Goal: Task Accomplishment & Management: Use online tool/utility

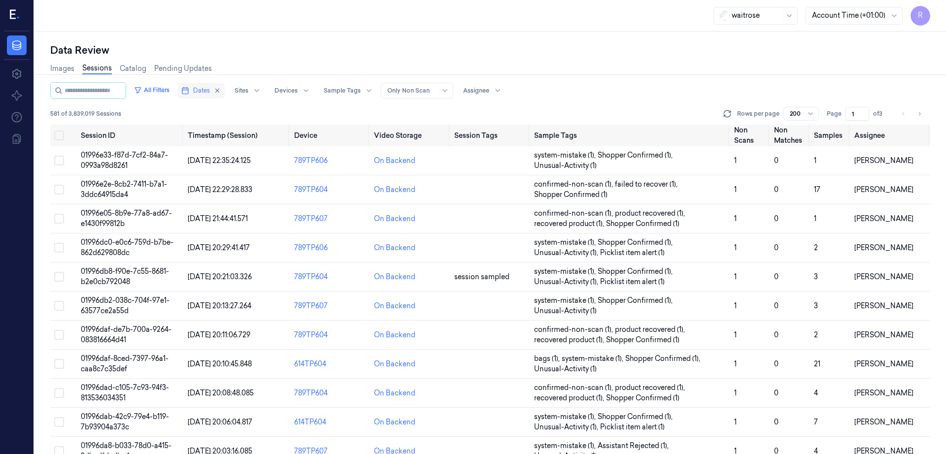
click at [210, 95] on span "Dates" at bounding box center [201, 90] width 17 height 9
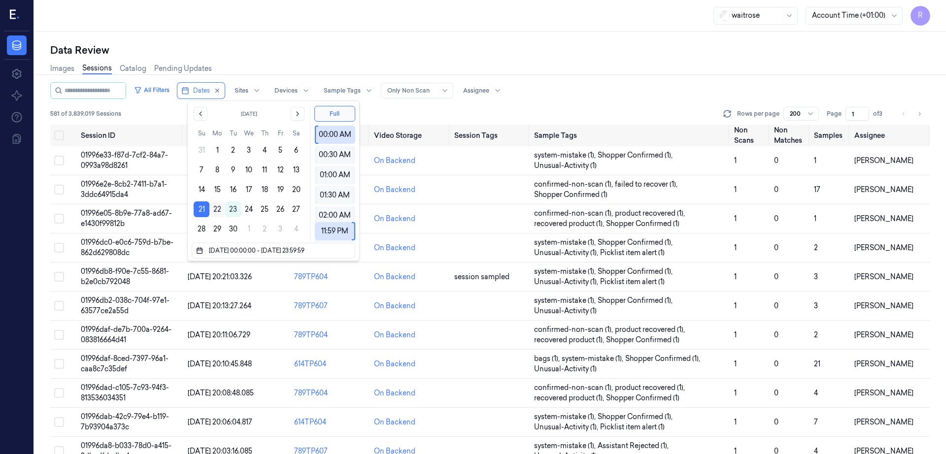
click at [216, 207] on button "22" at bounding box center [217, 209] width 16 height 16
click at [202, 211] on button "21" at bounding box center [202, 209] width 16 height 16
type input "21/09/2025 00:00:00 - 21/09/2025 23:59:59"
click at [202, 211] on button "21" at bounding box center [202, 209] width 16 height 16
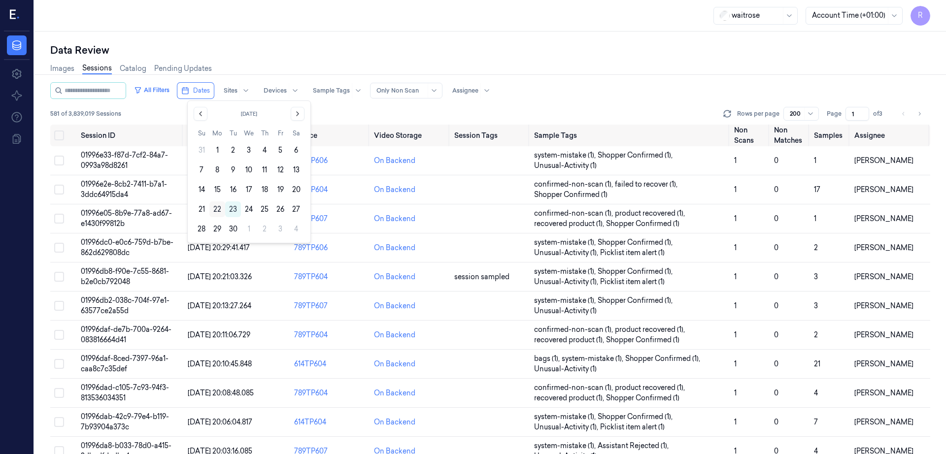
click at [217, 211] on button "22" at bounding box center [217, 209] width 16 height 16
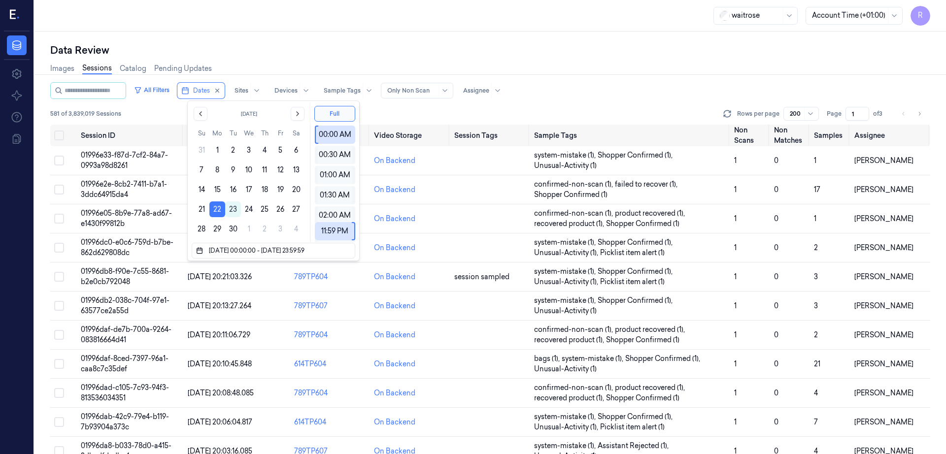
click at [302, 33] on div "Data Review Images Sessions Catalog Pending Updates All Filters Dates Sites Dev…" at bounding box center [489, 243] width 911 height 423
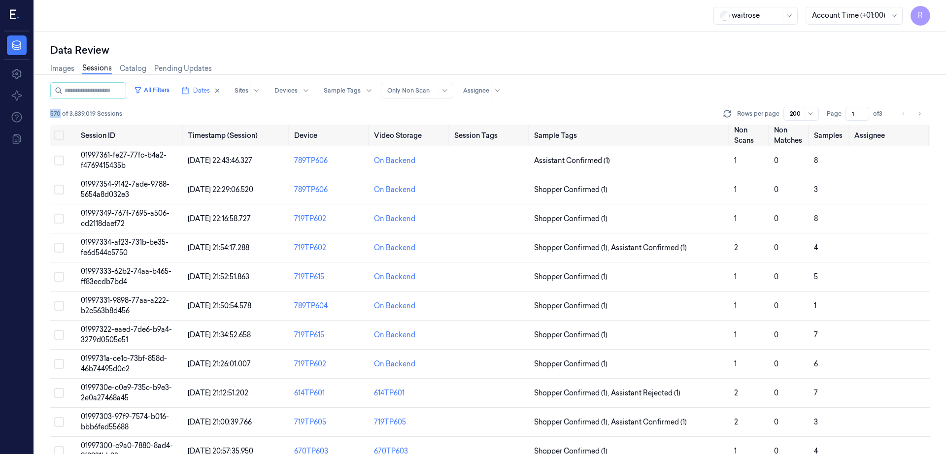
drag, startPoint x: 60, startPoint y: 112, endPoint x: 43, endPoint y: 111, distance: 17.3
click at [43, 111] on div "Data Review Images Sessions Catalog Pending Updates All Filters Dates Sites Dev…" at bounding box center [489, 243] width 911 height 423
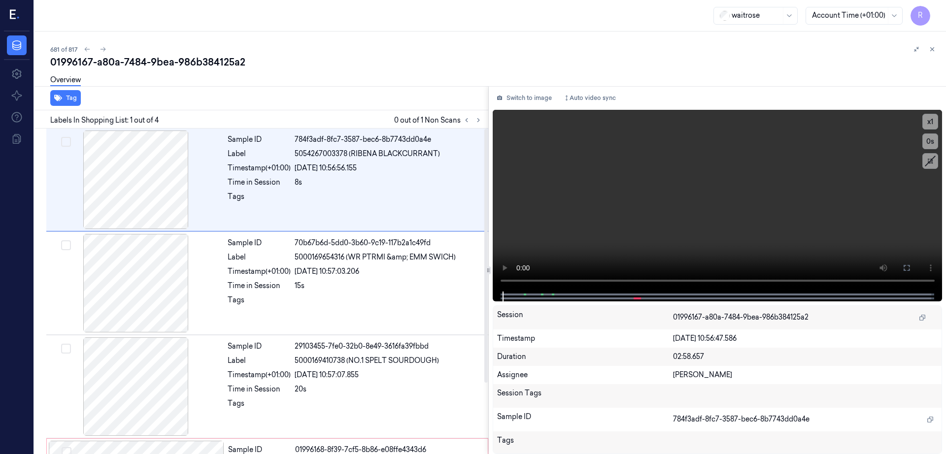
scroll to position [0, 34]
click at [84, 48] on icon at bounding box center [87, 49] width 7 height 7
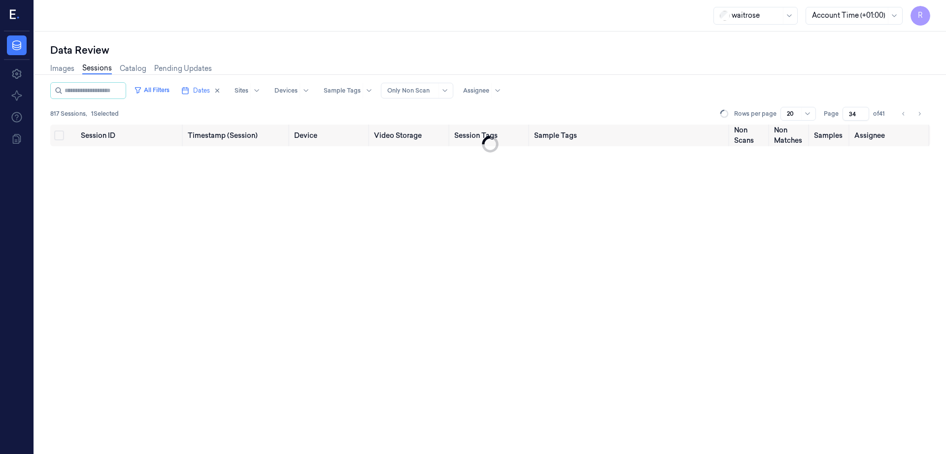
click at [9, 11] on div "R" at bounding box center [17, 16] width 26 height 32
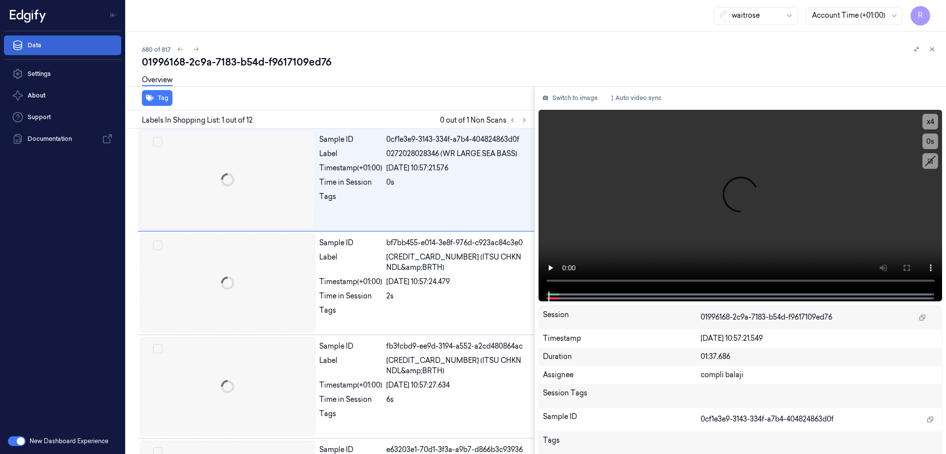
scroll to position [0, 126]
click at [45, 42] on link "Data" at bounding box center [62, 45] width 117 height 20
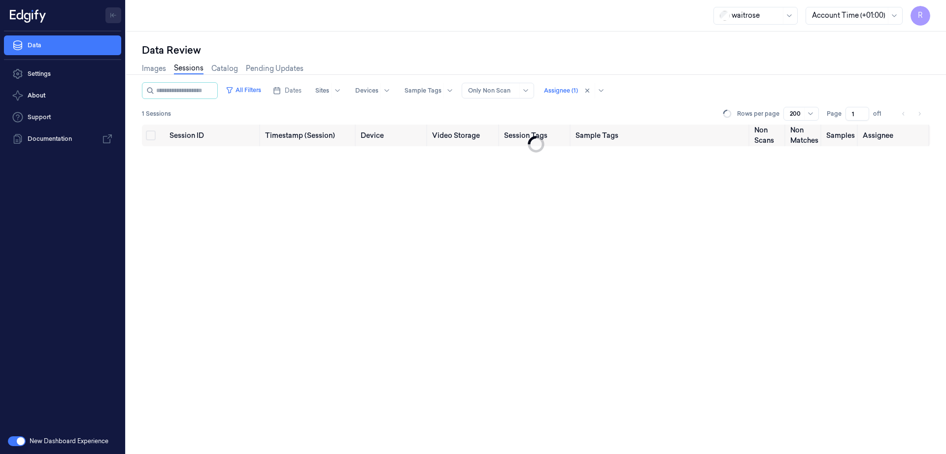
click at [119, 15] on button "Toggle Navigation" at bounding box center [113, 15] width 16 height 16
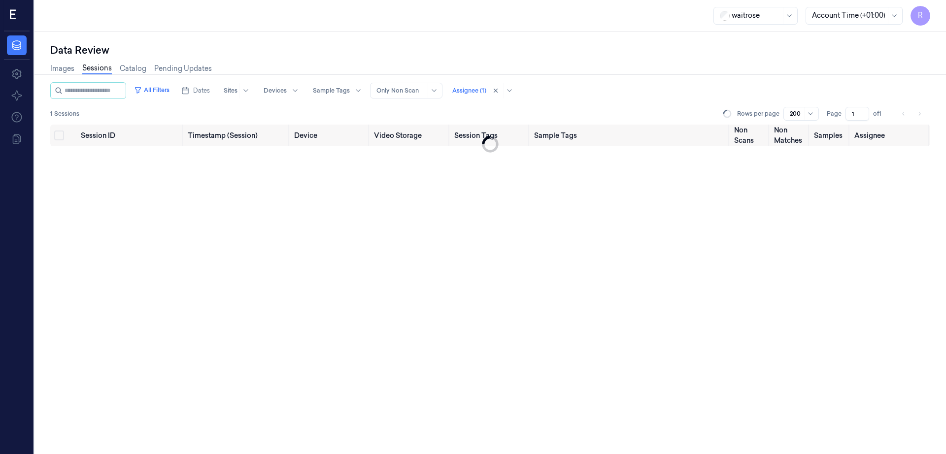
scroll to position [0, 34]
click at [793, 14] on icon at bounding box center [789, 16] width 8 height 8
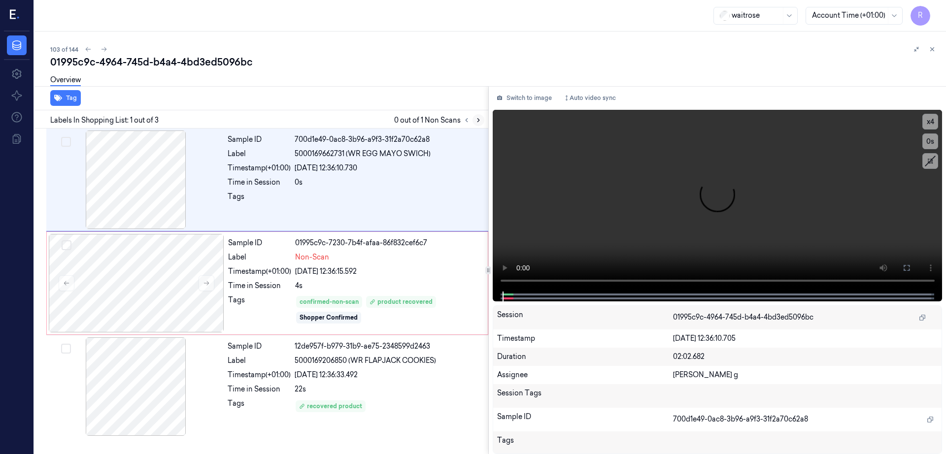
click at [482, 118] on icon at bounding box center [478, 120] width 7 height 7
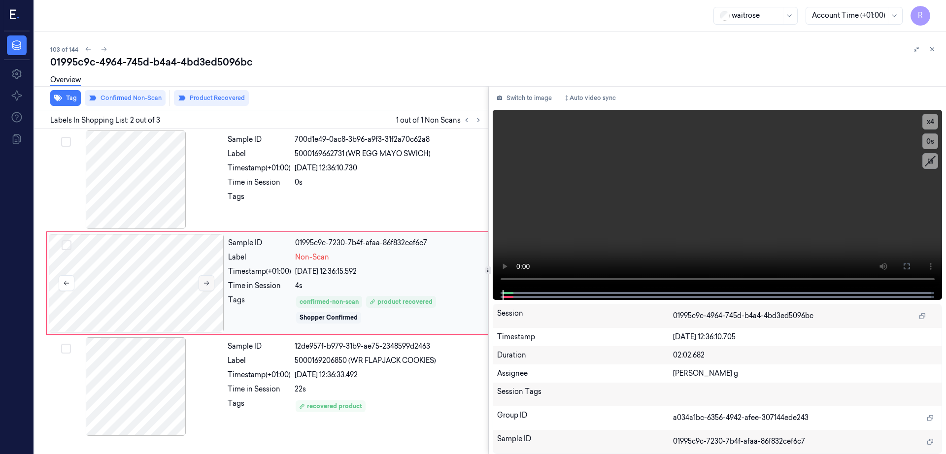
click at [209, 282] on icon at bounding box center [206, 283] width 7 height 7
click at [209, 280] on icon at bounding box center [206, 283] width 7 height 7
click at [207, 283] on icon at bounding box center [206, 283] width 5 height 4
click at [209, 285] on icon at bounding box center [206, 283] width 7 height 7
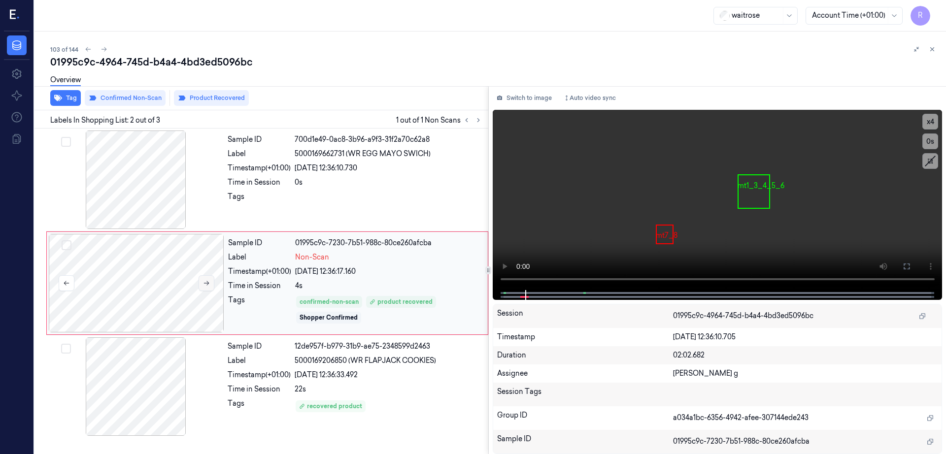
click at [209, 285] on icon at bounding box center [206, 283] width 7 height 7
click at [200, 281] on button at bounding box center [206, 283] width 16 height 16
click at [216, 284] on div at bounding box center [136, 283] width 175 height 99
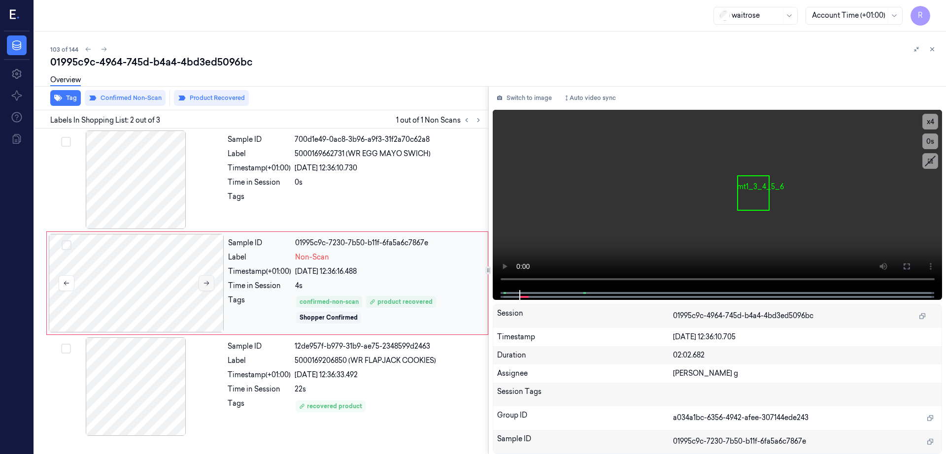
click at [206, 281] on icon at bounding box center [206, 283] width 7 height 7
click at [910, 264] on icon at bounding box center [906, 267] width 8 height 8
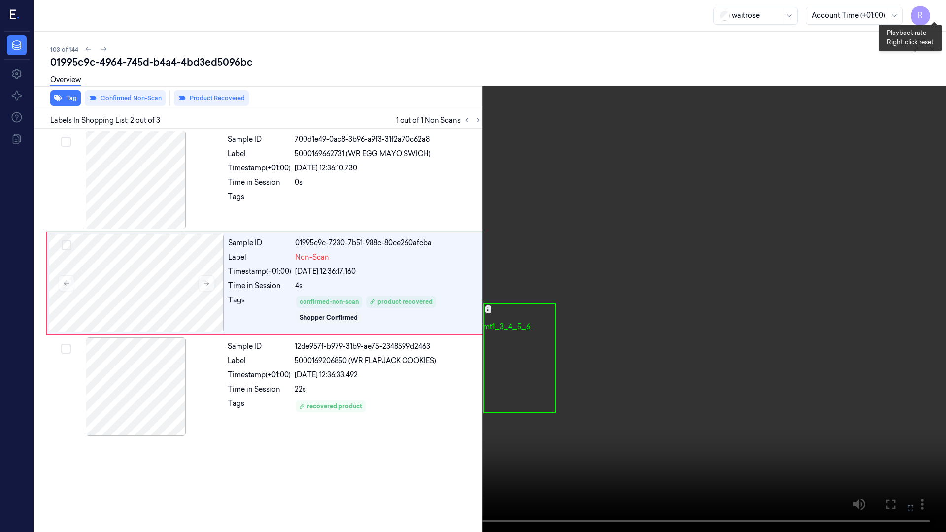
click at [932, 10] on button "x 4" at bounding box center [934, 12] width 16 height 16
click at [932, 10] on button "x 1" at bounding box center [934, 12] width 16 height 16
click at [932, 10] on button "x 2" at bounding box center [934, 12] width 16 height 16
click at [932, 10] on button "x 4" at bounding box center [934, 12] width 16 height 16
click at [786, 122] on video at bounding box center [473, 266] width 946 height 532
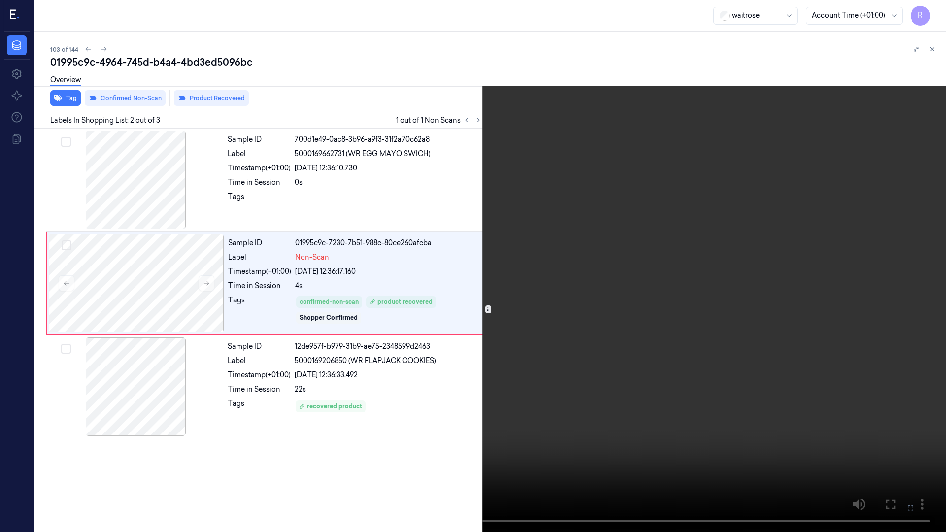
click at [133, 374] on video at bounding box center [473, 266] width 946 height 532
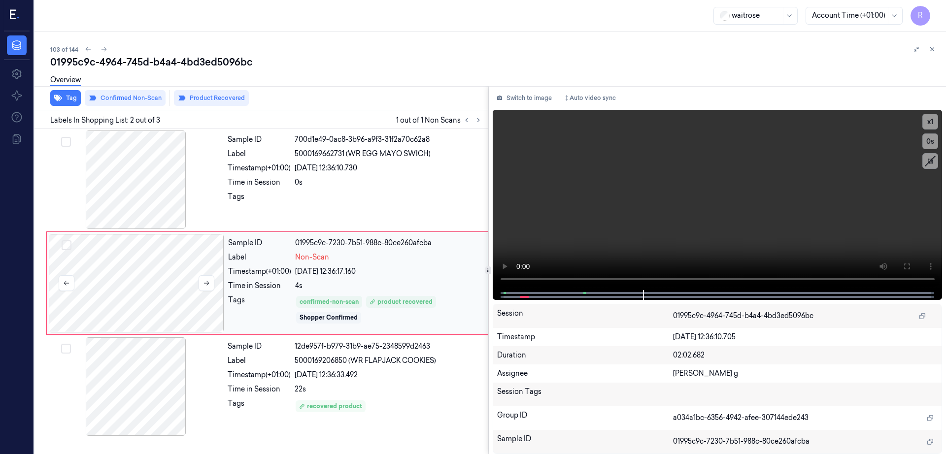
click at [130, 300] on div at bounding box center [136, 283] width 175 height 99
click at [211, 284] on button at bounding box center [206, 283] width 16 height 16
click at [204, 283] on icon at bounding box center [206, 283] width 7 height 7
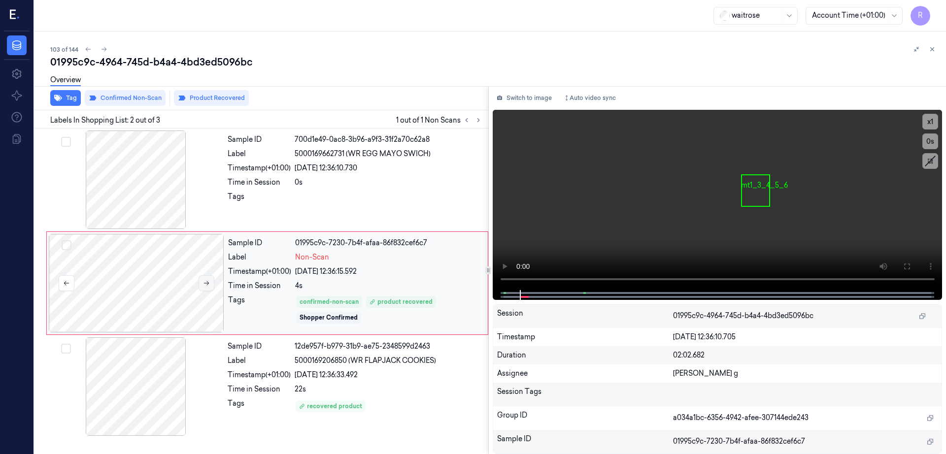
click at [204, 282] on icon at bounding box center [206, 283] width 7 height 7
click at [204, 283] on icon at bounding box center [206, 283] width 7 height 7
click at [204, 283] on icon at bounding box center [206, 283] width 5 height 4
click at [204, 283] on icon at bounding box center [206, 283] width 7 height 7
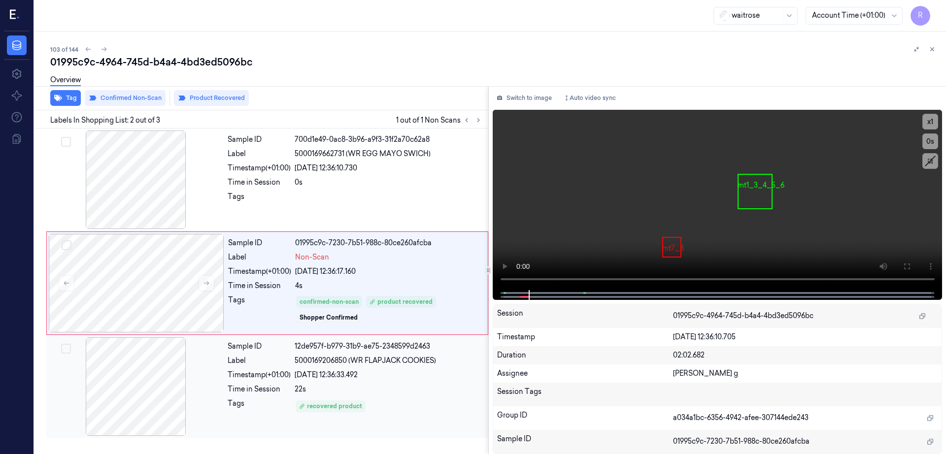
click at [140, 397] on div at bounding box center [135, 386] width 175 height 99
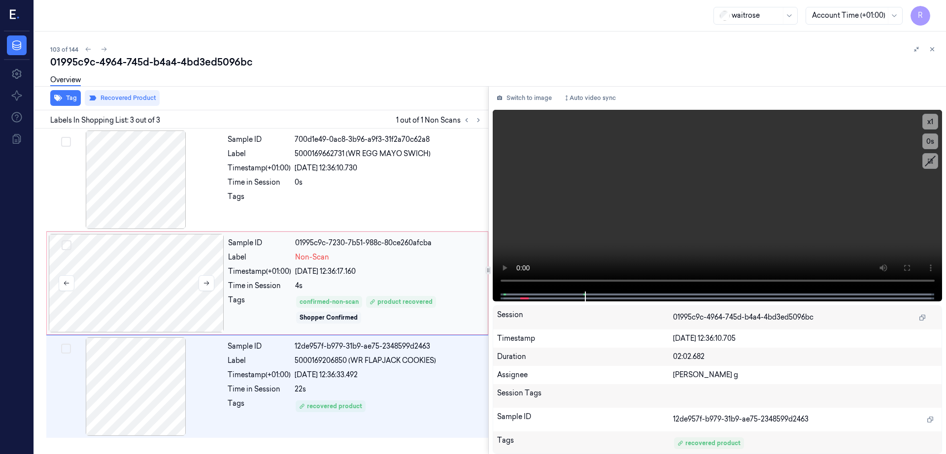
click at [141, 297] on div at bounding box center [136, 283] width 175 height 99
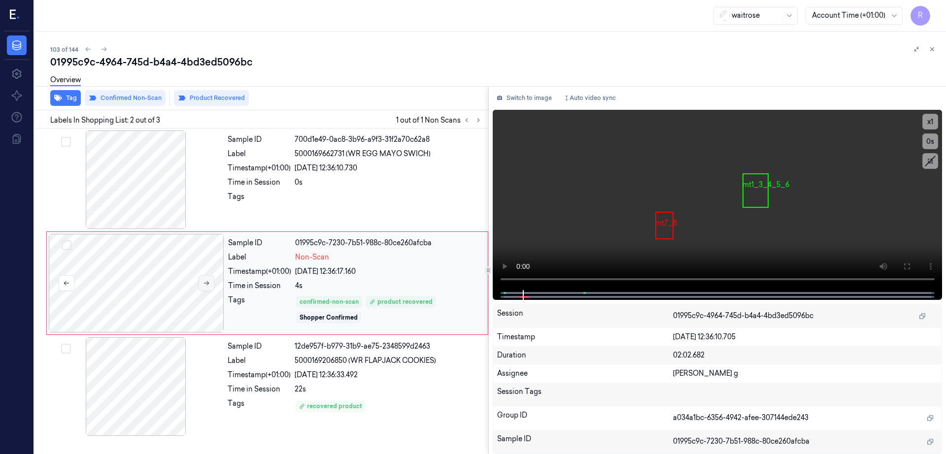
click at [205, 285] on icon at bounding box center [206, 283] width 7 height 7
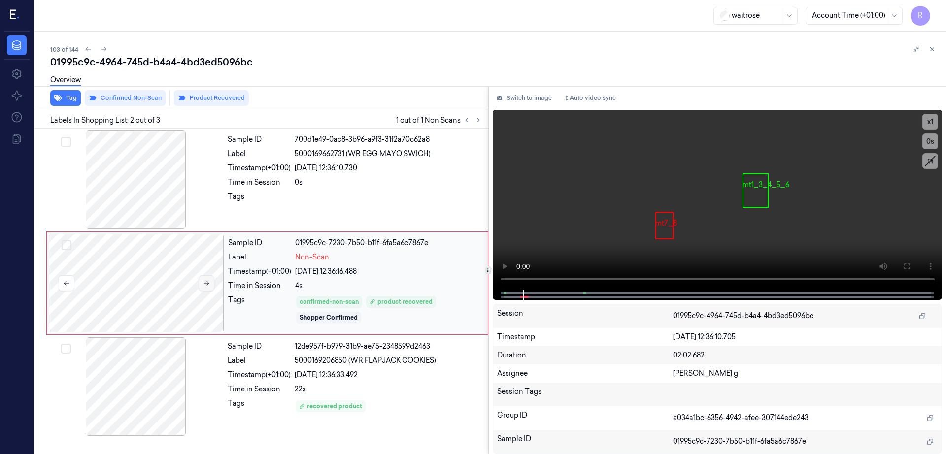
click at [205, 285] on icon at bounding box center [206, 283] width 7 height 7
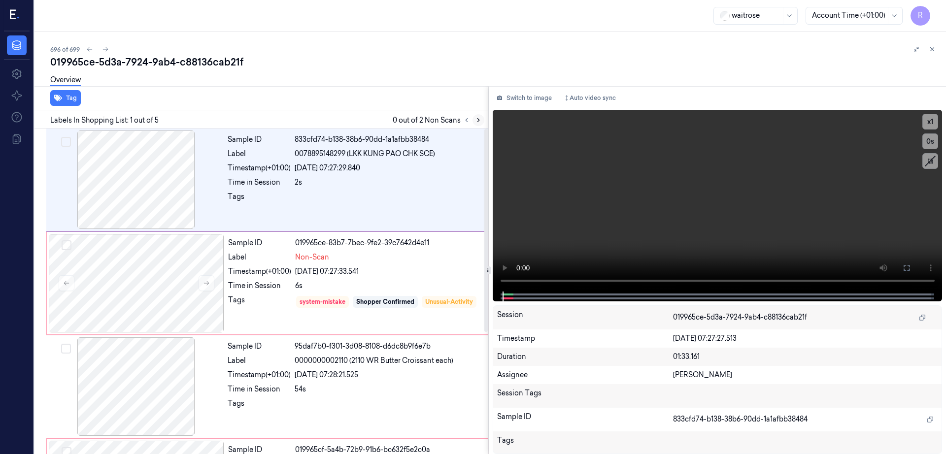
click at [482, 119] on icon at bounding box center [478, 120] width 7 height 7
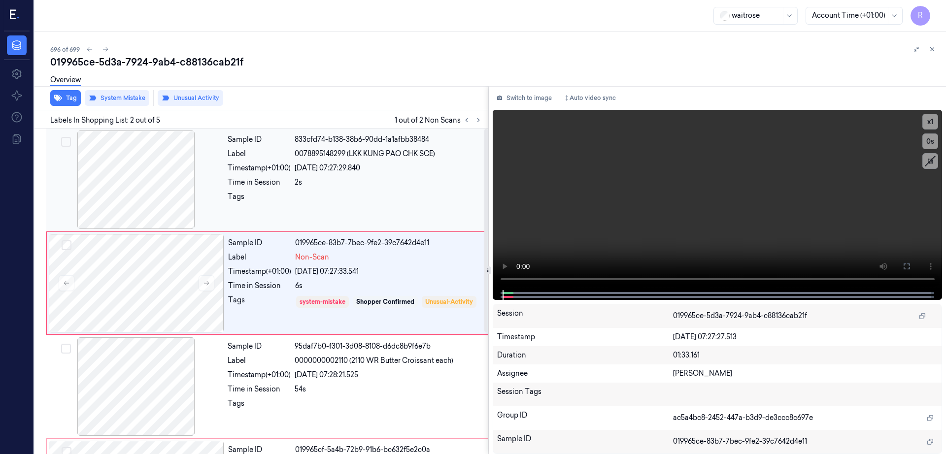
click at [167, 191] on div at bounding box center [135, 180] width 175 height 99
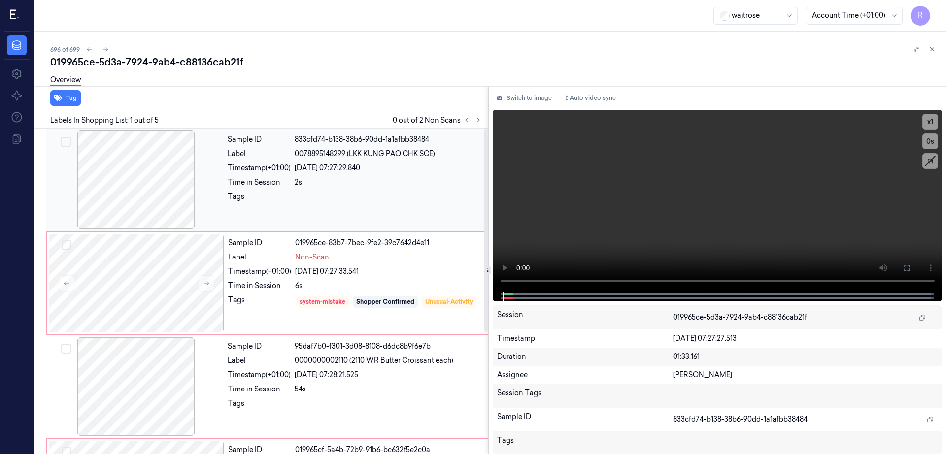
click at [143, 170] on div at bounding box center [135, 180] width 175 height 99
click at [910, 264] on icon at bounding box center [906, 268] width 8 height 8
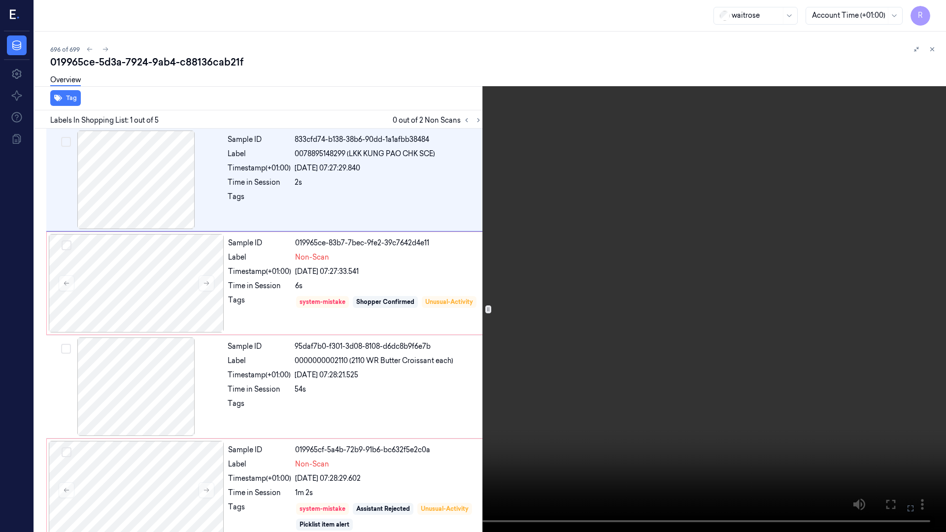
click at [591, 454] on video at bounding box center [473, 266] width 946 height 532
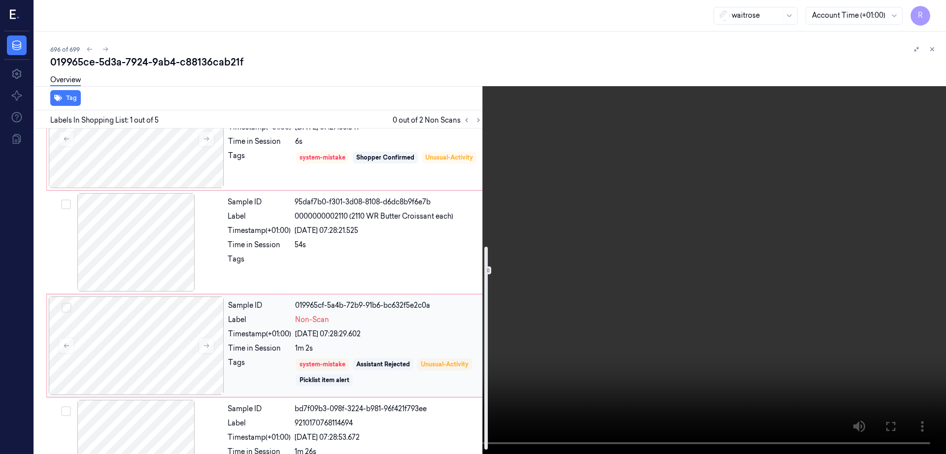
scroll to position [195, 0]
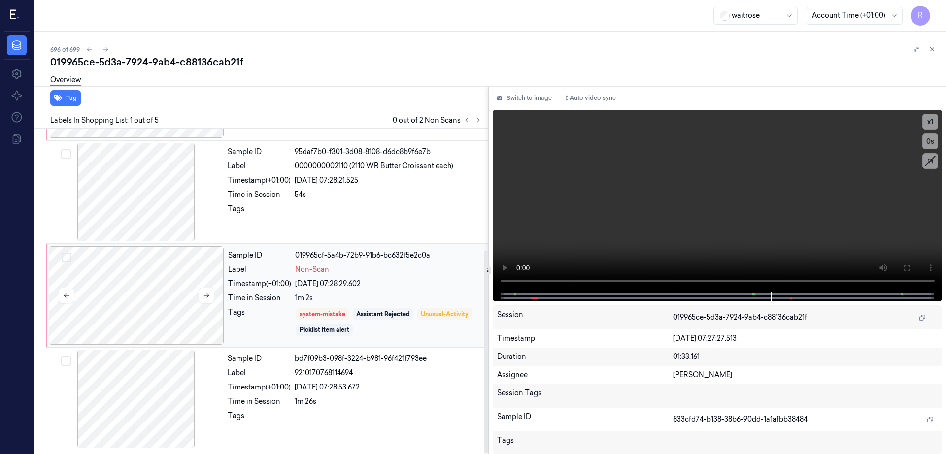
click at [135, 309] on div at bounding box center [136, 295] width 175 height 99
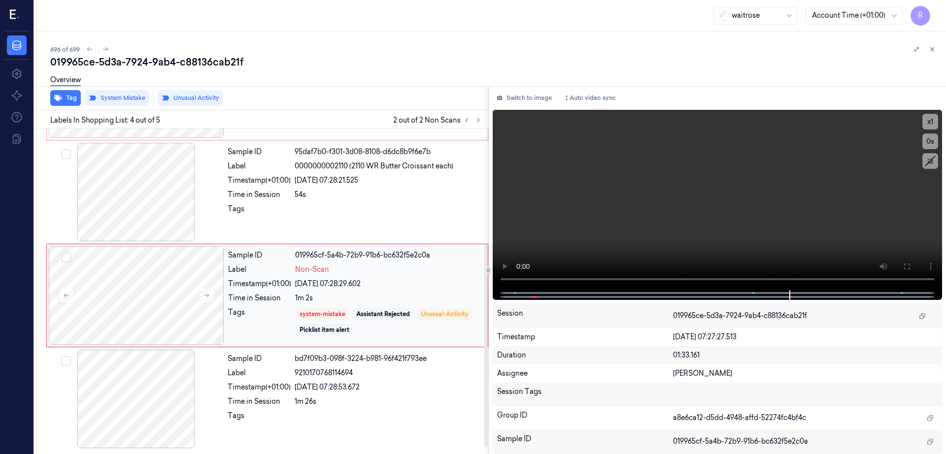
scroll to position [0, 0]
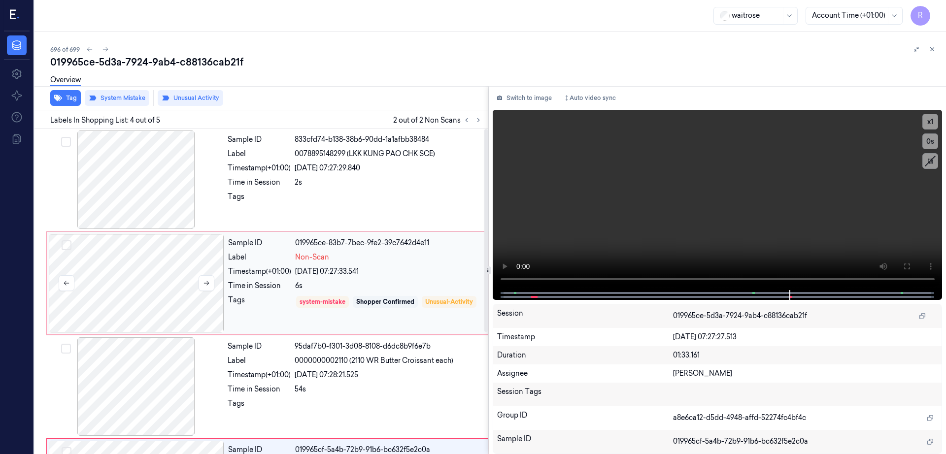
click at [149, 236] on div at bounding box center [136, 283] width 175 height 99
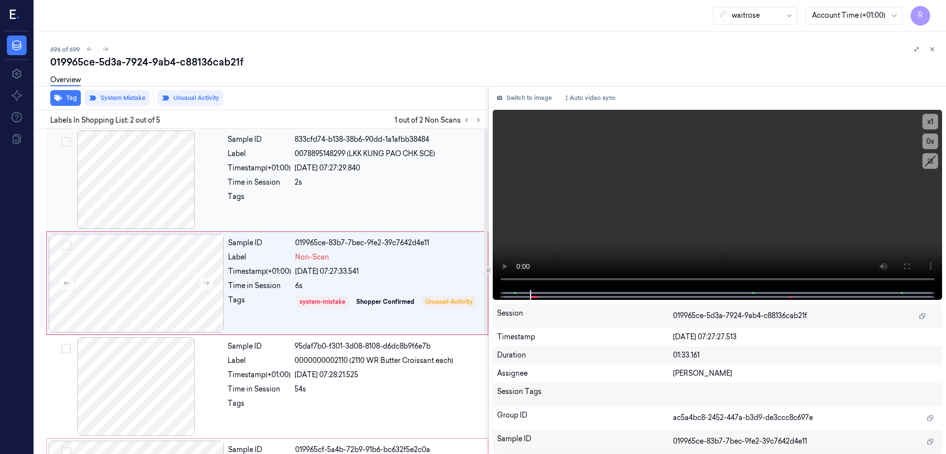
click at [140, 192] on div at bounding box center [135, 180] width 175 height 99
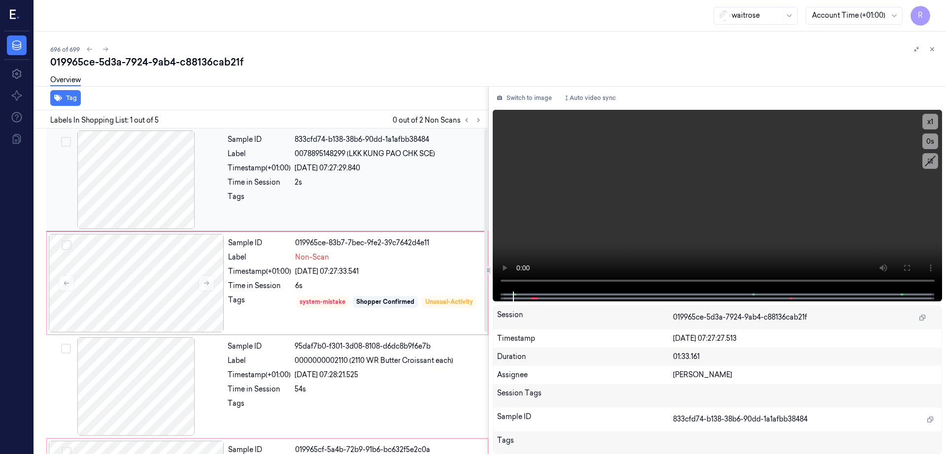
click at [139, 192] on div at bounding box center [135, 180] width 175 height 99
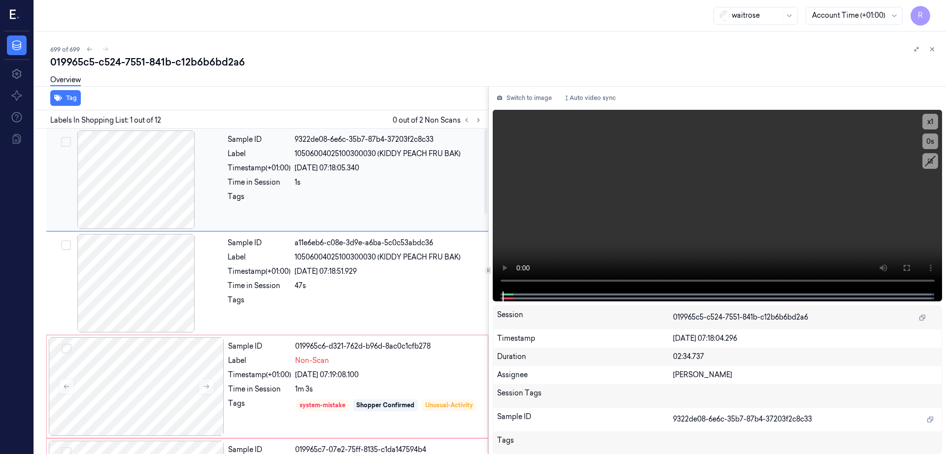
click at [130, 190] on div at bounding box center [135, 180] width 175 height 99
click at [909, 269] on icon at bounding box center [906, 268] width 6 height 6
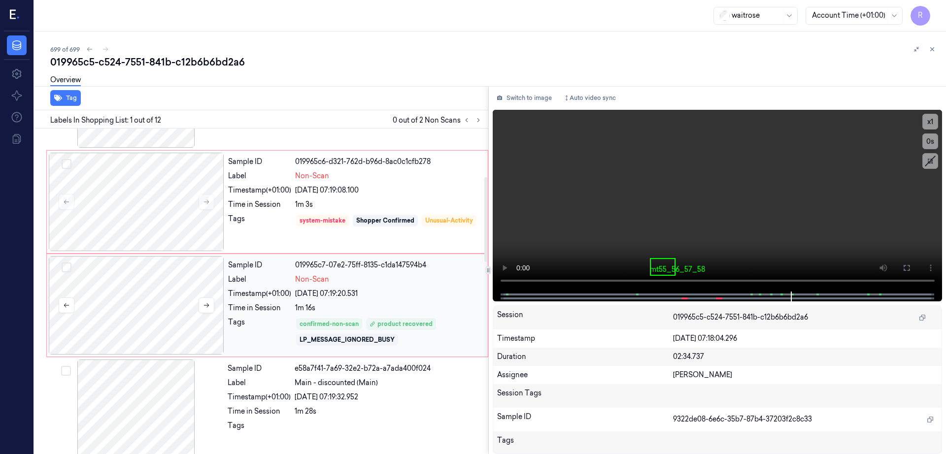
click at [144, 294] on div at bounding box center [136, 305] width 175 height 99
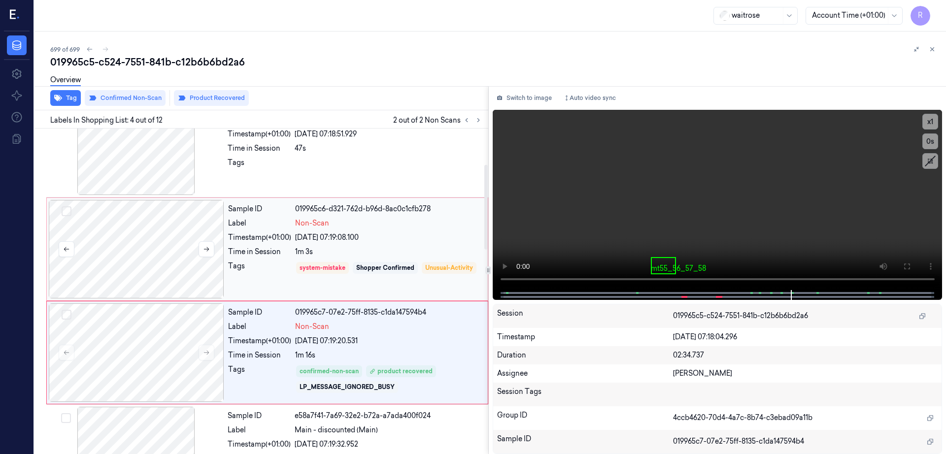
click at [140, 242] on div at bounding box center [136, 249] width 175 height 99
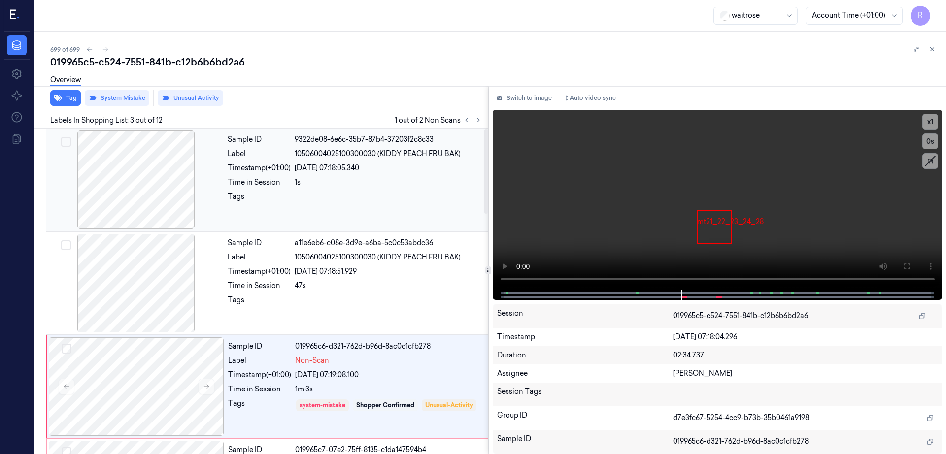
click at [129, 203] on div at bounding box center [135, 180] width 175 height 99
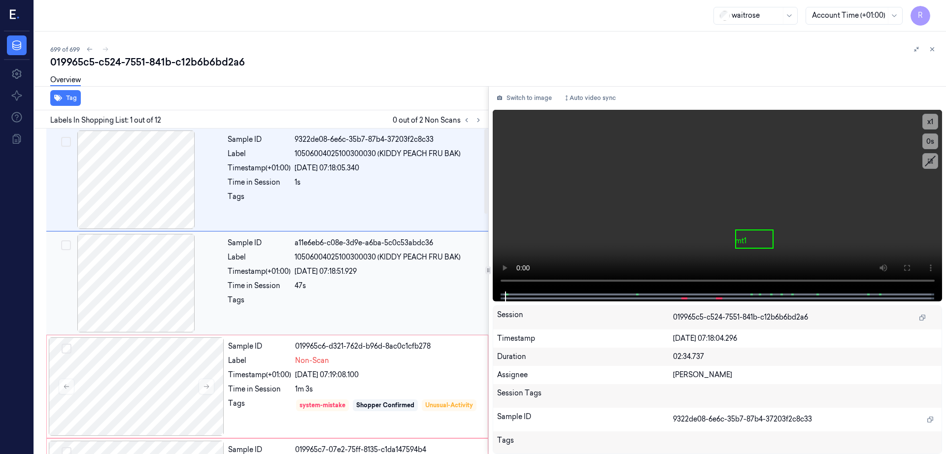
click at [139, 256] on div at bounding box center [135, 283] width 175 height 99
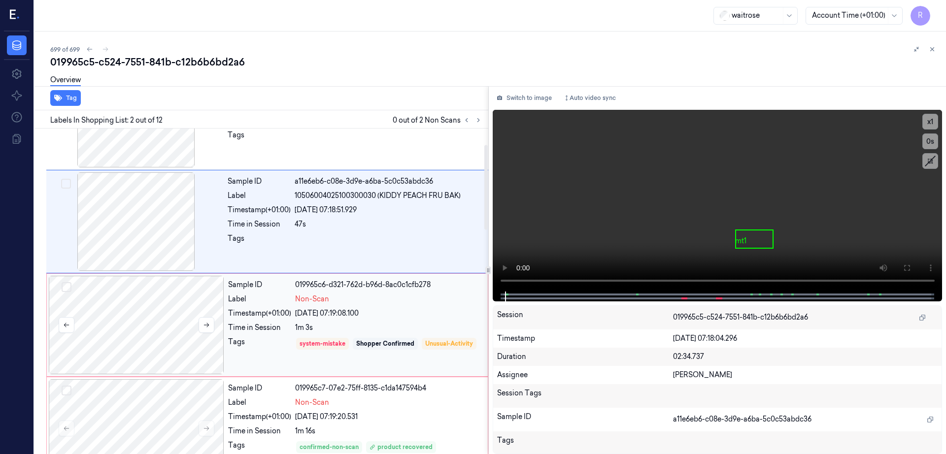
click at [140, 317] on div at bounding box center [136, 325] width 175 height 99
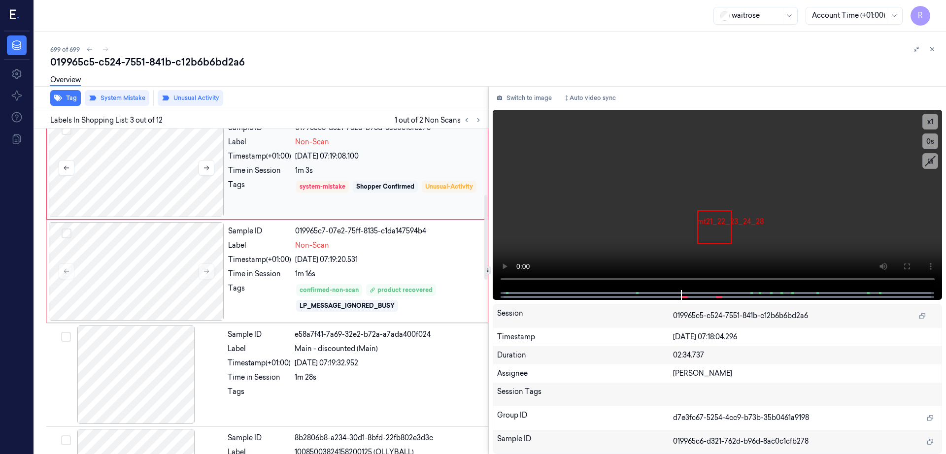
scroll to position [280, 0]
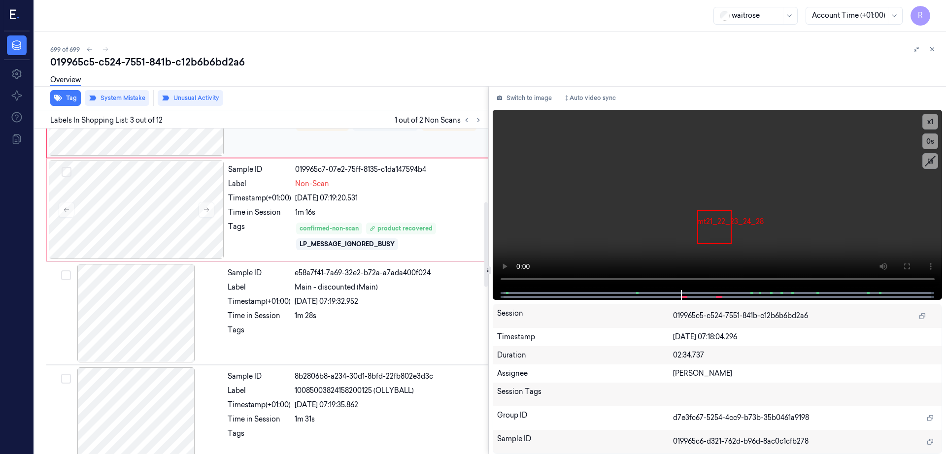
click at [140, 317] on div at bounding box center [135, 313] width 175 height 99
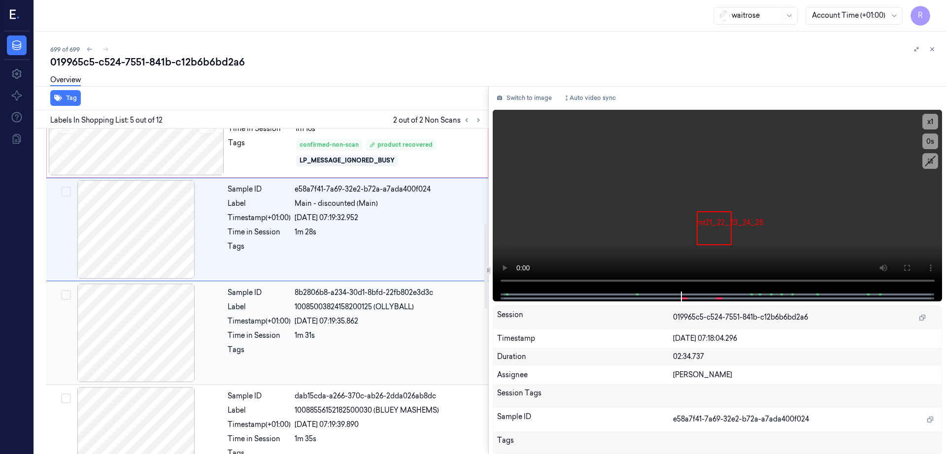
click at [138, 315] on div at bounding box center [135, 333] width 175 height 99
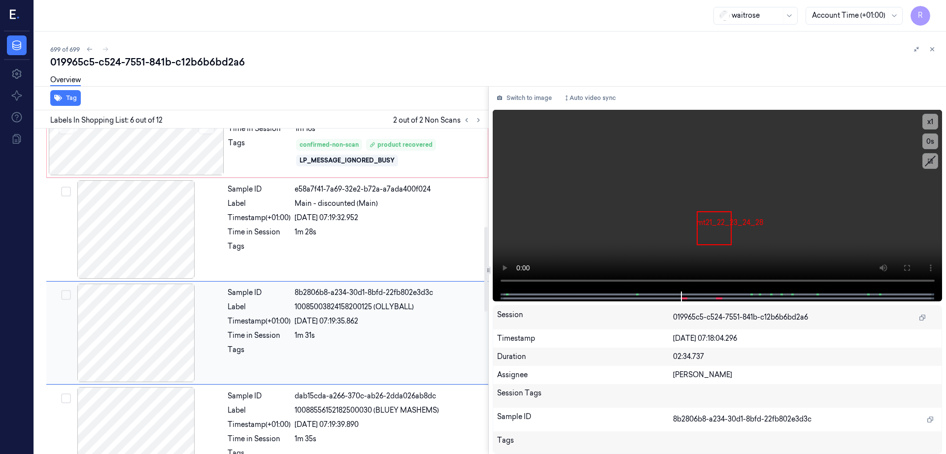
scroll to position [406, 0]
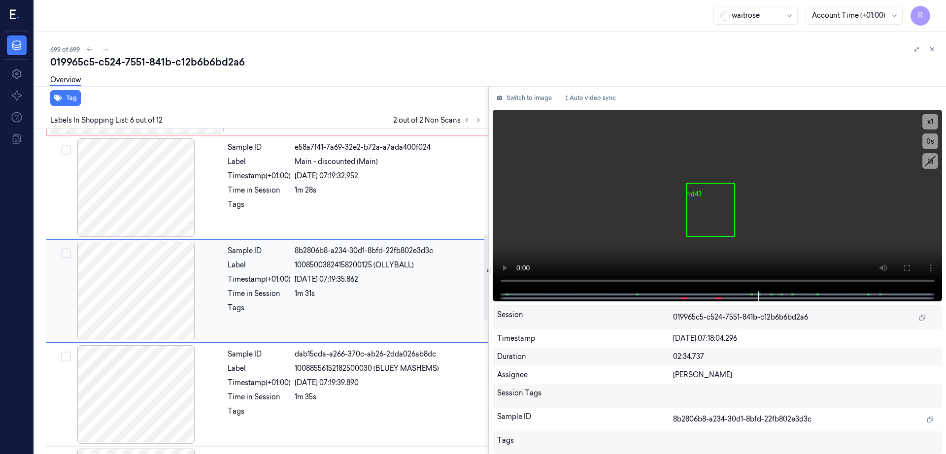
click at [137, 290] on div at bounding box center [135, 291] width 175 height 99
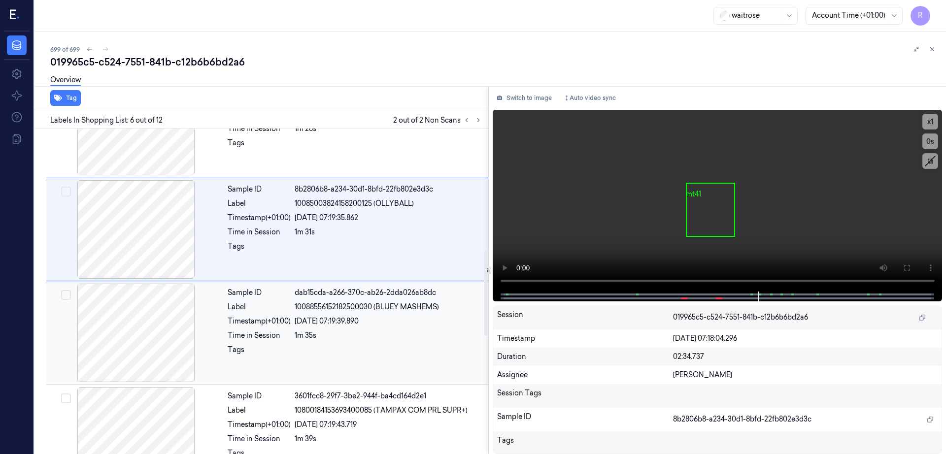
click at [142, 337] on div at bounding box center [135, 333] width 175 height 99
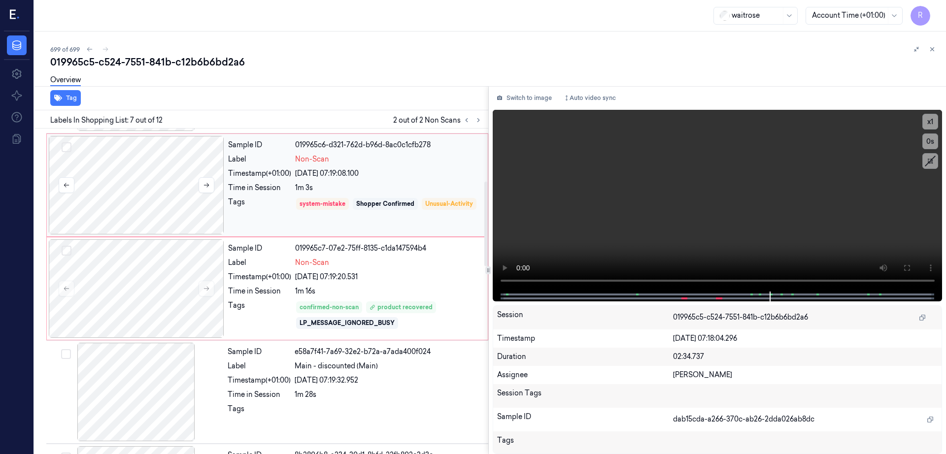
click at [121, 200] on div at bounding box center [136, 185] width 175 height 99
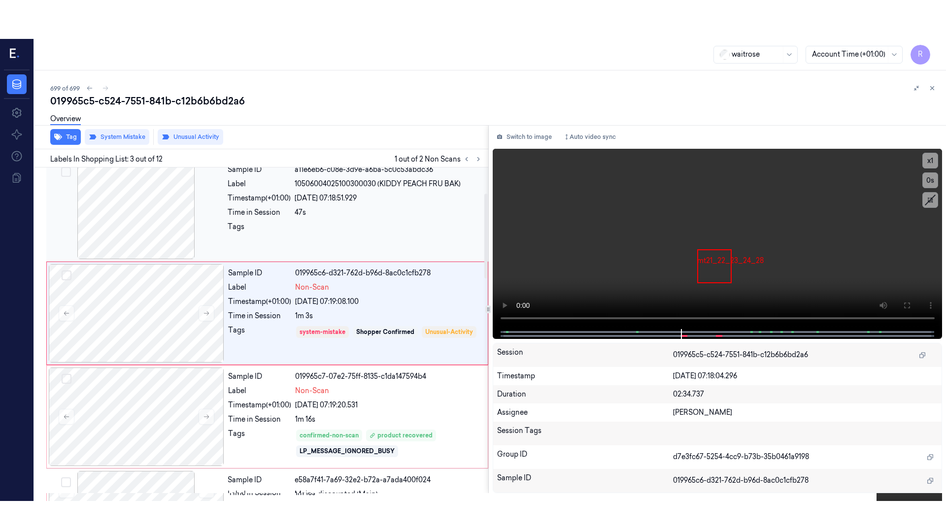
scroll to position [96, 0]
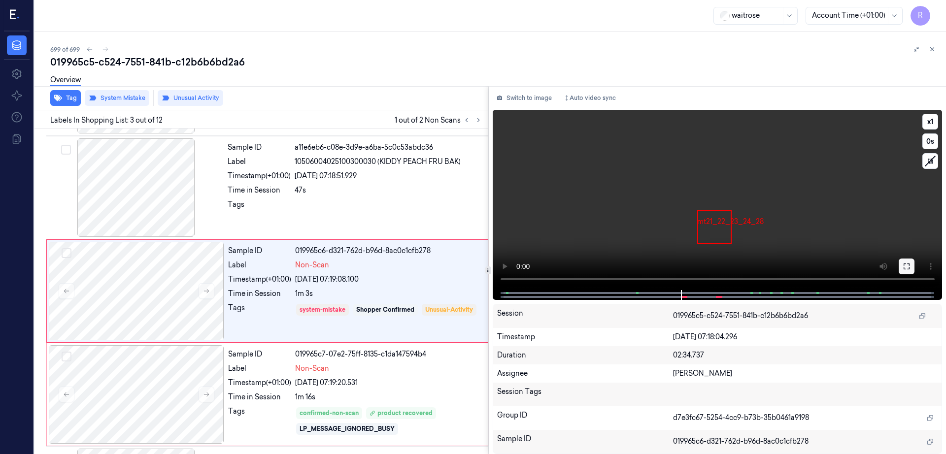
click at [909, 265] on icon at bounding box center [906, 266] width 6 height 6
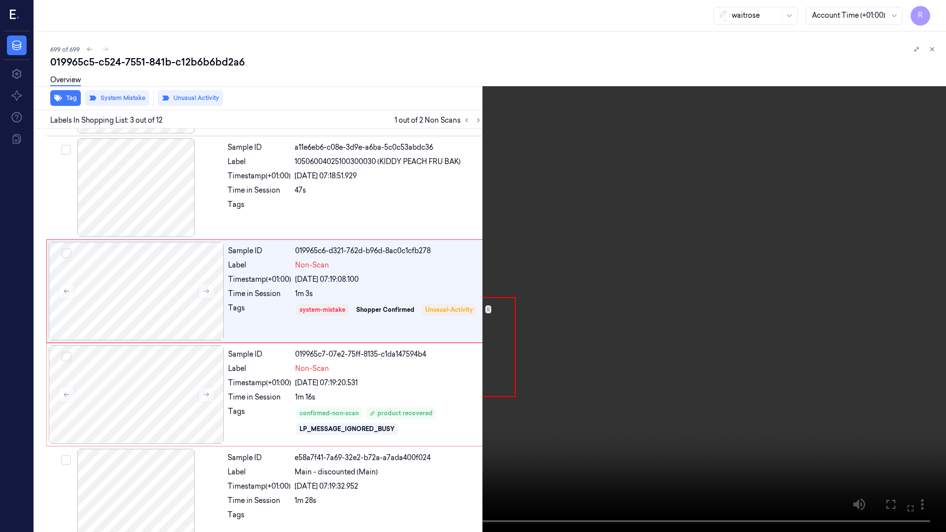
click at [539, 378] on video at bounding box center [473, 266] width 946 height 532
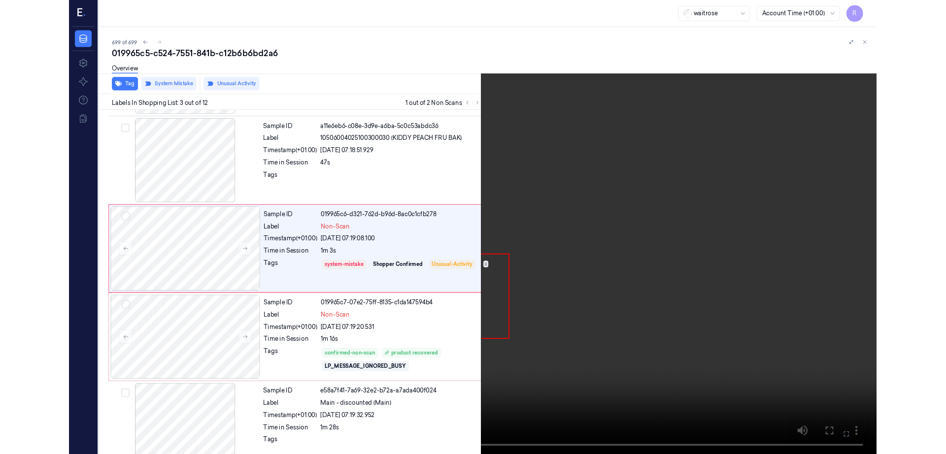
scroll to position [57, 0]
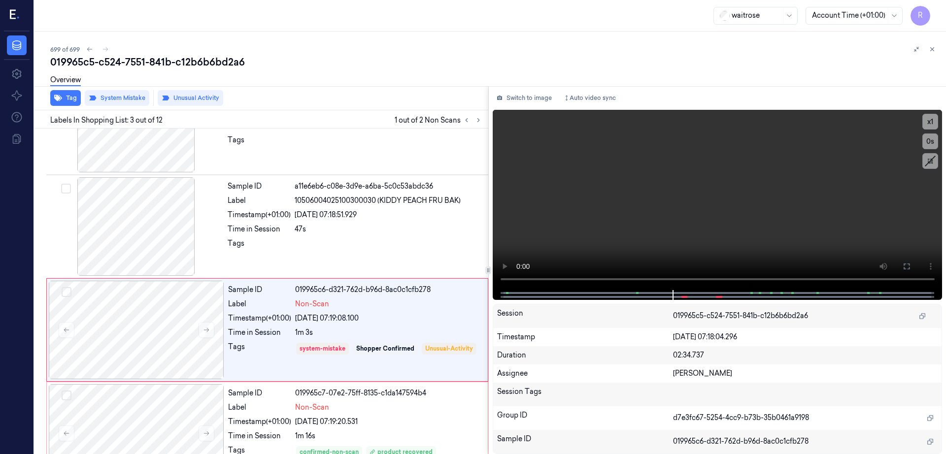
drag, startPoint x: 766, startPoint y: 221, endPoint x: 726, endPoint y: 243, distance: 45.6
click at [910, 267] on icon at bounding box center [906, 267] width 8 height 8
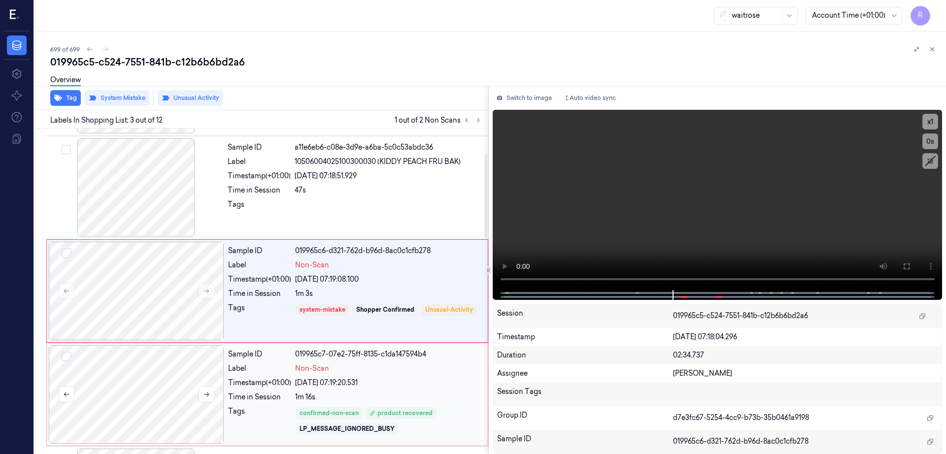
click at [103, 412] on div at bounding box center [136, 394] width 175 height 99
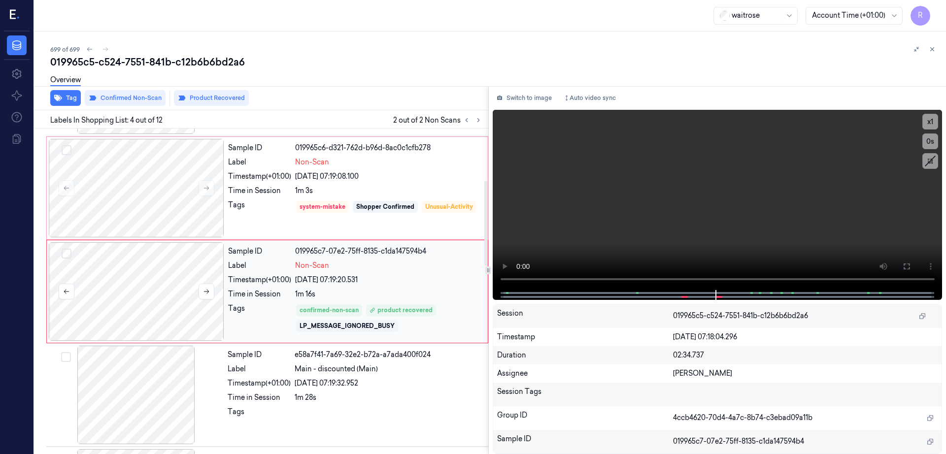
scroll to position [199, 0]
click at [909, 267] on icon at bounding box center [906, 266] width 6 height 6
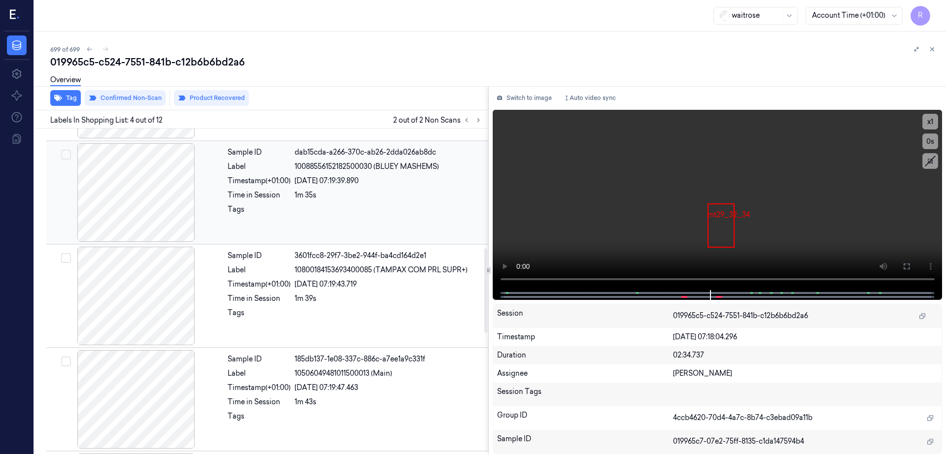
scroll to position [445, 0]
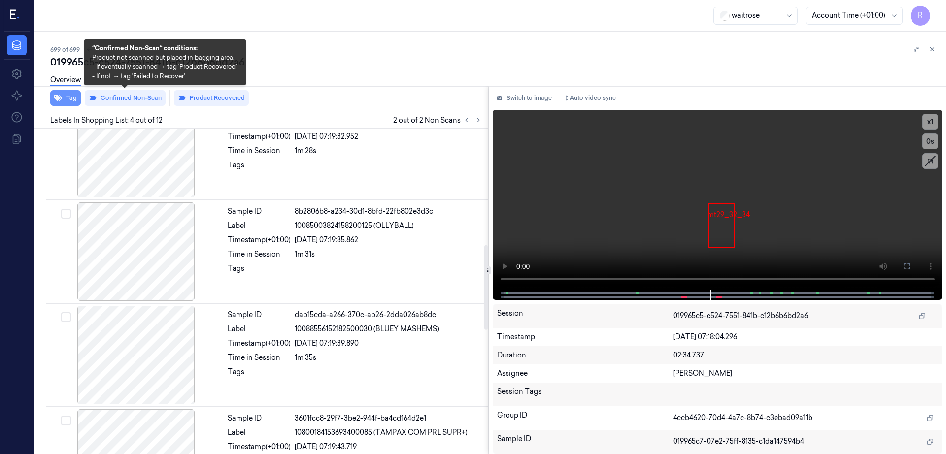
click at [73, 97] on button "Tag" at bounding box center [65, 98] width 31 height 16
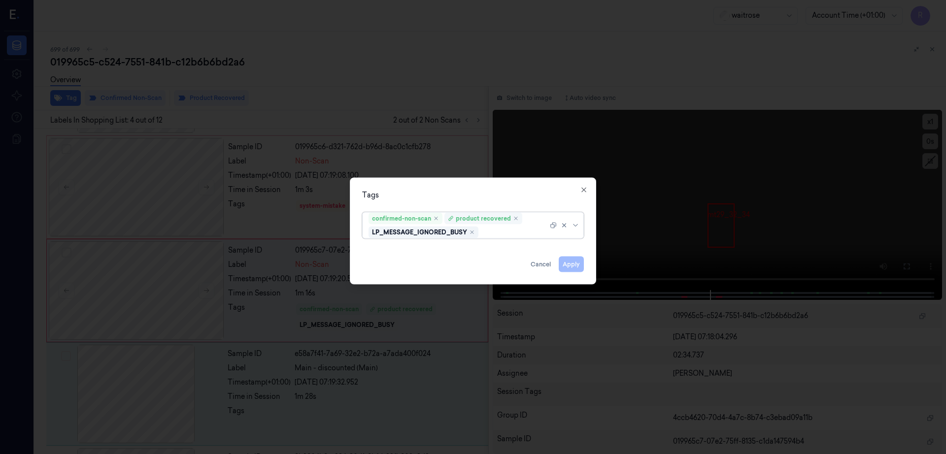
scroll to position [199, 0]
click at [582, 191] on icon "button" at bounding box center [584, 190] width 8 height 8
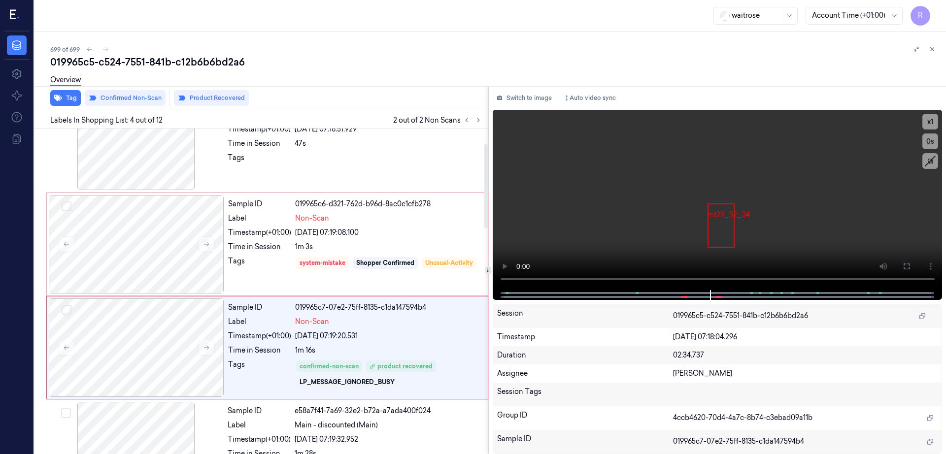
scroll to position [57, 0]
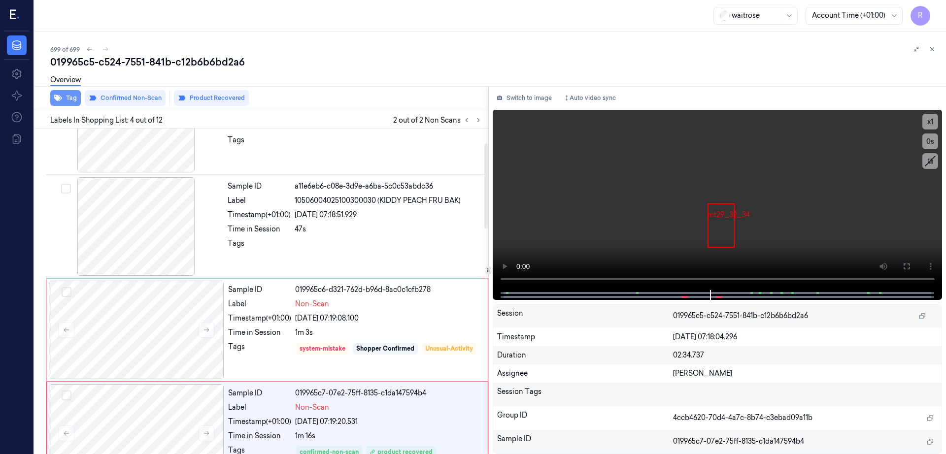
click at [65, 99] on button "Tag" at bounding box center [65, 98] width 31 height 16
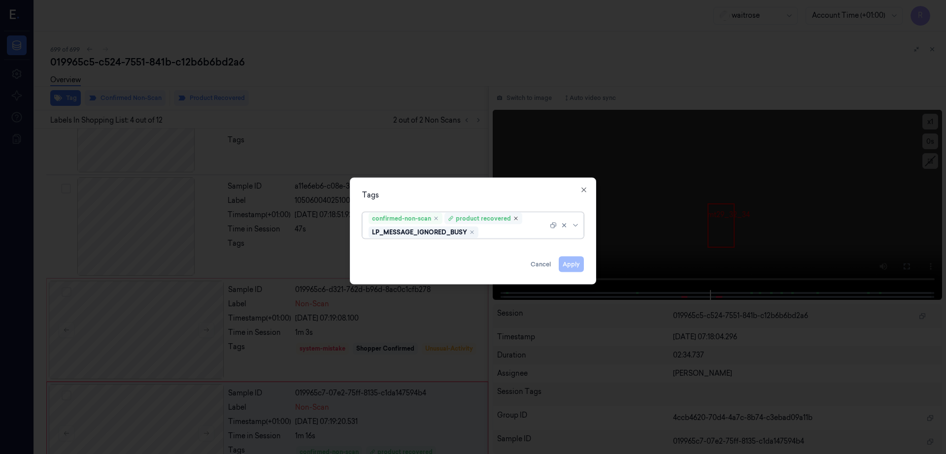
scroll to position [199, 0]
click at [513, 217] on icon "Remove [object Object],product recovered" at bounding box center [516, 219] width 6 height 6
click at [571, 265] on button "Apply" at bounding box center [571, 265] width 25 height 16
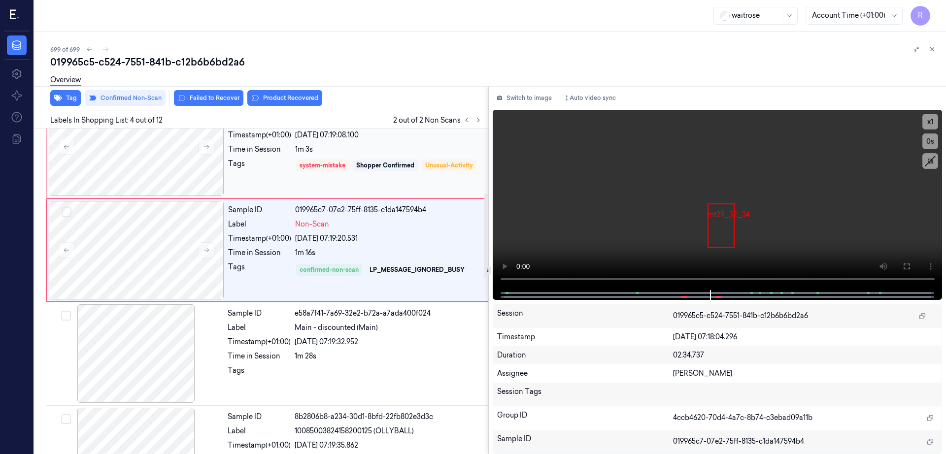
scroll to position [261, 0]
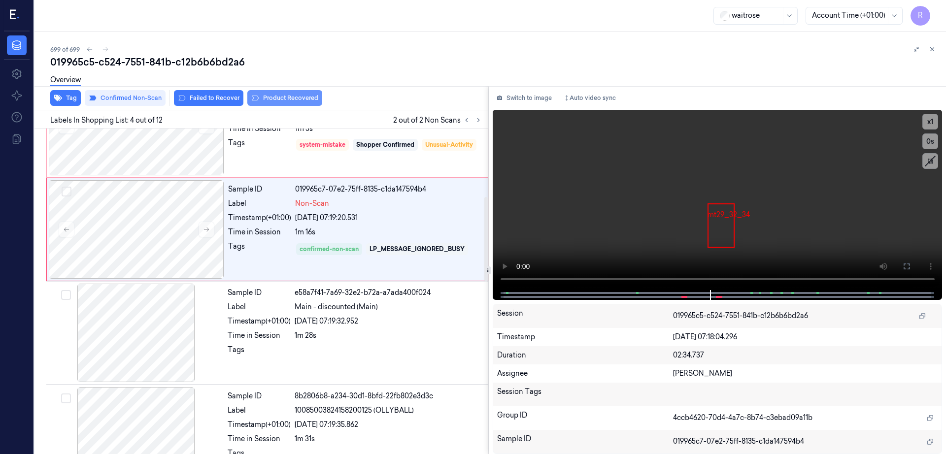
click at [292, 99] on button "Product Recovered" at bounding box center [284, 98] width 75 height 16
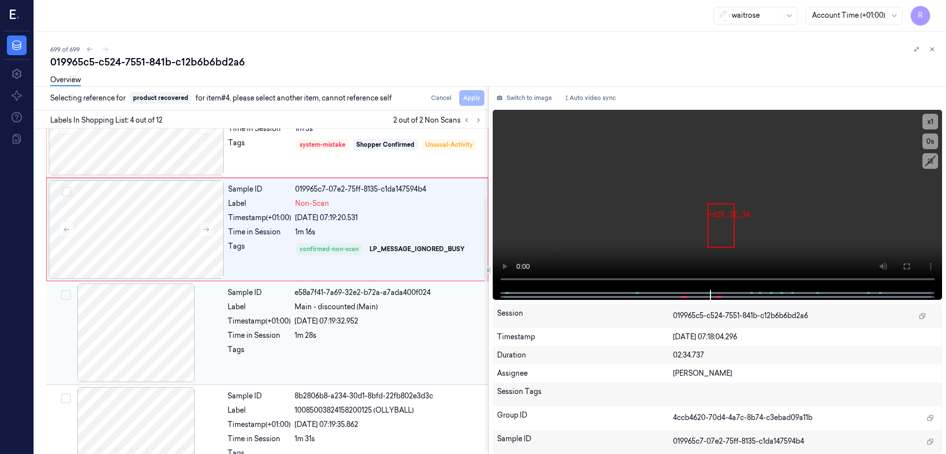
click at [141, 338] on div at bounding box center [135, 333] width 175 height 99
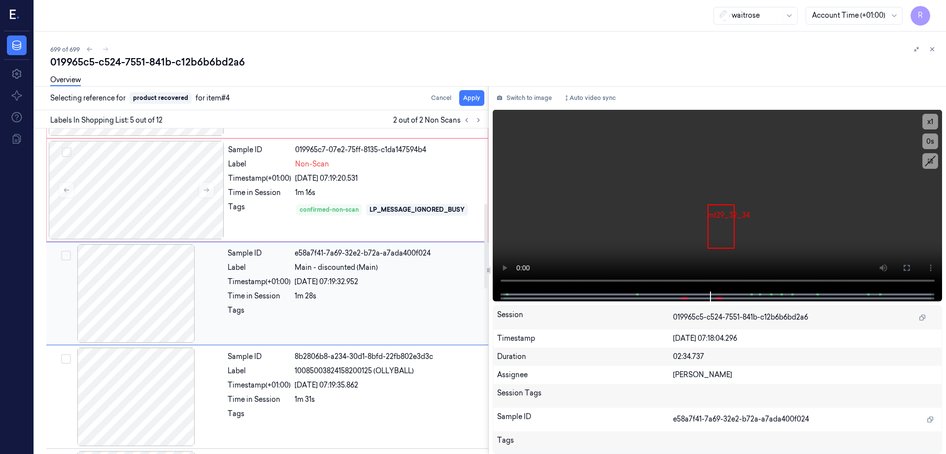
scroll to position [302, 0]
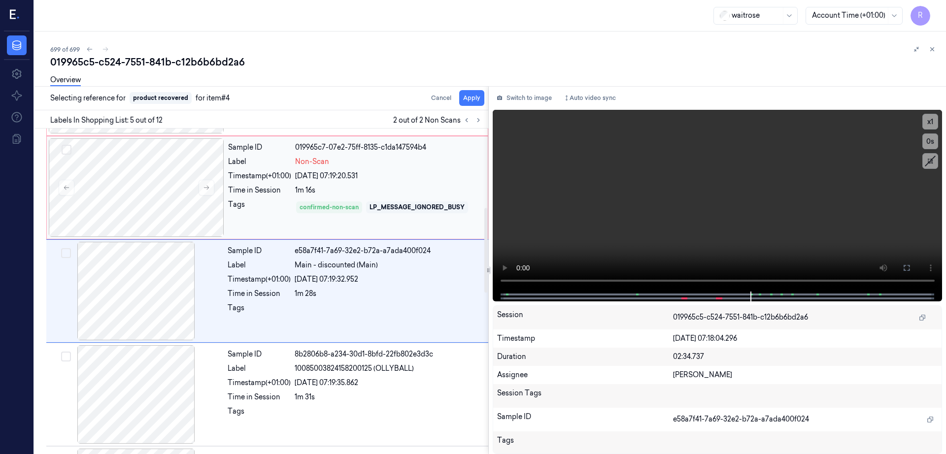
click at [484, 99] on button "Apply" at bounding box center [471, 98] width 25 height 16
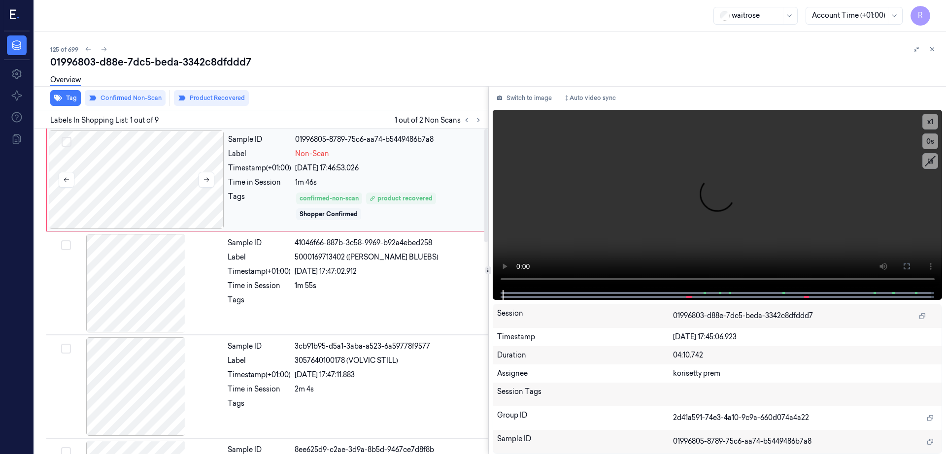
click at [194, 180] on div at bounding box center [136, 180] width 175 height 99
click at [914, 269] on button at bounding box center [906, 267] width 16 height 16
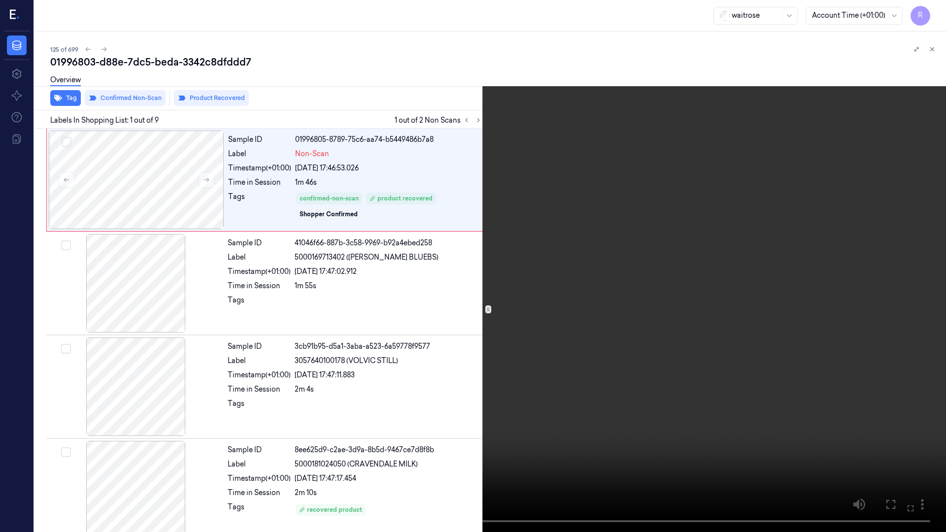
click at [613, 272] on video at bounding box center [473, 266] width 946 height 532
click at [219, 343] on video at bounding box center [473, 266] width 946 height 532
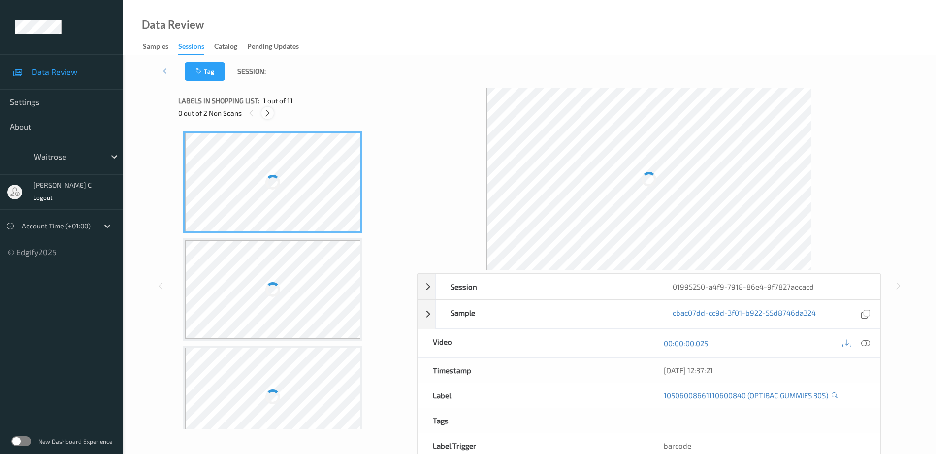
click at [266, 111] on icon at bounding box center [267, 113] width 8 height 9
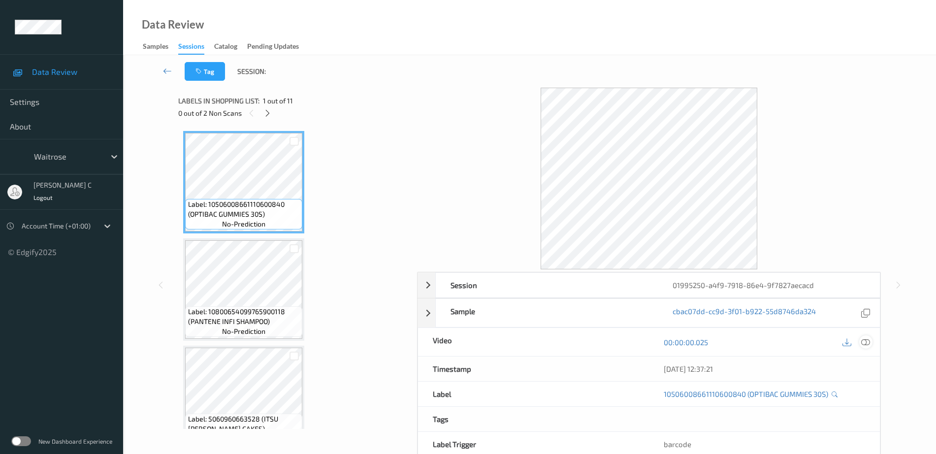
click at [863, 345] on icon at bounding box center [865, 342] width 9 height 9
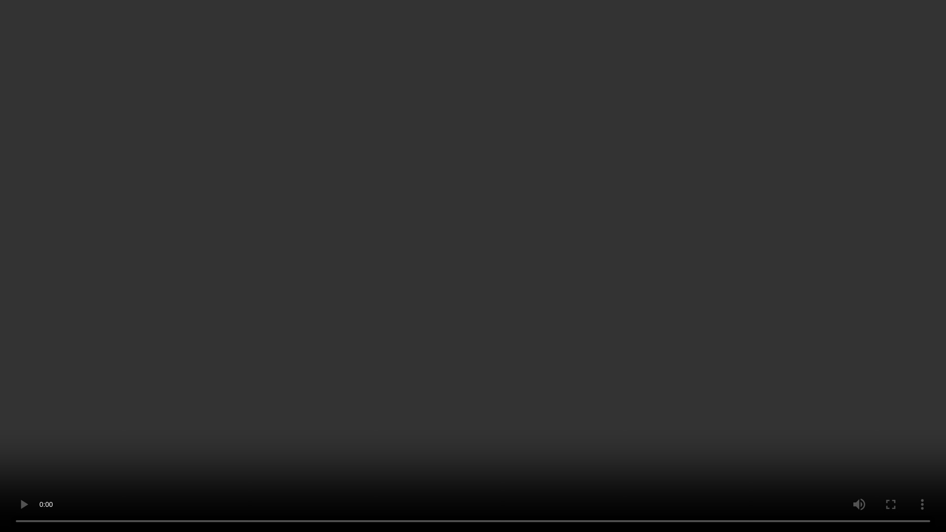
click at [385, 337] on video at bounding box center [473, 266] width 946 height 532
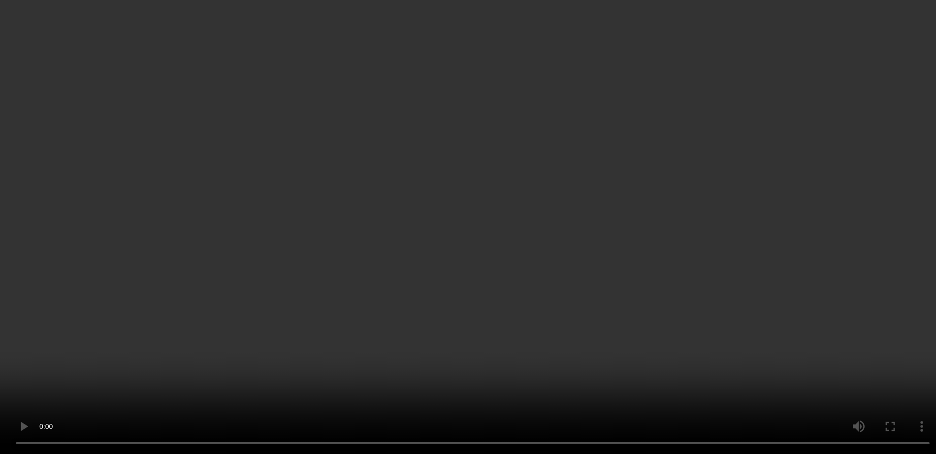
scroll to position [185, 0]
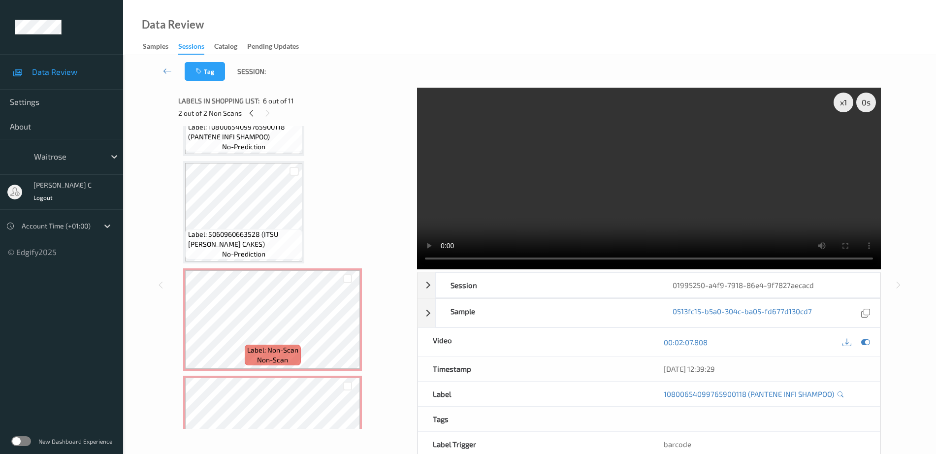
click at [200, 241] on span "Label: 5060960663528 (ITSU CARA CORN CAKES)" at bounding box center [244, 240] width 112 height 20
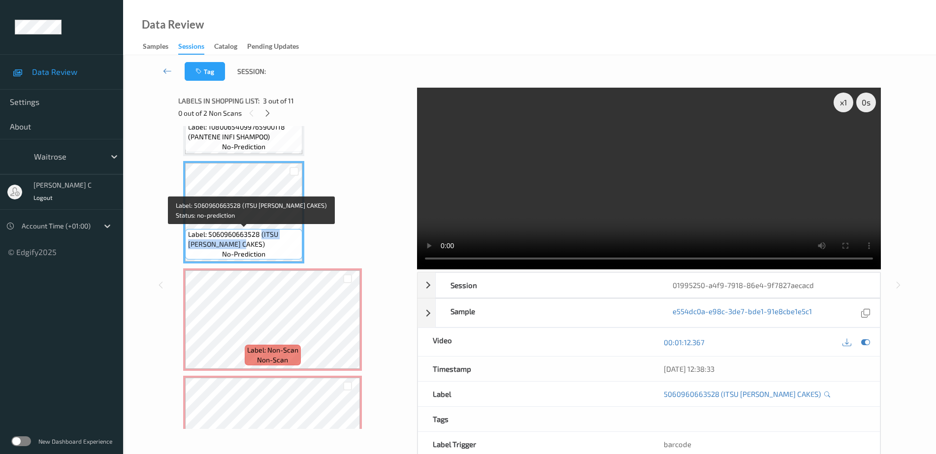
drag, startPoint x: 262, startPoint y: 235, endPoint x: 228, endPoint y: 240, distance: 34.3
click at [228, 240] on span "Label: 5060960663528 (ITSU CARA CORN CAKES)" at bounding box center [244, 240] width 112 height 20
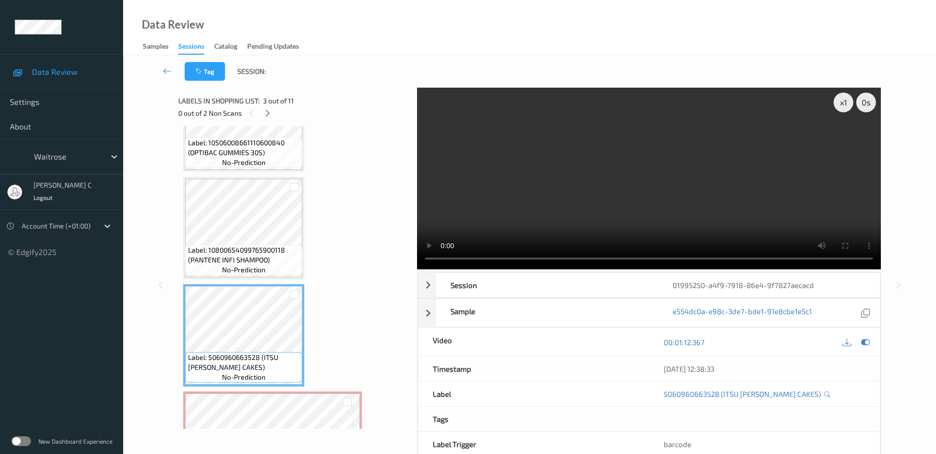
click at [260, 249] on span "Label: 10800654099765900118 (PANTENE INFI SHAMPOO)" at bounding box center [244, 255] width 112 height 20
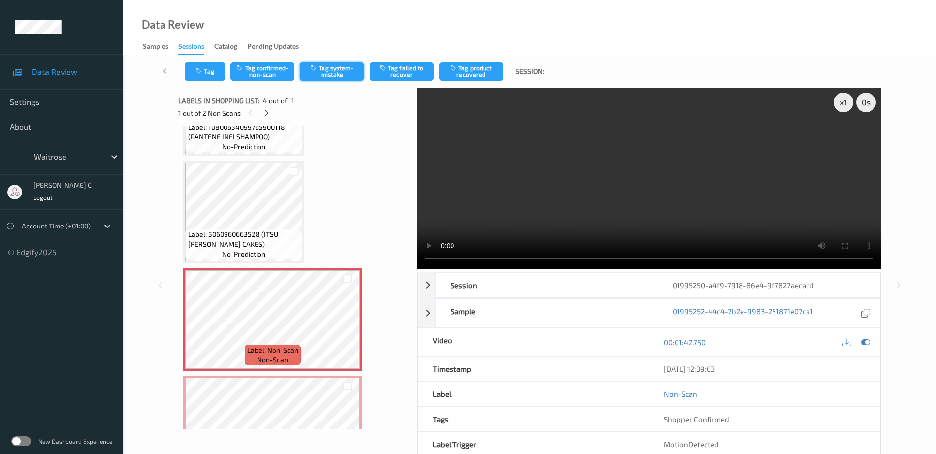
click at [314, 76] on button "Tag system-mistake" at bounding box center [332, 71] width 64 height 19
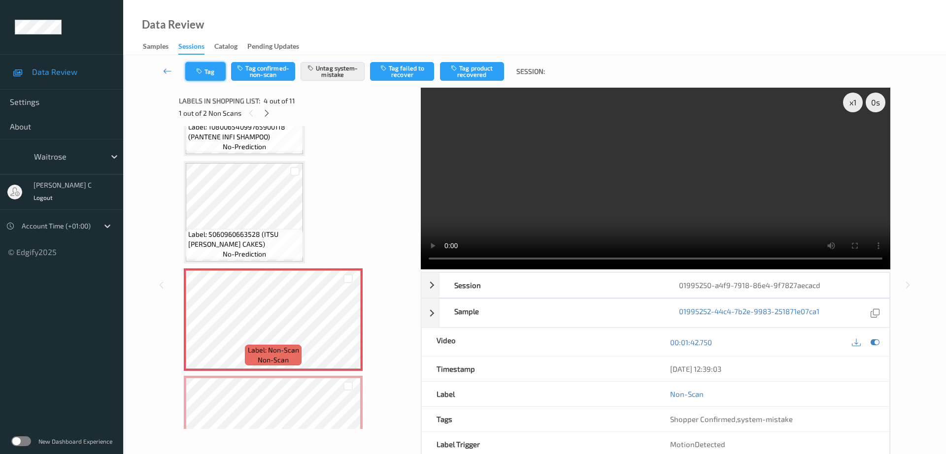
click at [201, 77] on button "Tag" at bounding box center [205, 71] width 40 height 19
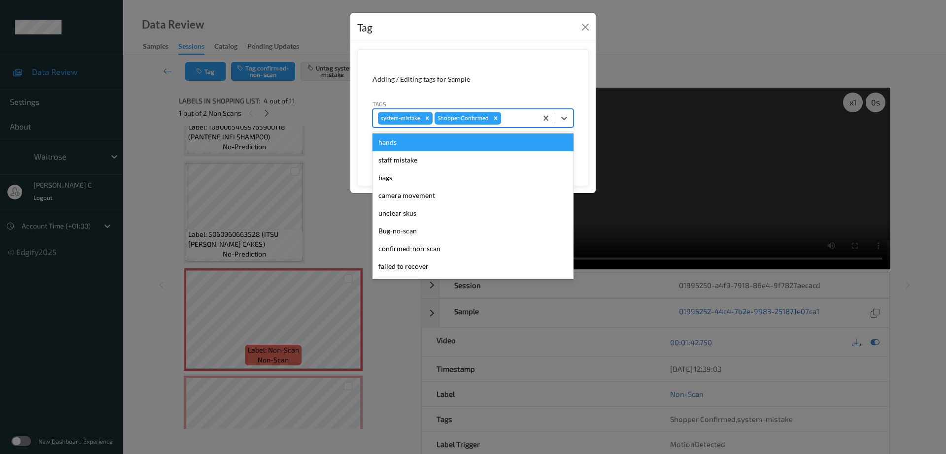
click at [515, 113] on div at bounding box center [517, 118] width 29 height 12
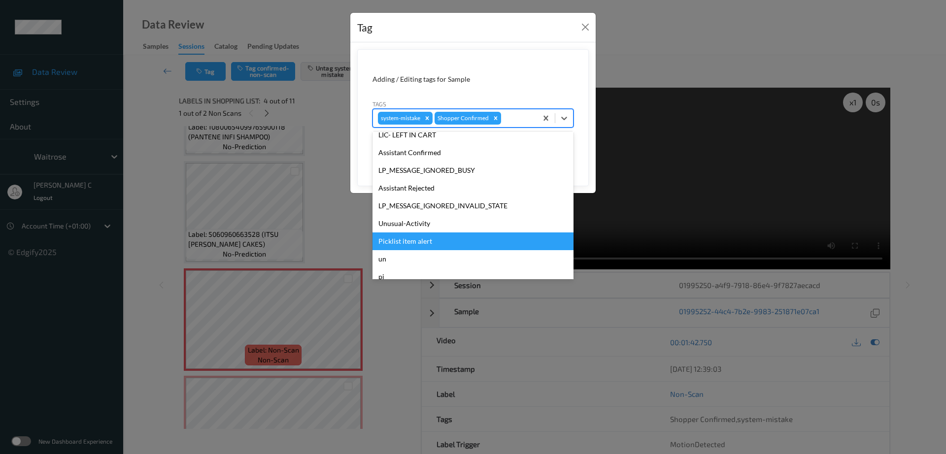
scroll to position [246, 0]
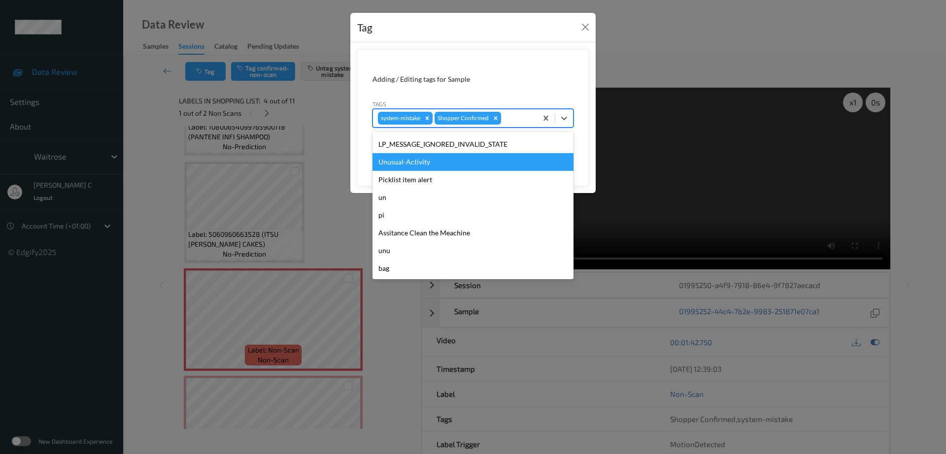
click at [418, 160] on div "Unusual-Activity" at bounding box center [472, 162] width 201 height 18
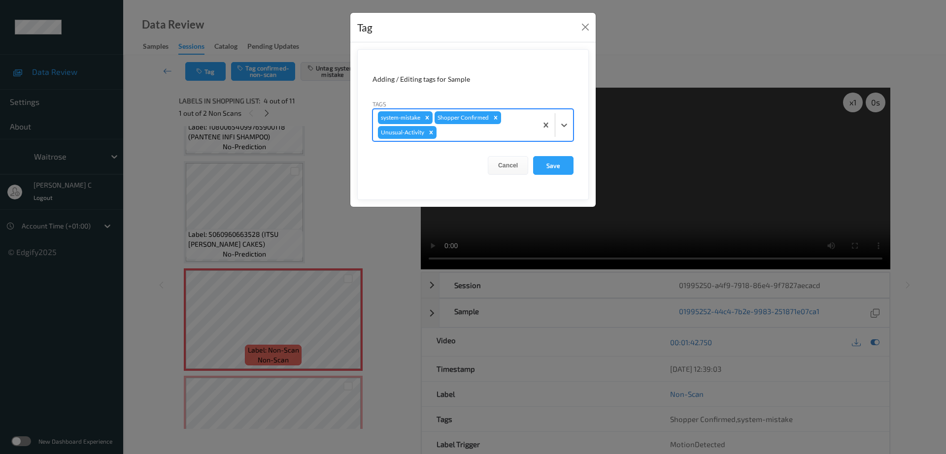
click at [503, 76] on div "Adding / Editing tags for Sample" at bounding box center [472, 79] width 201 height 10
click at [565, 174] on button "Save" at bounding box center [553, 165] width 40 height 19
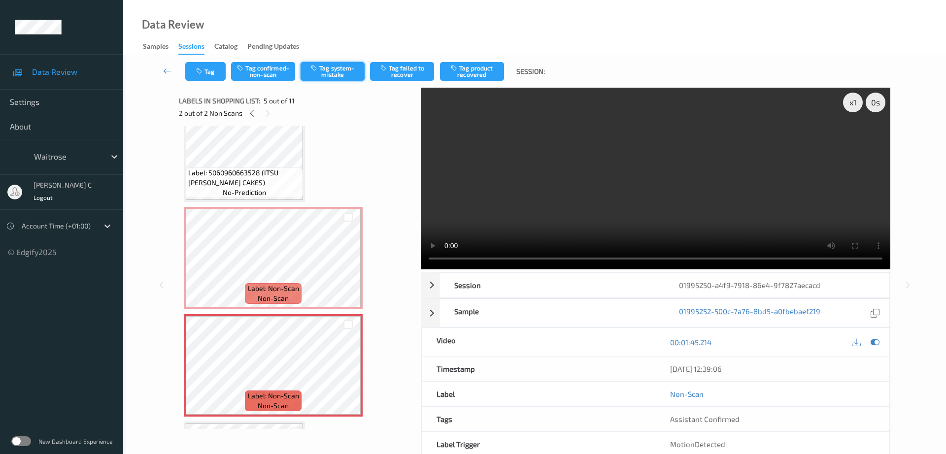
click at [343, 71] on button "Tag system-mistake" at bounding box center [332, 71] width 64 height 19
click at [198, 76] on button "Tag" at bounding box center [205, 71] width 40 height 19
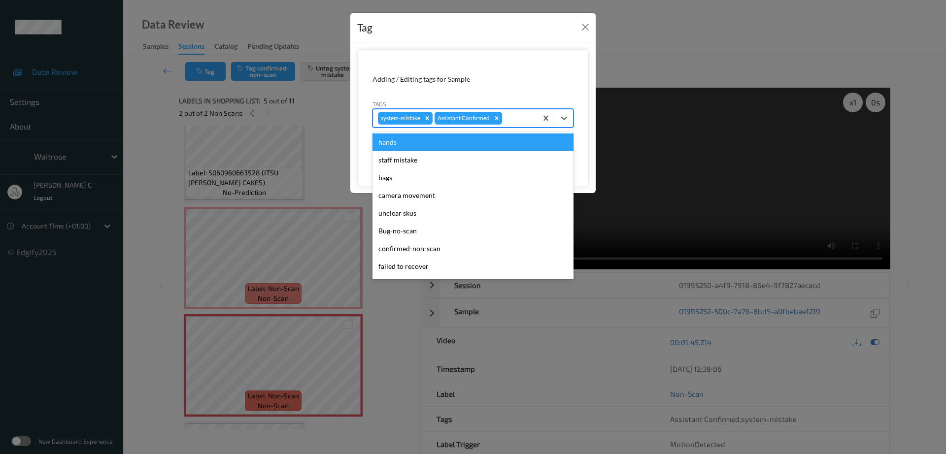
click at [511, 113] on div at bounding box center [518, 118] width 28 height 12
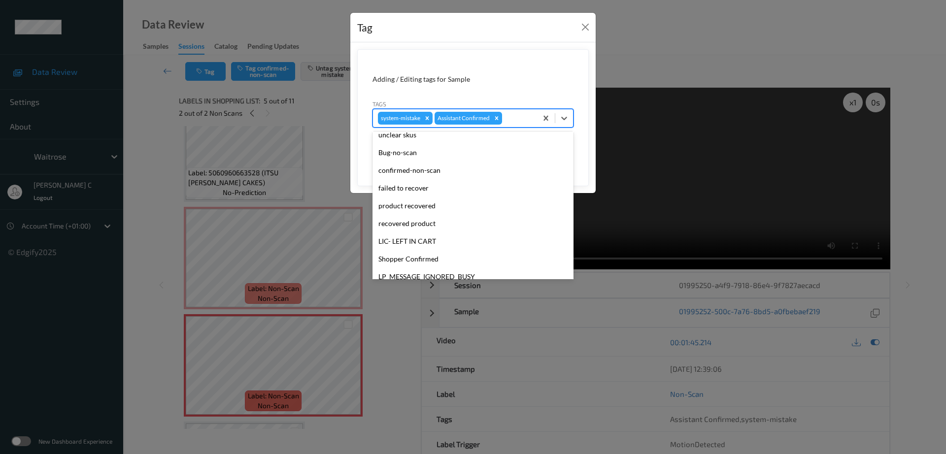
scroll to position [198, 0]
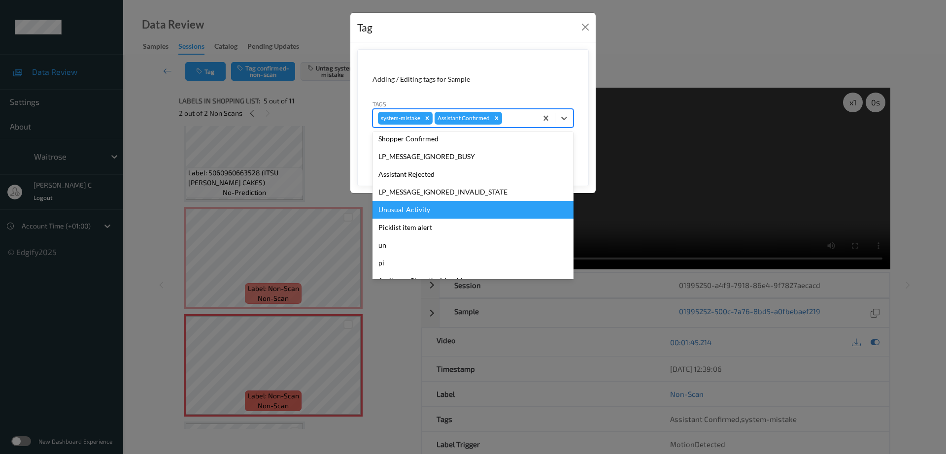
click at [417, 209] on div "Unusual-Activity" at bounding box center [472, 210] width 201 height 18
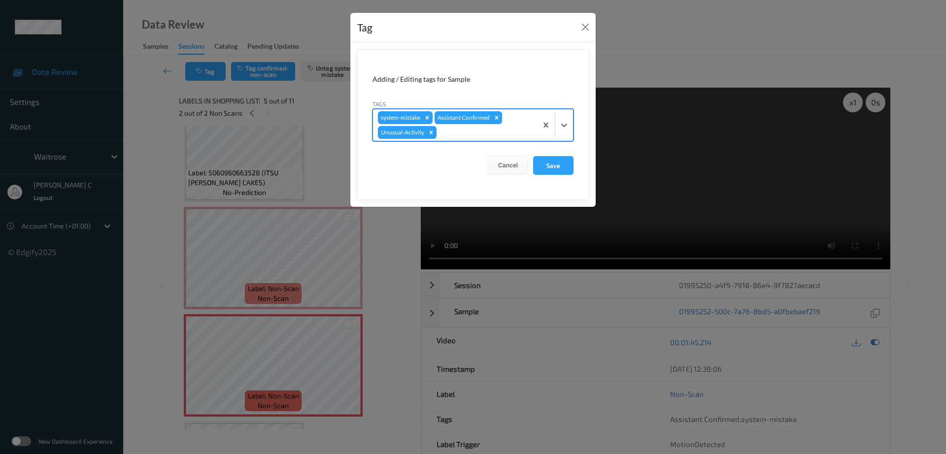
click at [549, 56] on form "Adding / Editing tags for Sample Tags option Unusual-Activity, selected. Select…" at bounding box center [472, 124] width 231 height 151
click at [562, 165] on button "Save" at bounding box center [553, 165] width 40 height 19
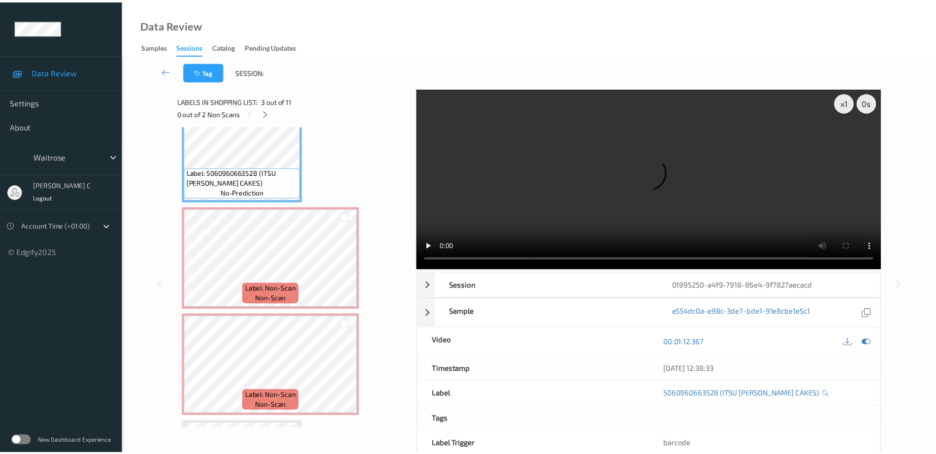
scroll to position [185, 0]
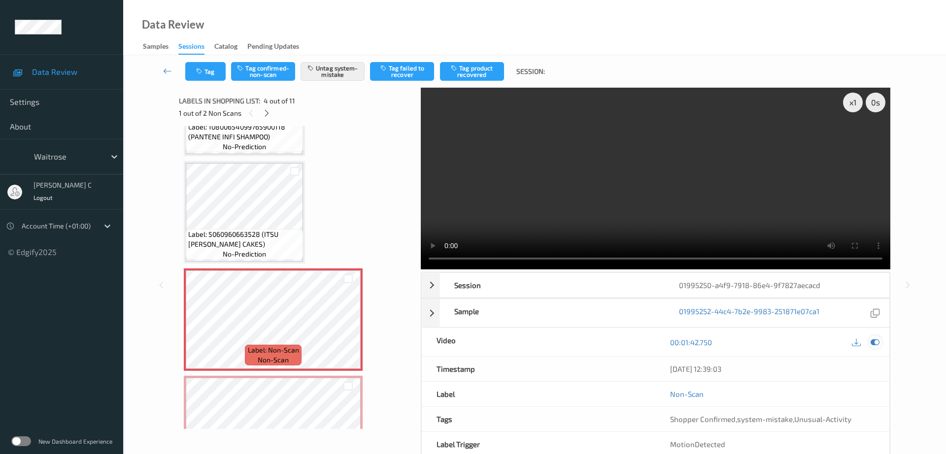
click at [880, 335] on div at bounding box center [874, 341] width 13 height 13
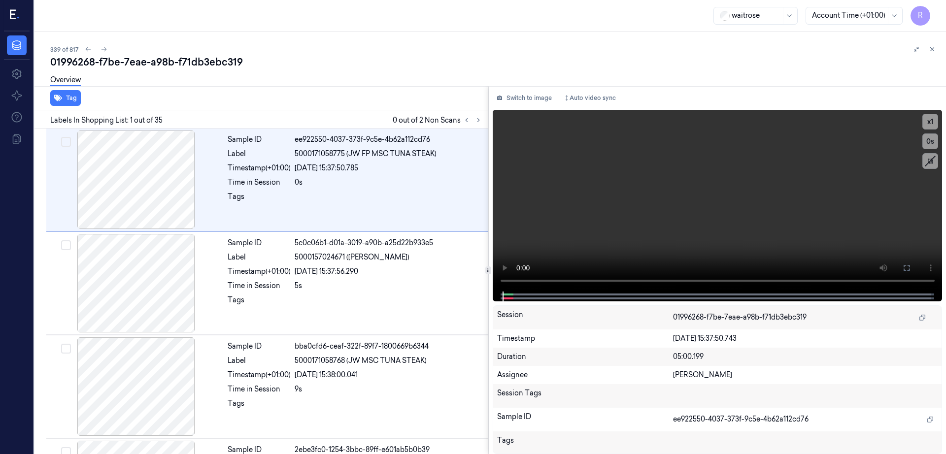
click at [182, 55] on div "01996268-f7be-7eae-a98b-f71db3ebc319" at bounding box center [494, 62] width 888 height 14
copy div "f71db3ebc319"
click at [482, 123] on icon at bounding box center [478, 120] width 7 height 7
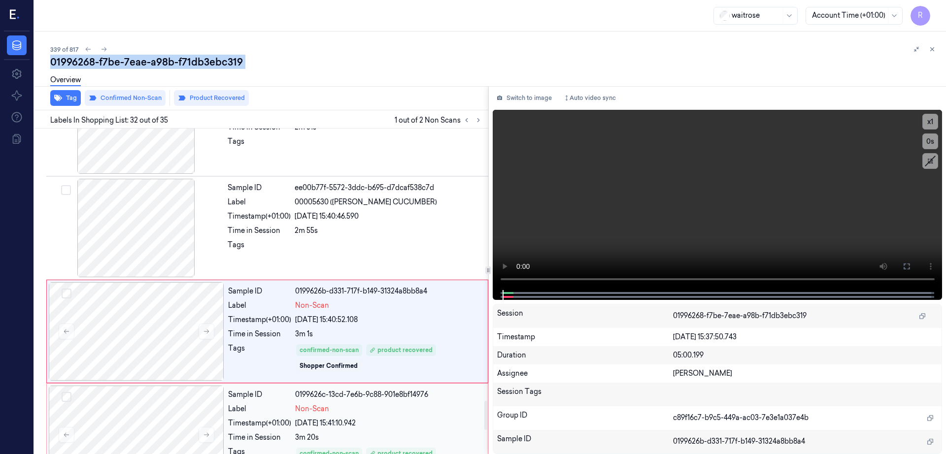
scroll to position [3033, 0]
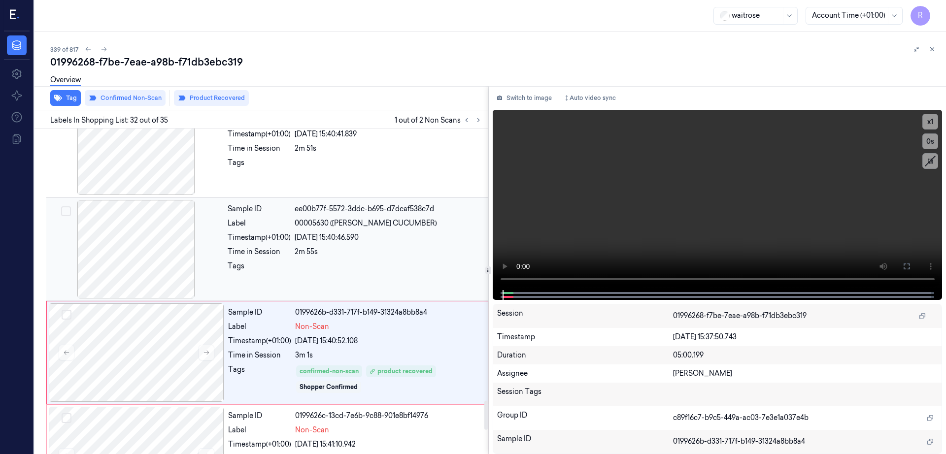
click at [141, 250] on div at bounding box center [135, 249] width 175 height 99
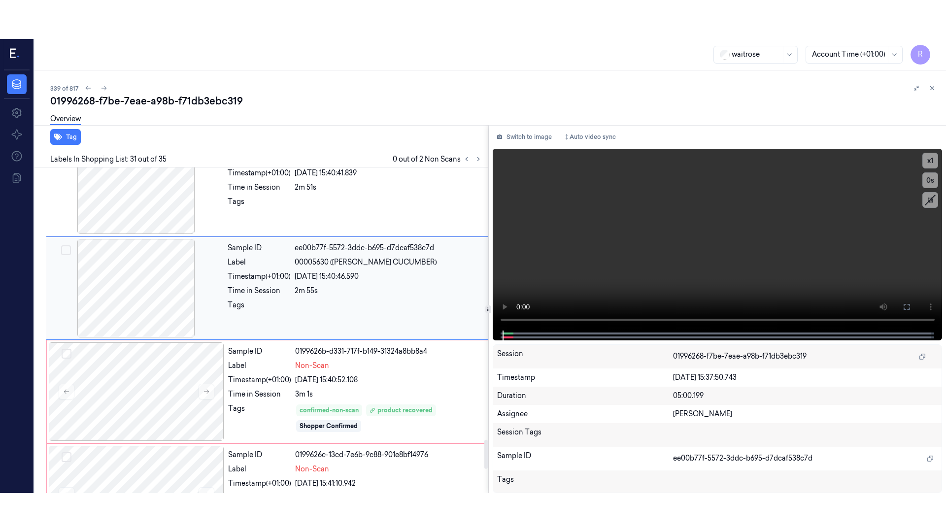
scroll to position [2992, 0]
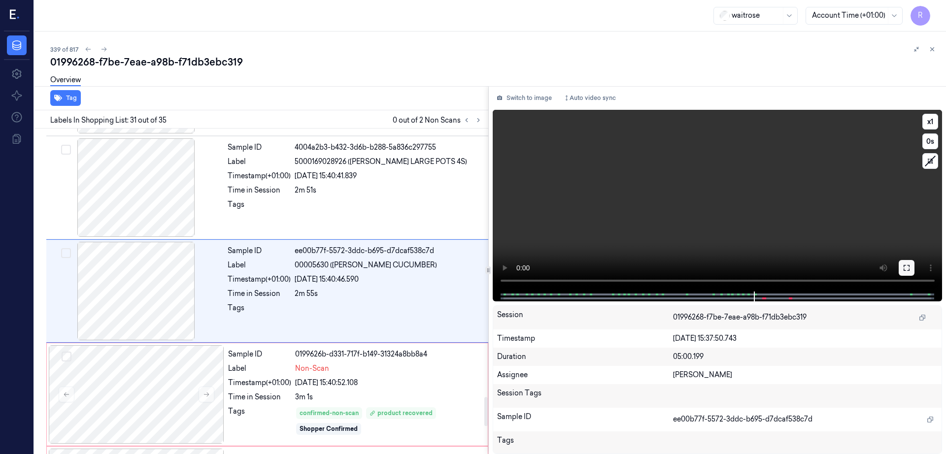
click at [910, 265] on icon at bounding box center [906, 268] width 8 height 8
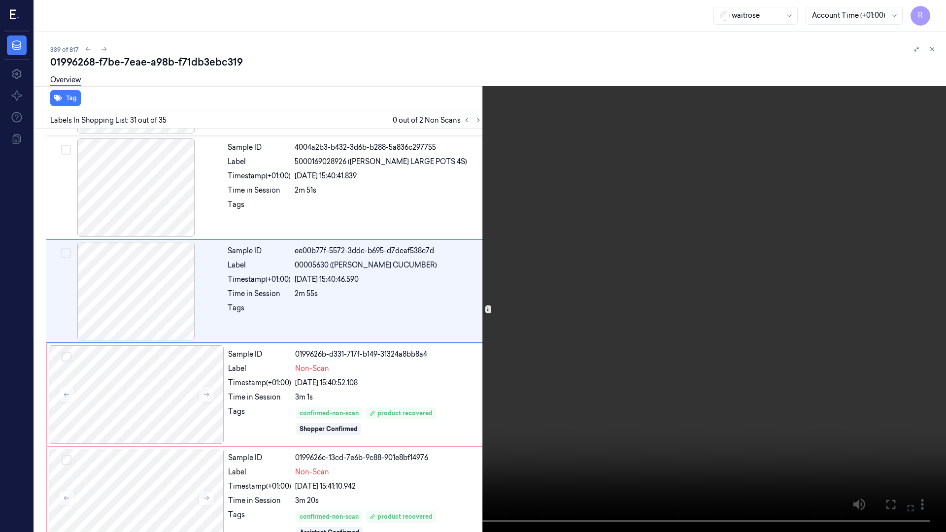
click at [667, 272] on video at bounding box center [473, 266] width 946 height 532
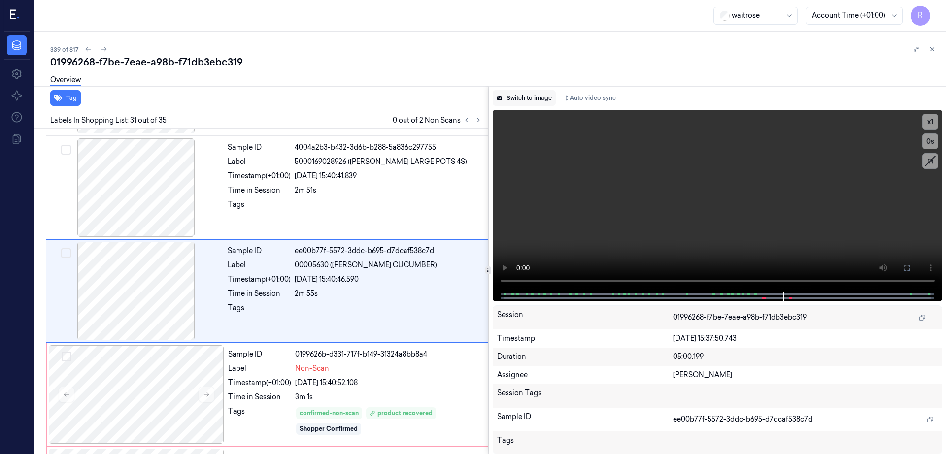
click at [547, 98] on button "Switch to image" at bounding box center [524, 98] width 63 height 16
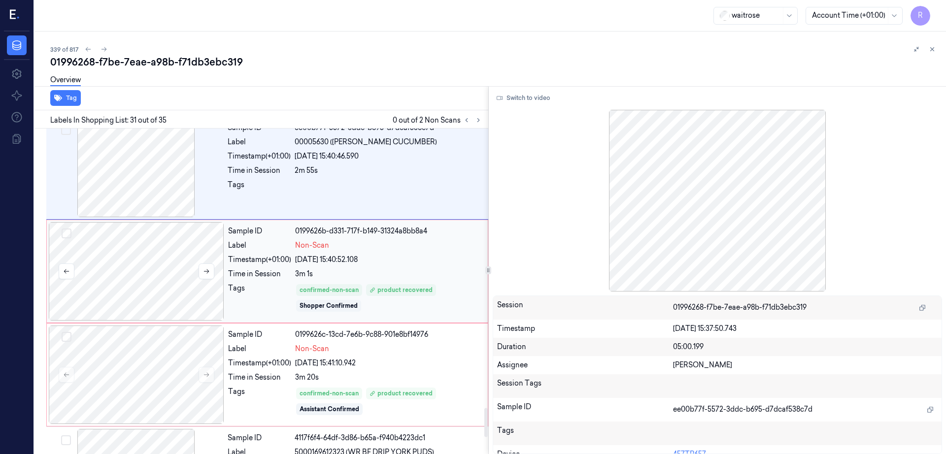
click at [151, 262] on div at bounding box center [136, 271] width 175 height 99
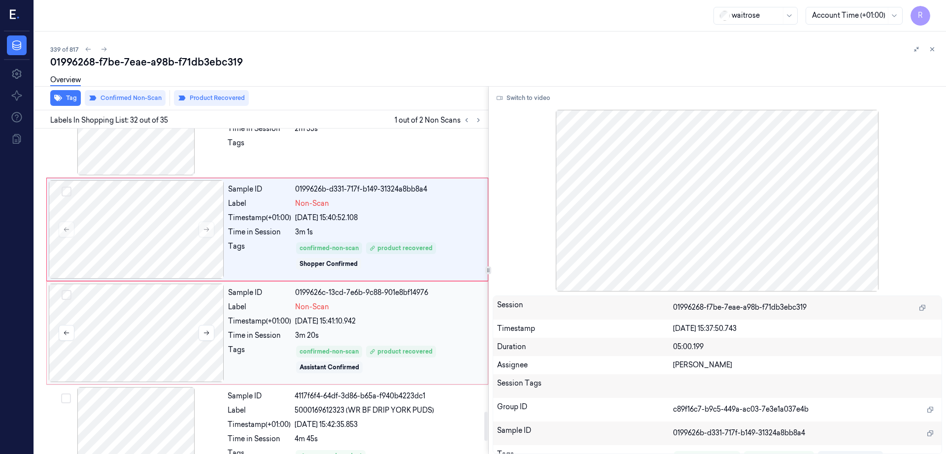
click at [143, 325] on div at bounding box center [136, 333] width 175 height 99
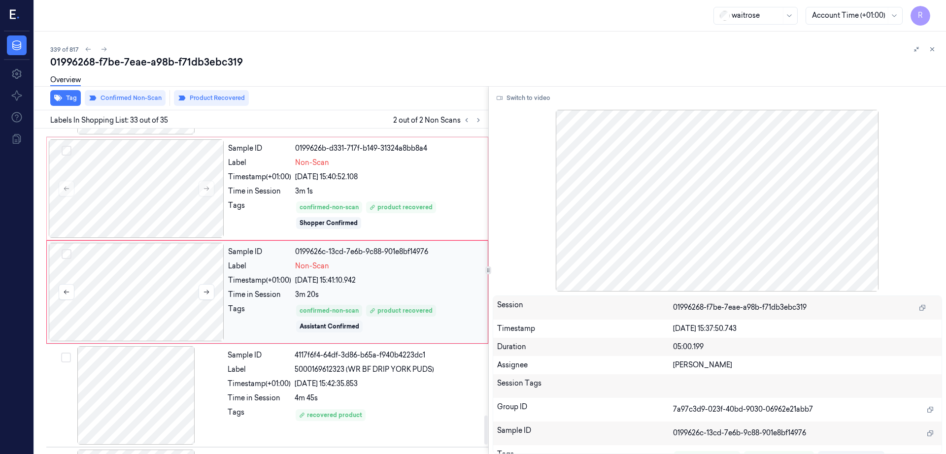
scroll to position [3198, 0]
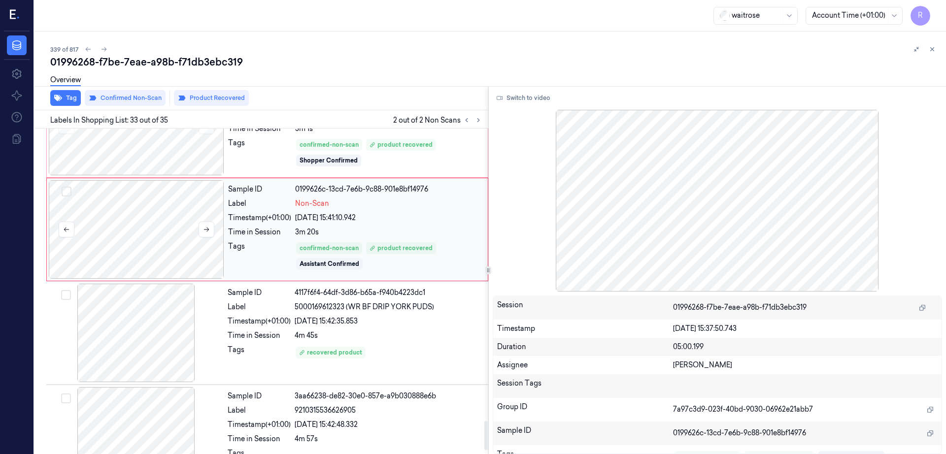
click at [143, 323] on div at bounding box center [135, 333] width 175 height 99
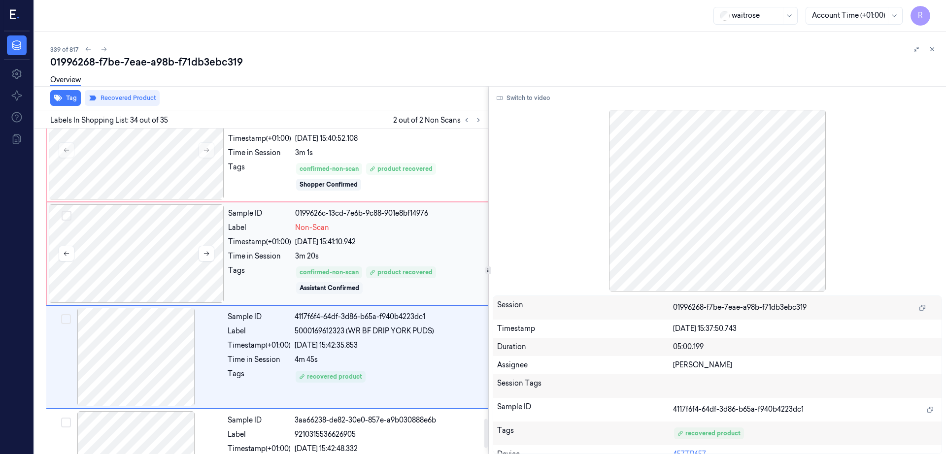
click at [150, 249] on div at bounding box center [136, 253] width 175 height 99
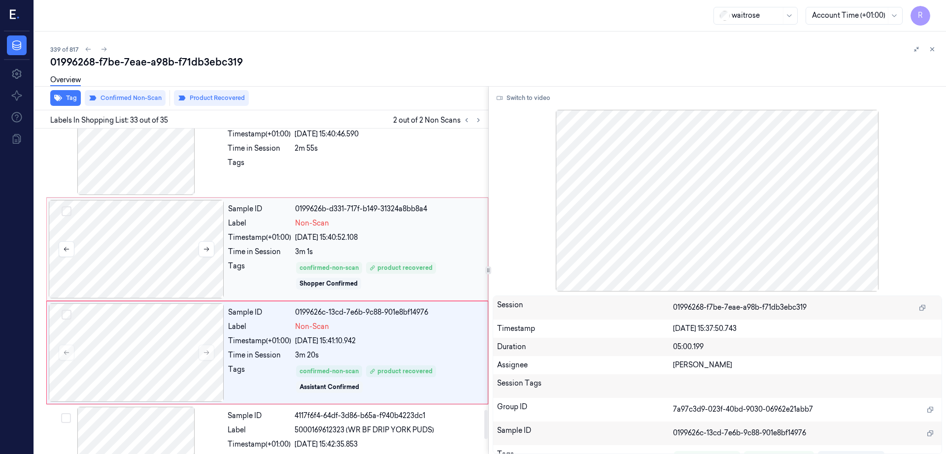
click at [160, 250] on div at bounding box center [136, 249] width 175 height 99
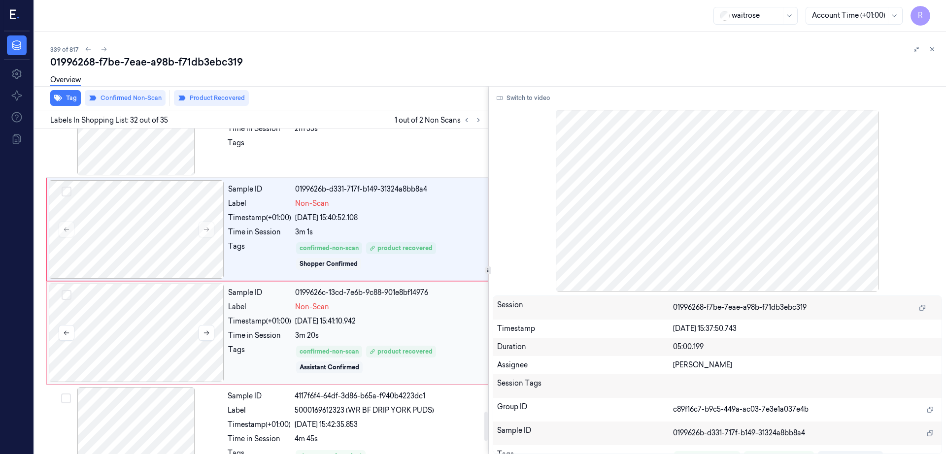
click at [155, 326] on div at bounding box center [136, 333] width 175 height 99
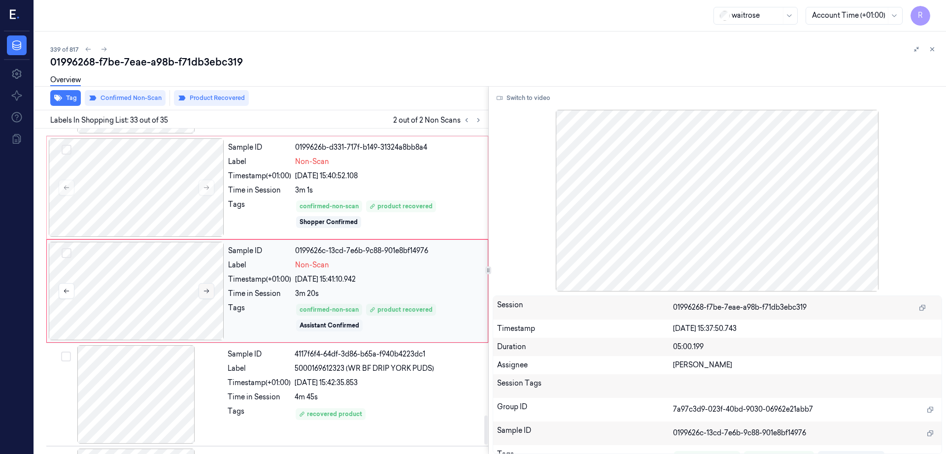
click at [206, 294] on icon at bounding box center [206, 291] width 7 height 7
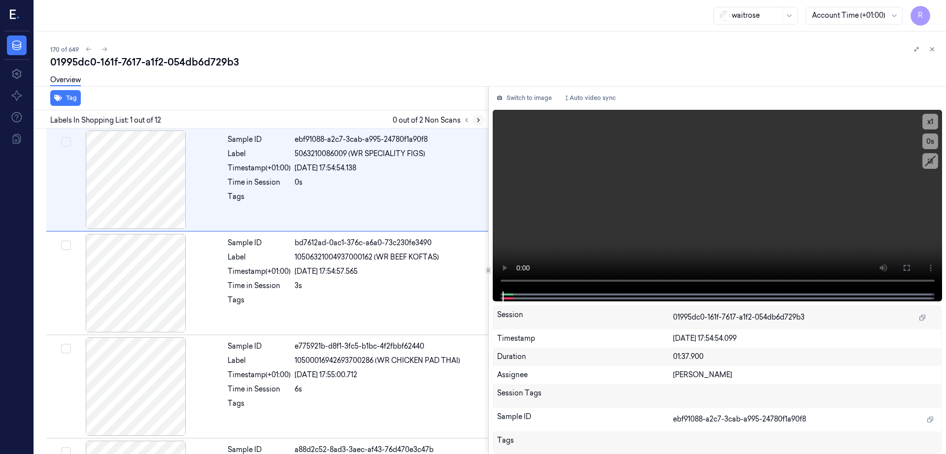
click at [482, 123] on icon at bounding box center [478, 120] width 7 height 7
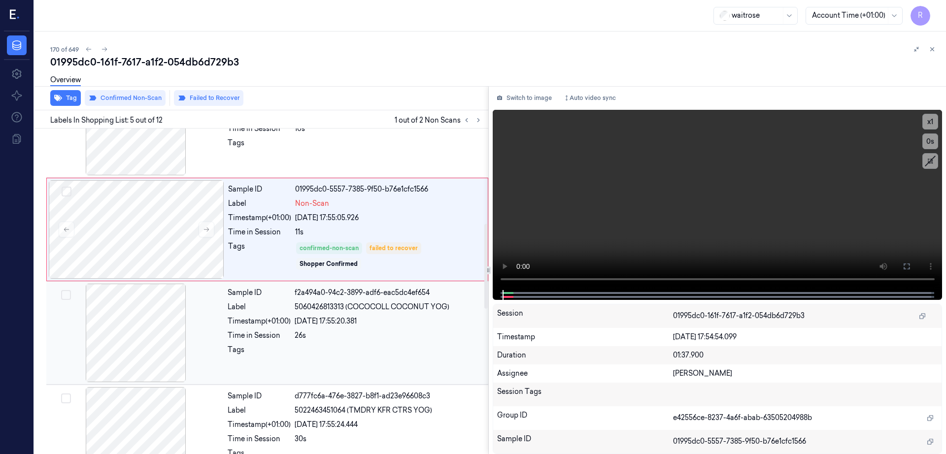
scroll to position [302, 0]
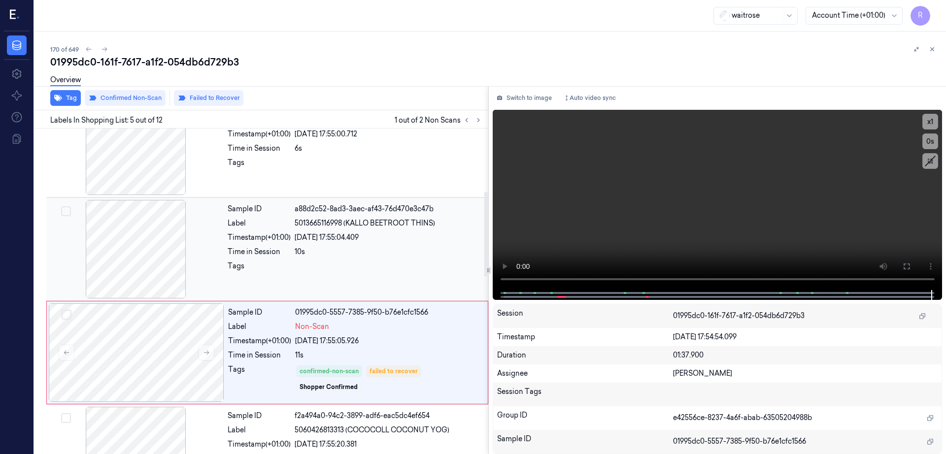
click at [142, 249] on div at bounding box center [135, 249] width 175 height 99
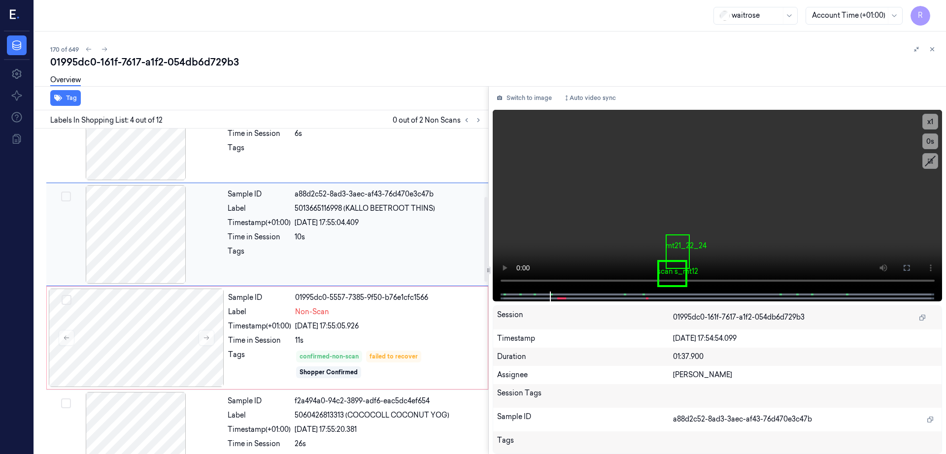
scroll to position [261, 0]
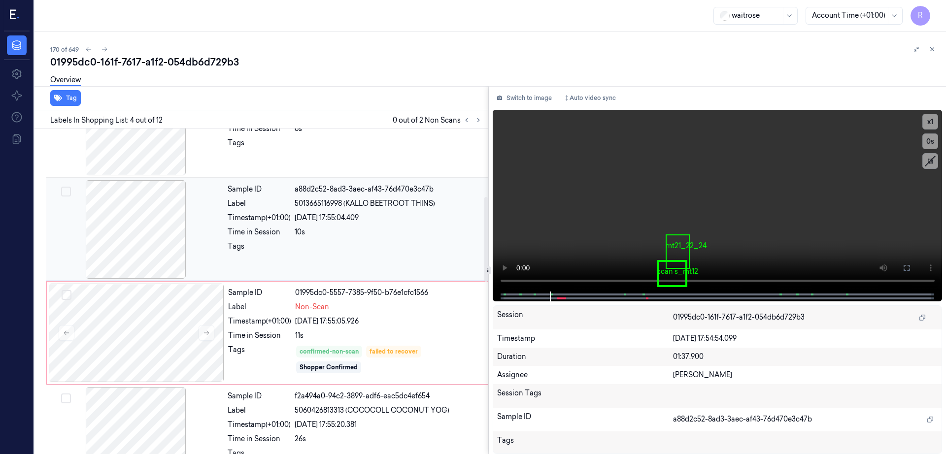
click at [120, 241] on div at bounding box center [135, 229] width 175 height 99
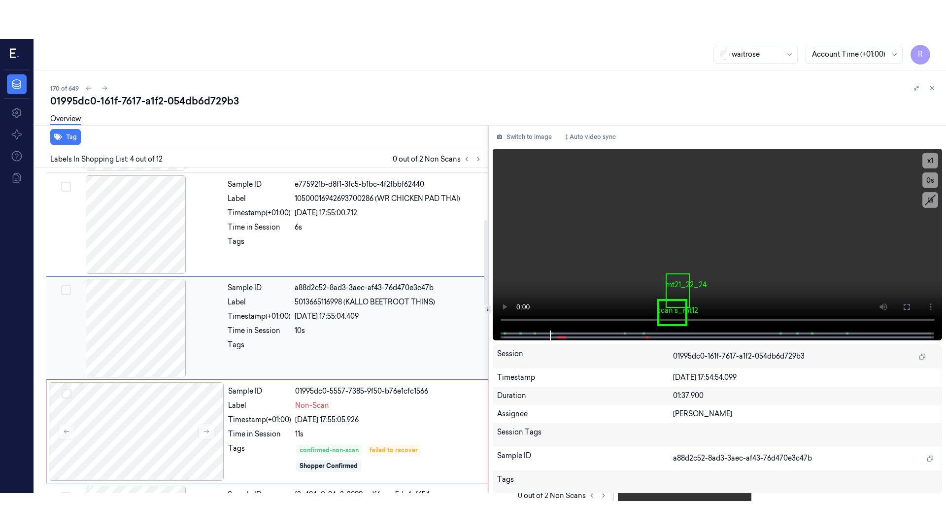
scroll to position [199, 0]
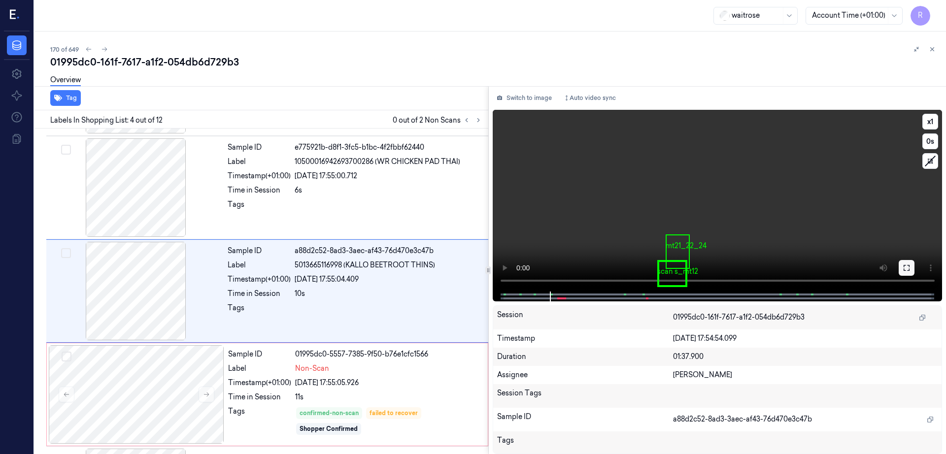
click at [910, 265] on icon at bounding box center [906, 268] width 8 height 8
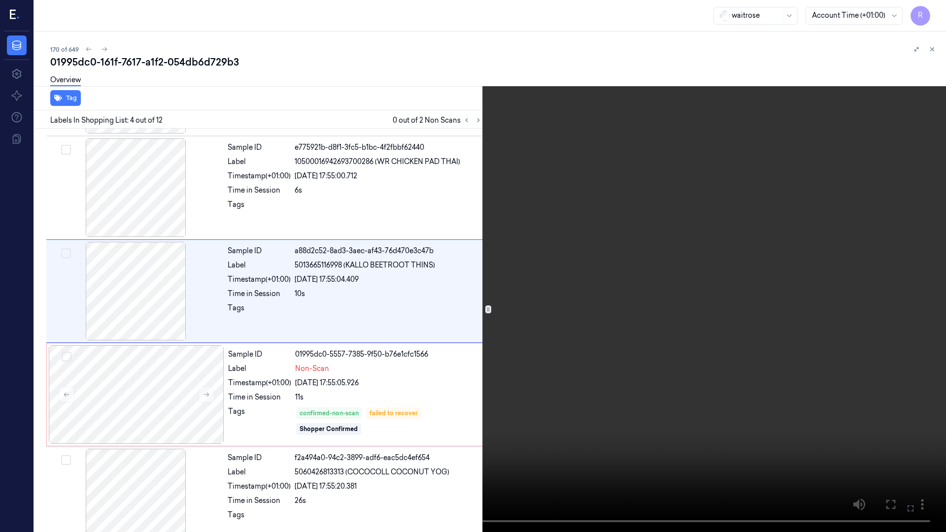
click at [582, 285] on video at bounding box center [473, 266] width 946 height 532
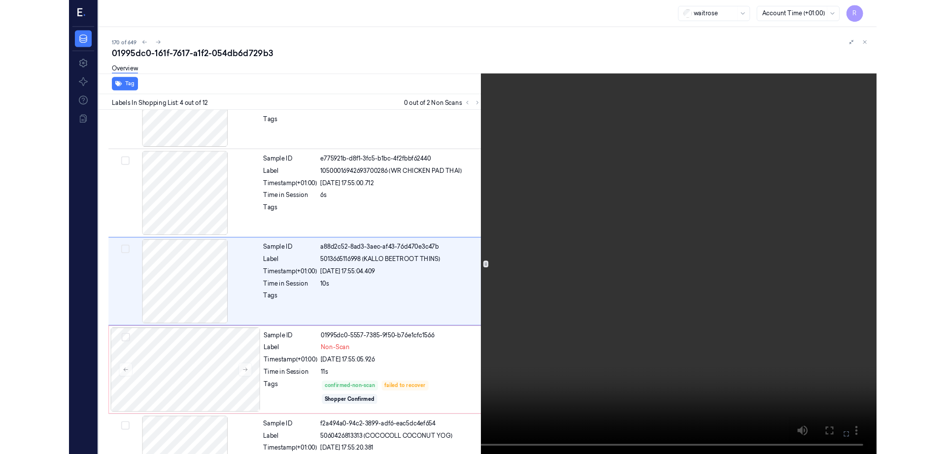
scroll to position [160, 0]
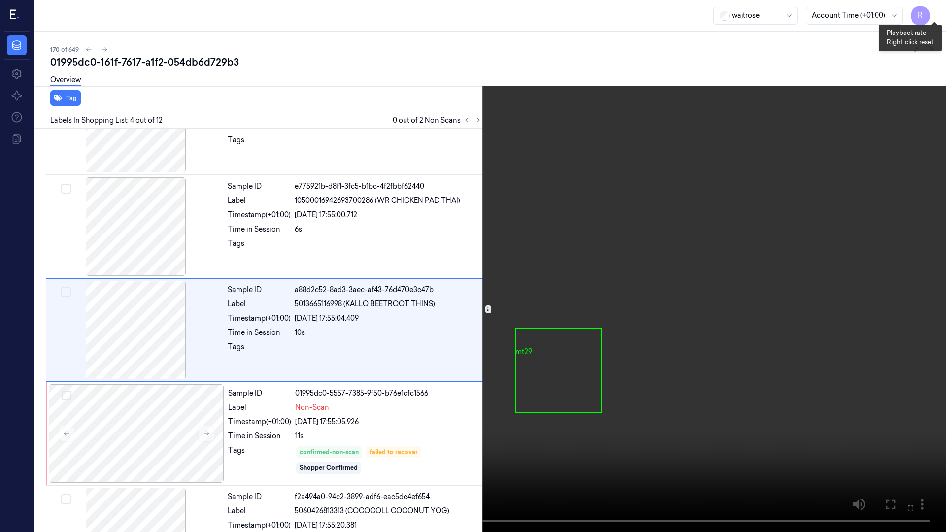
click at [929, 15] on button "x 1" at bounding box center [934, 12] width 16 height 16
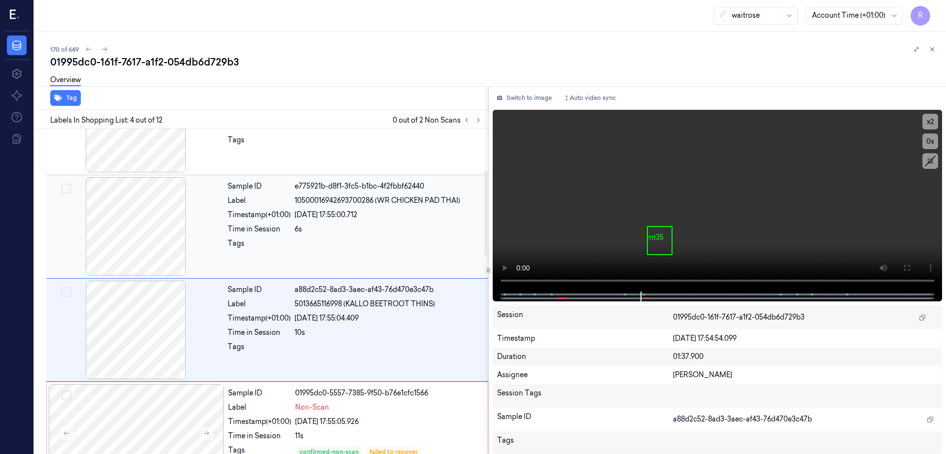
click at [138, 238] on div at bounding box center [135, 226] width 175 height 99
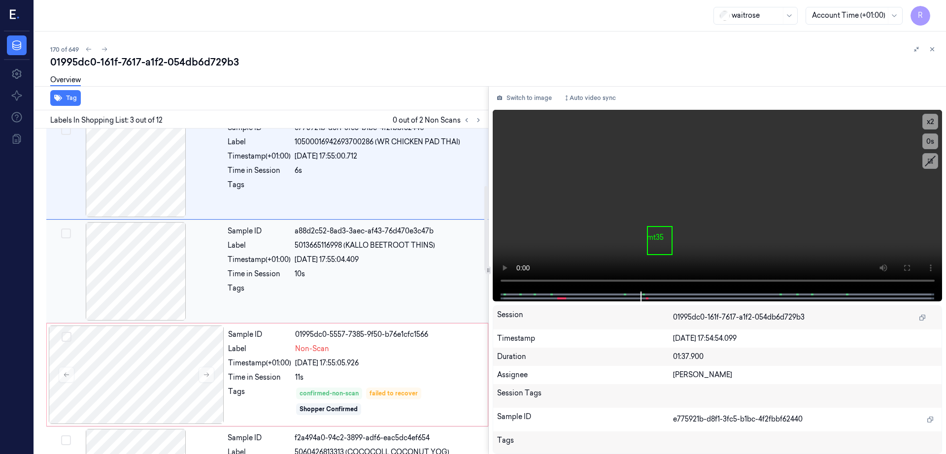
click at [131, 276] on div at bounding box center [135, 271] width 175 height 99
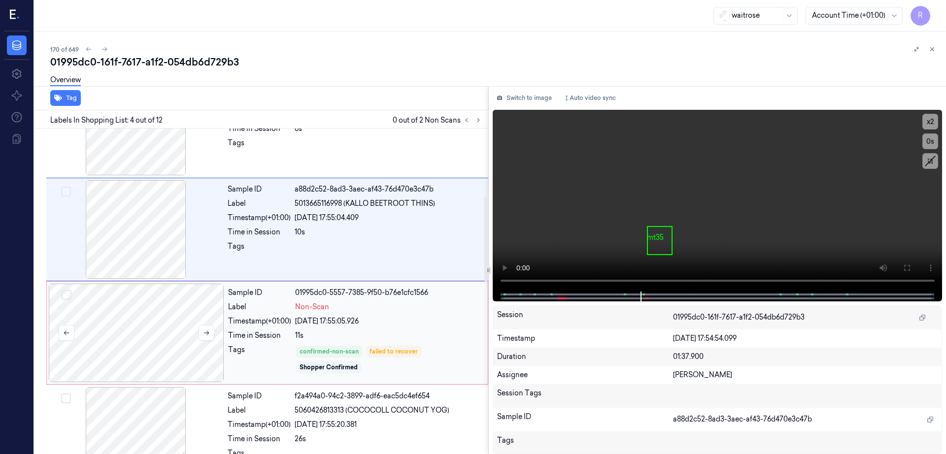
click at [133, 319] on div at bounding box center [136, 333] width 175 height 99
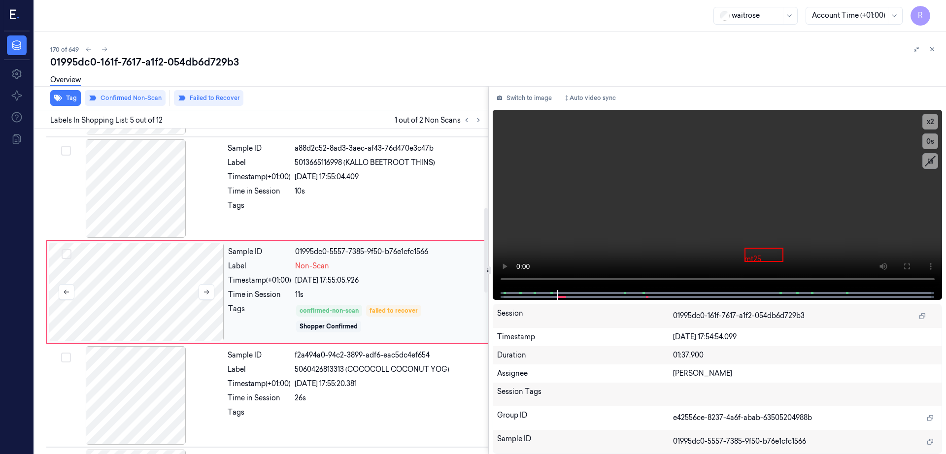
scroll to position [302, 0]
click at [157, 60] on div "01995dc0-161f-7617-a1f2-054db6d729b3" at bounding box center [494, 62] width 888 height 14
copy div "a1f2"
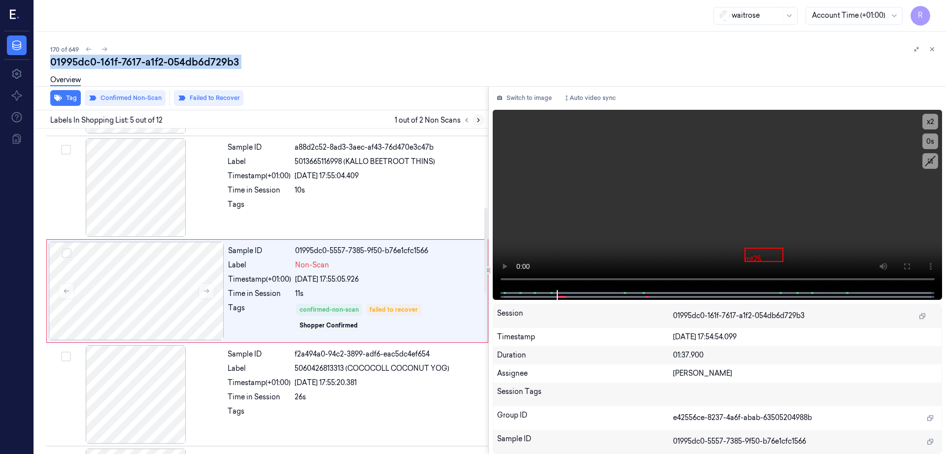
click at [482, 120] on icon at bounding box center [478, 120] width 7 height 7
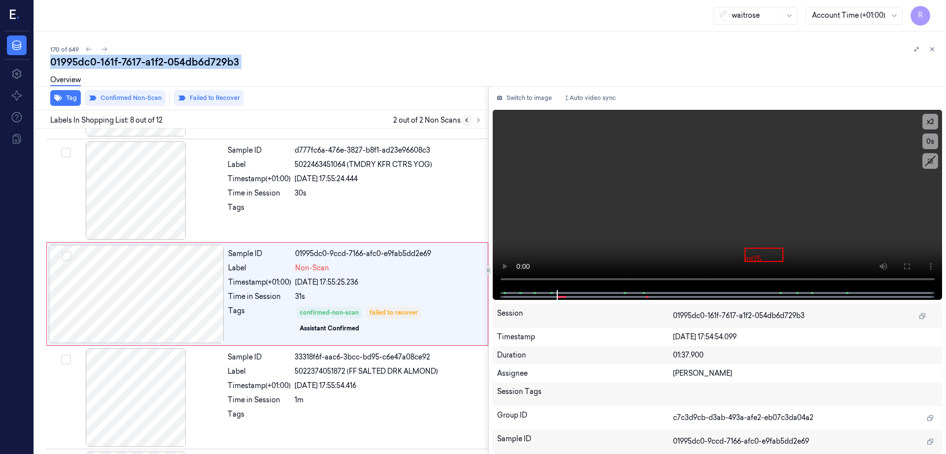
scroll to position [613, 0]
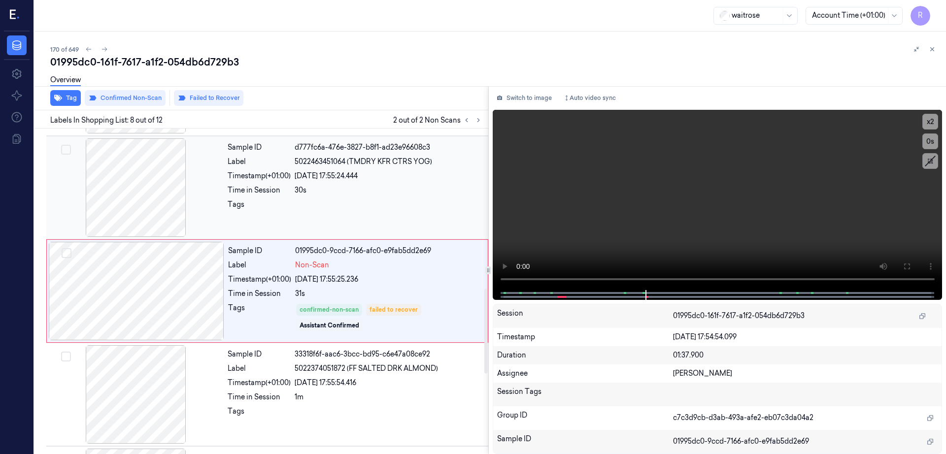
click at [151, 196] on div at bounding box center [135, 187] width 175 height 99
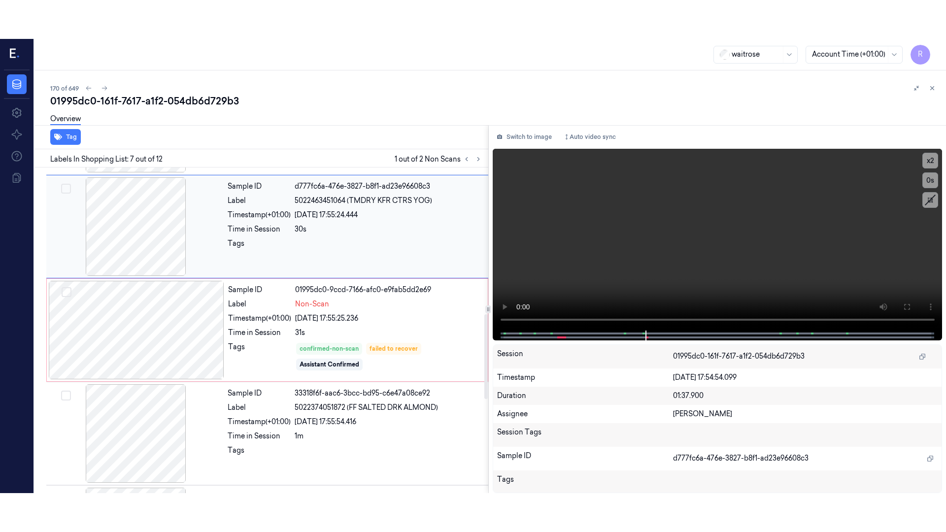
scroll to position [509, 0]
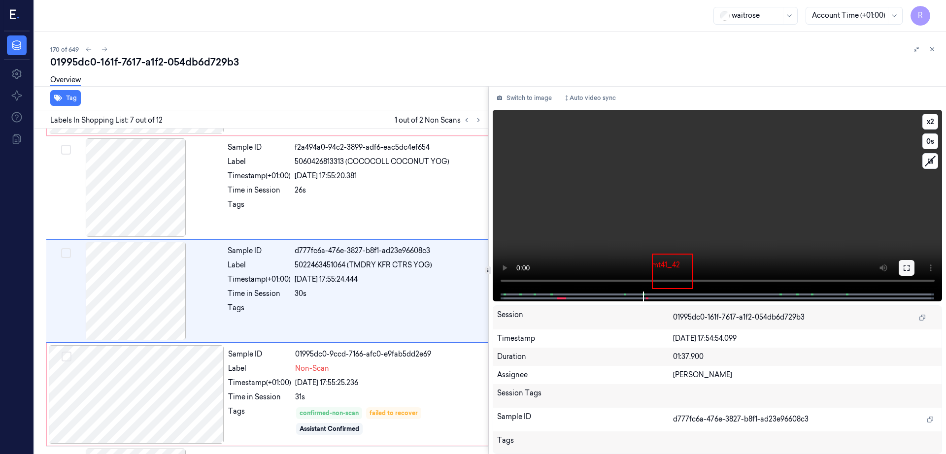
click at [910, 266] on icon at bounding box center [906, 268] width 8 height 8
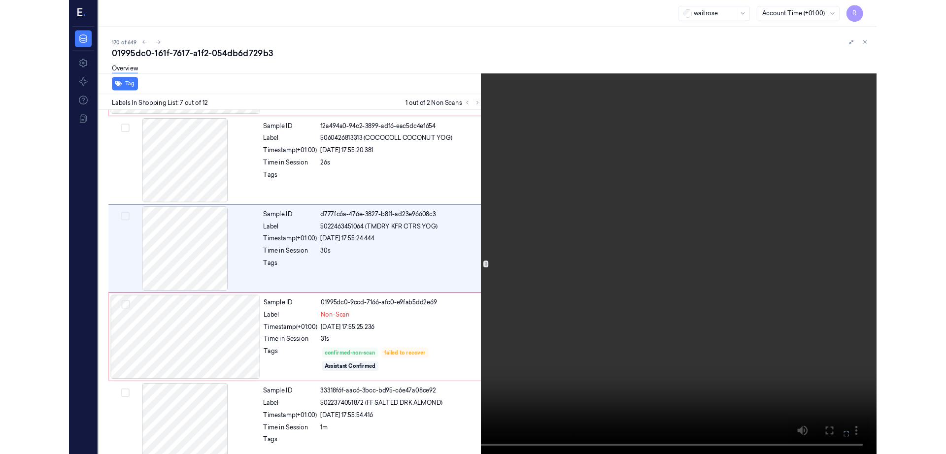
scroll to position [470, 0]
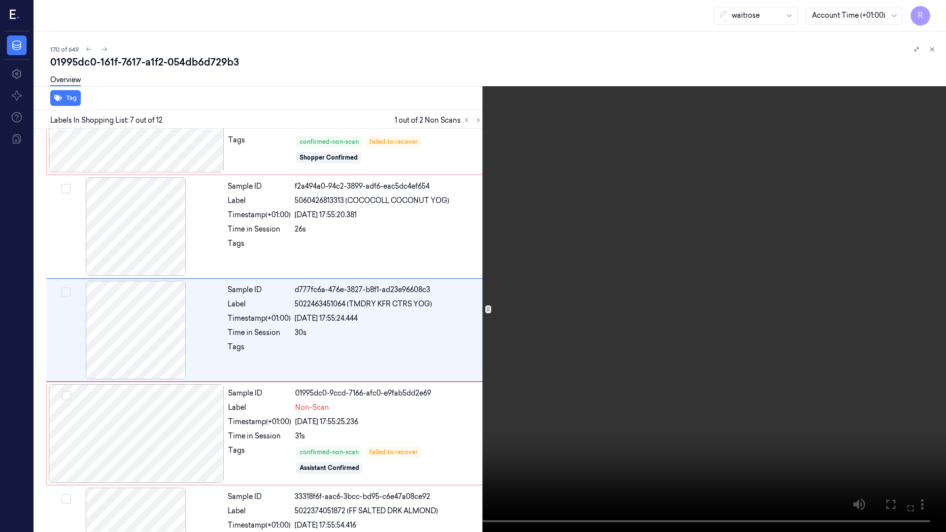
click at [460, 388] on video at bounding box center [473, 266] width 946 height 532
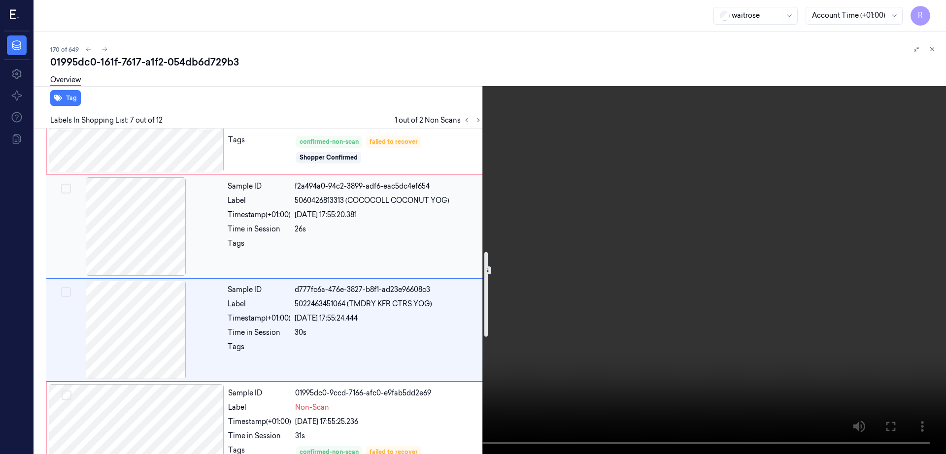
scroll to position [593, 0]
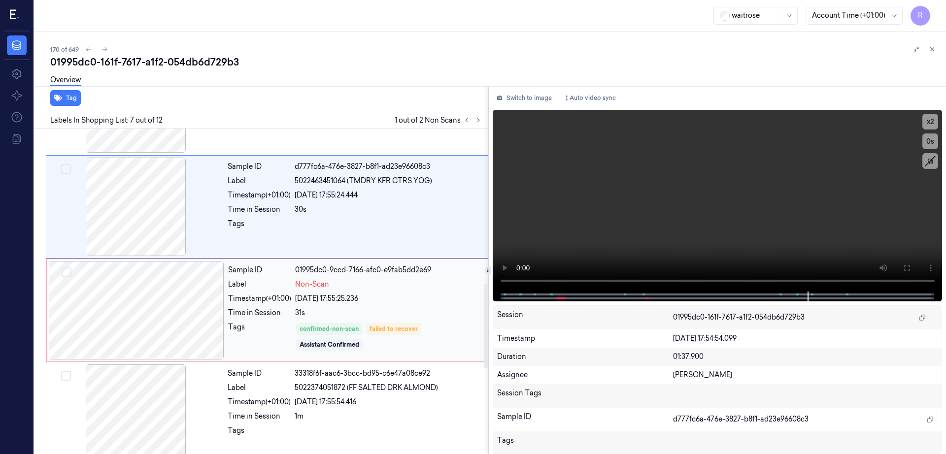
click at [148, 307] on div at bounding box center [136, 310] width 175 height 99
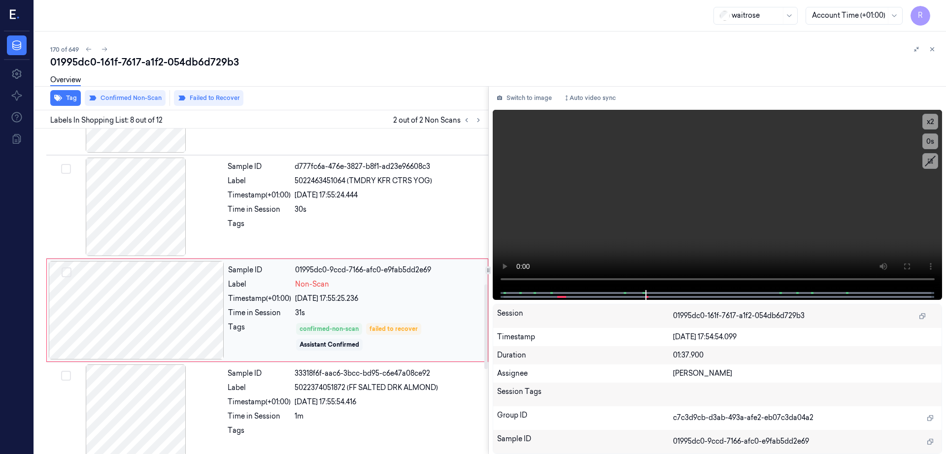
scroll to position [613, 0]
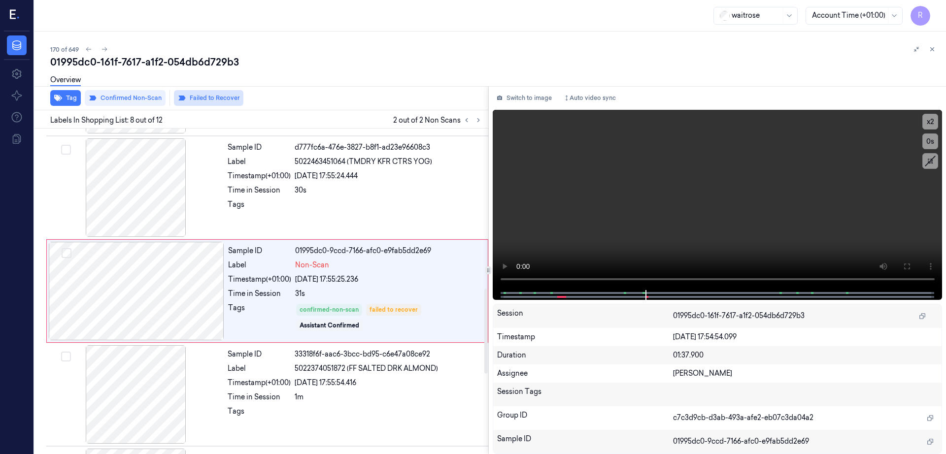
click at [220, 100] on button "Failed to Recover" at bounding box center [208, 98] width 69 height 16
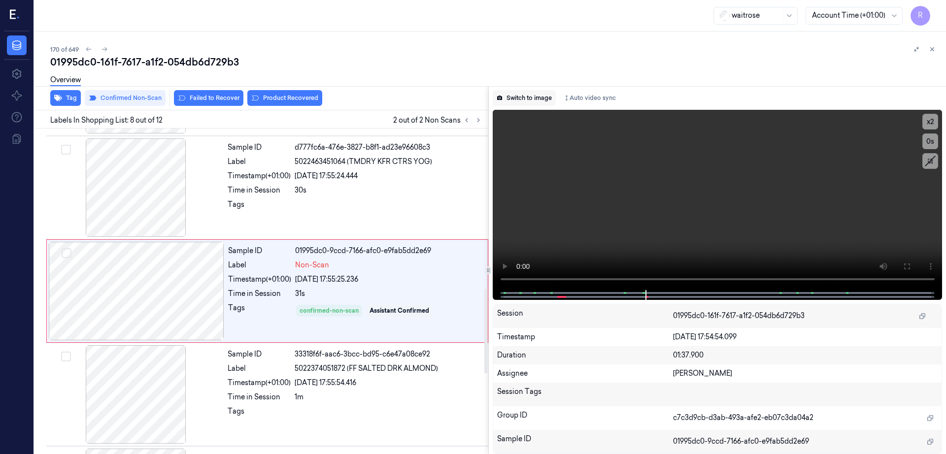
click at [541, 96] on button "Switch to image" at bounding box center [524, 98] width 63 height 16
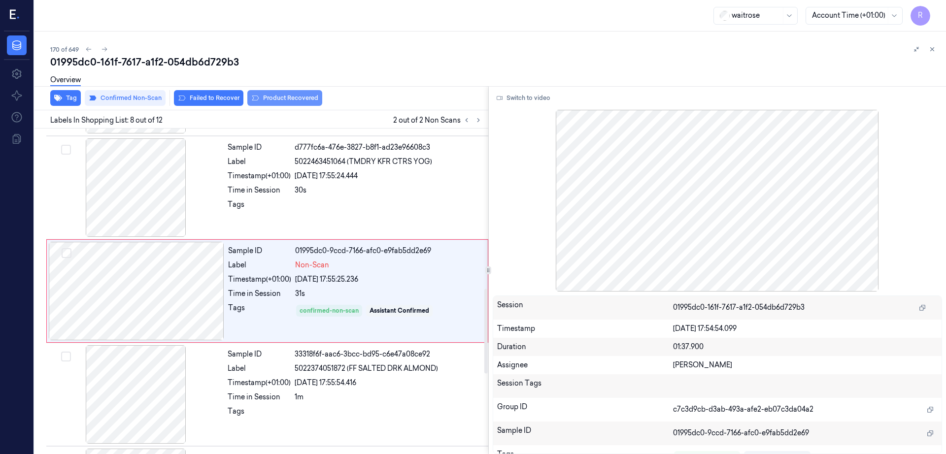
click at [292, 98] on button "Product Recovered" at bounding box center [284, 98] width 75 height 16
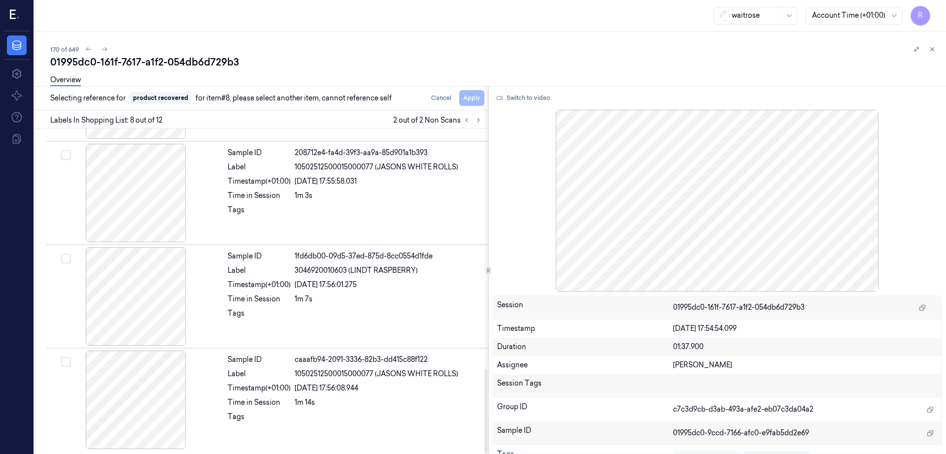
scroll to position [919, 0]
click at [135, 287] on div at bounding box center [135, 295] width 175 height 99
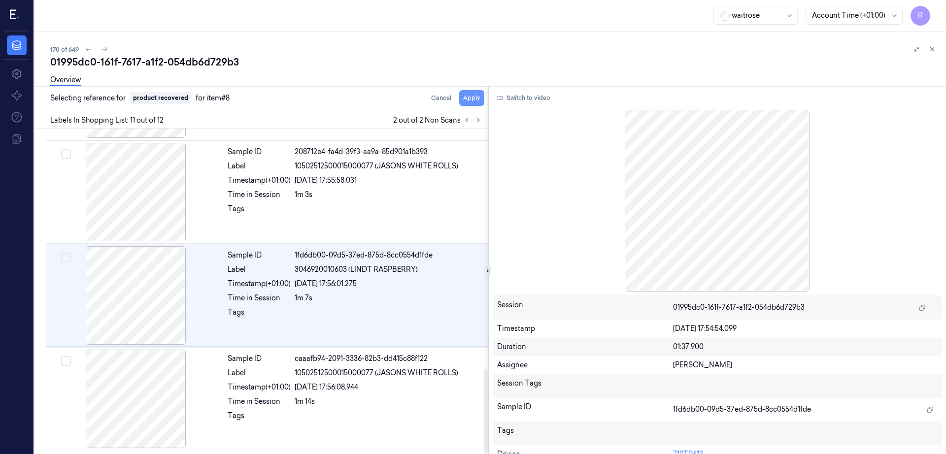
click at [484, 100] on button "Apply" at bounding box center [471, 98] width 25 height 16
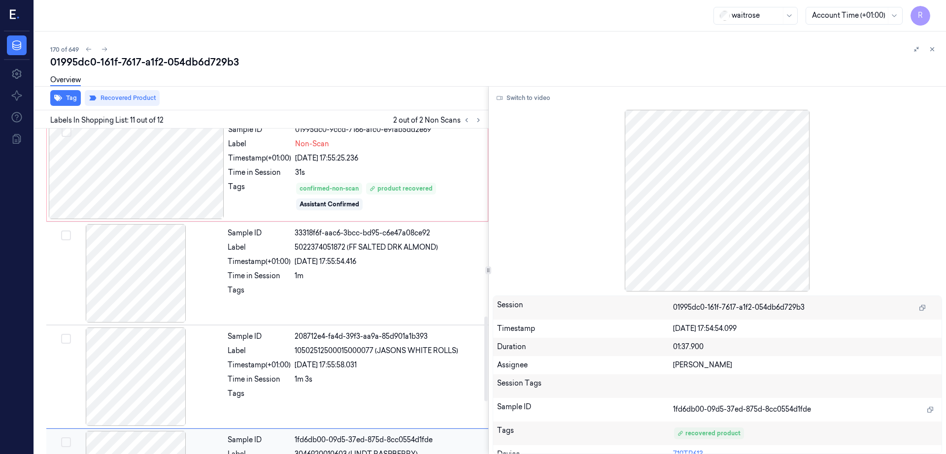
scroll to position [611, 0]
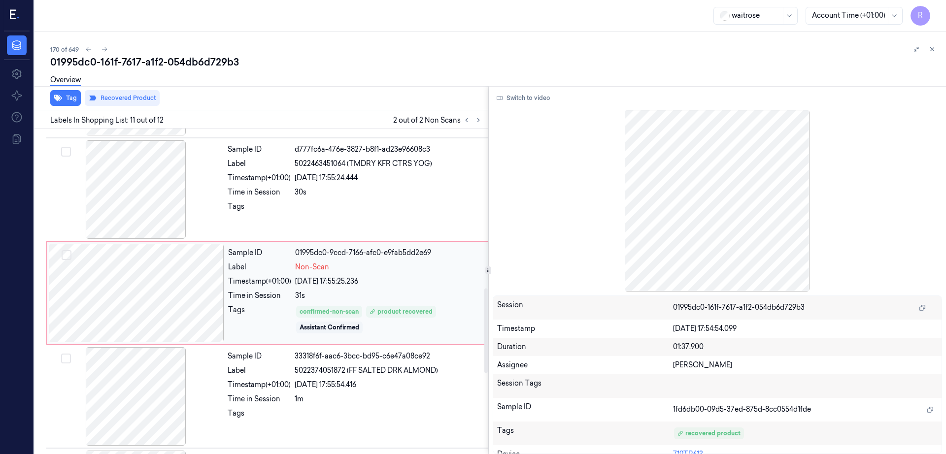
click at [137, 310] on div at bounding box center [136, 293] width 175 height 99
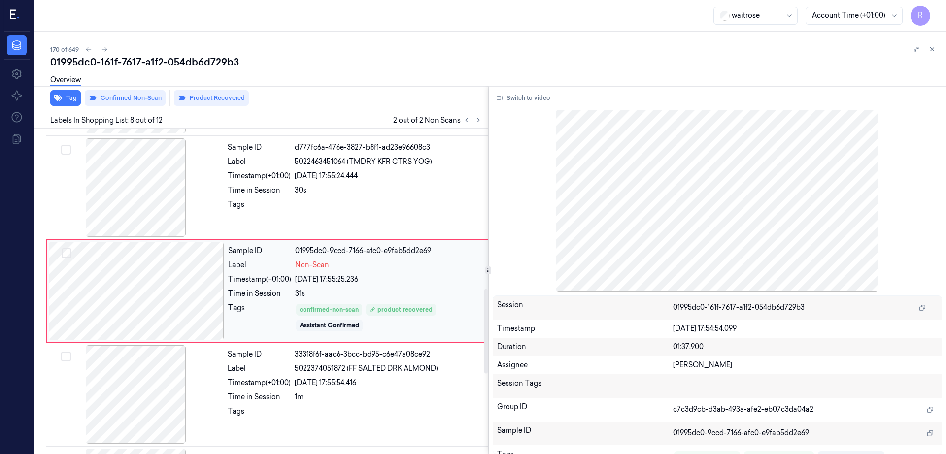
click at [185, 297] on div at bounding box center [136, 291] width 175 height 99
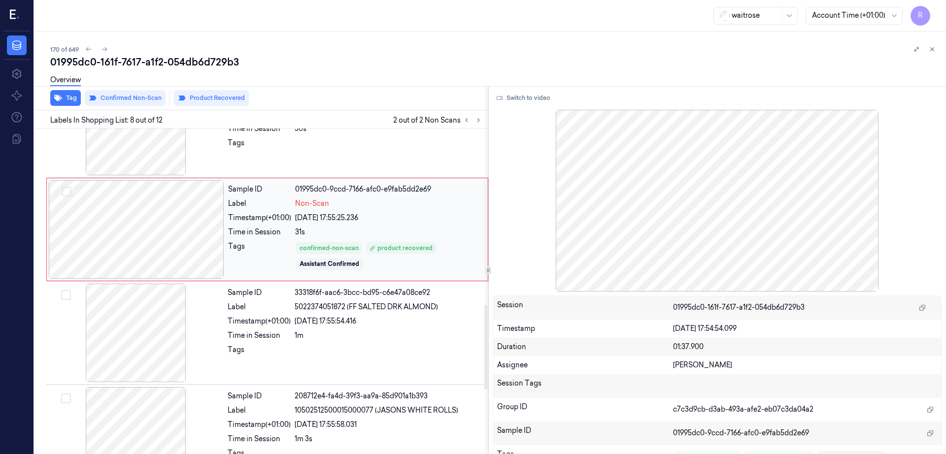
click at [169, 234] on div at bounding box center [136, 229] width 175 height 99
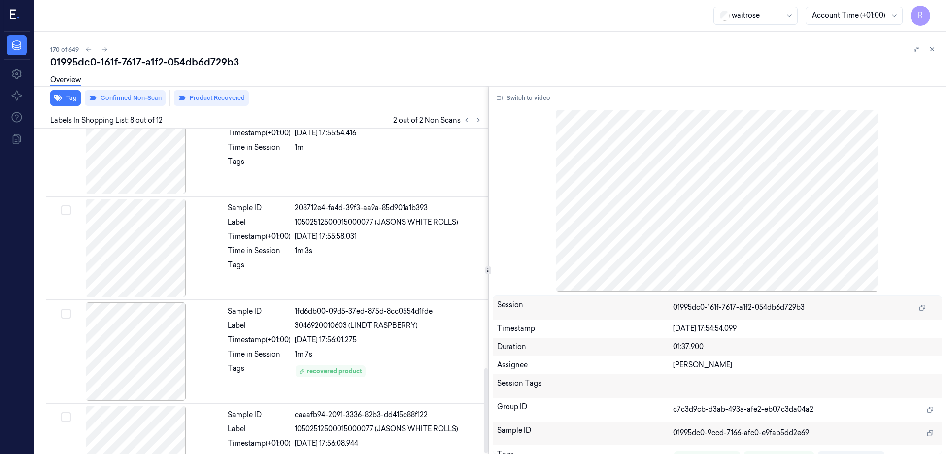
scroll to position [919, 0]
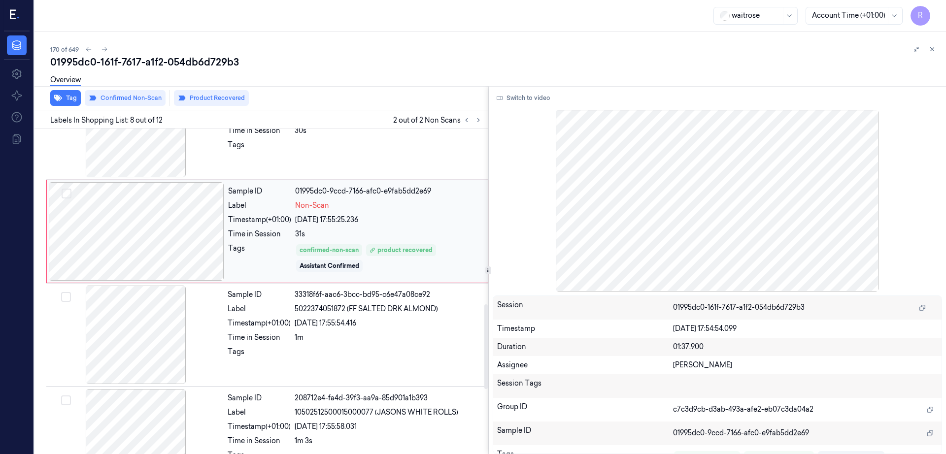
click at [170, 236] on div at bounding box center [136, 231] width 175 height 99
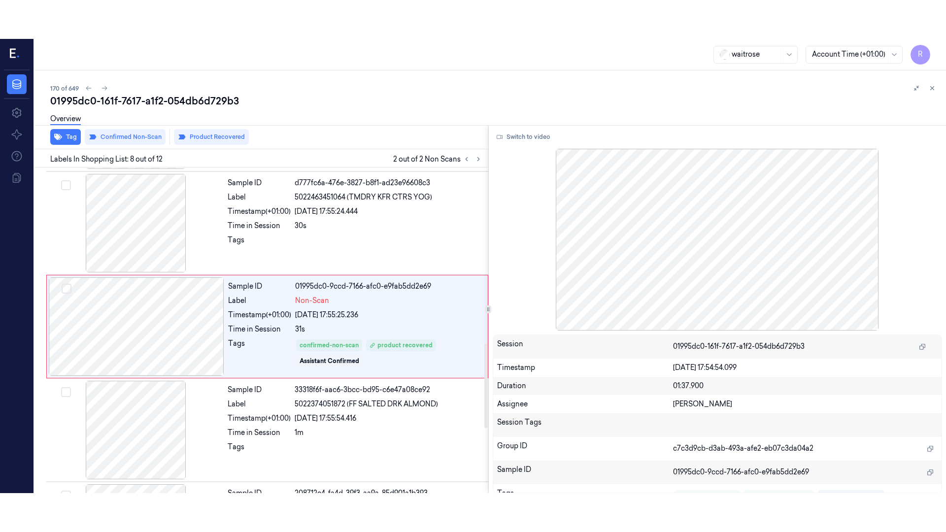
scroll to position [613, 0]
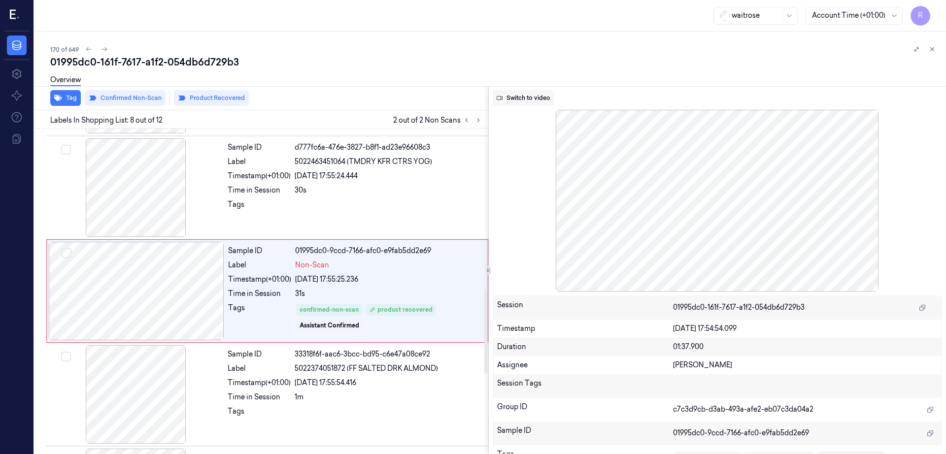
click at [529, 99] on button "Switch to video" at bounding box center [524, 98] width 62 height 16
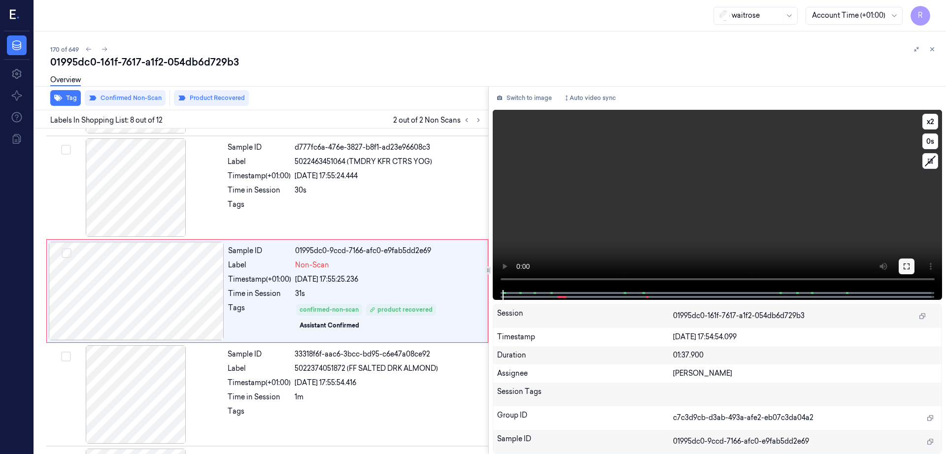
click at [909, 268] on icon at bounding box center [906, 266] width 6 height 6
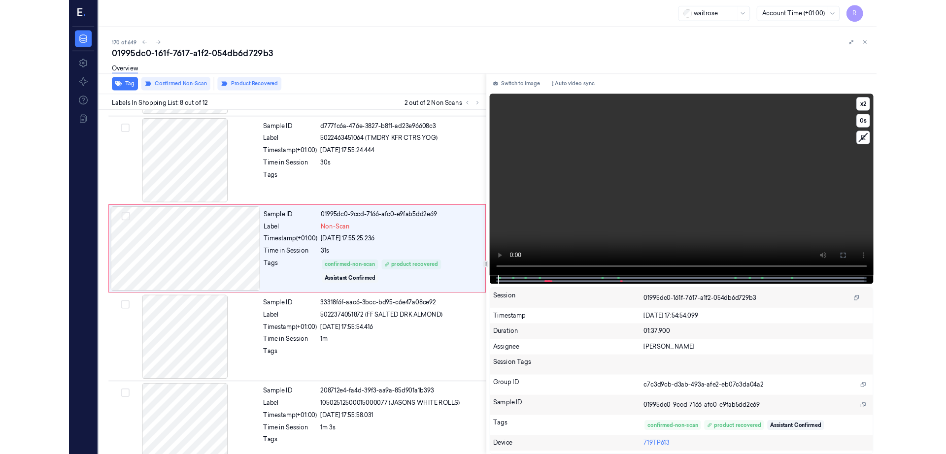
scroll to position [574, 0]
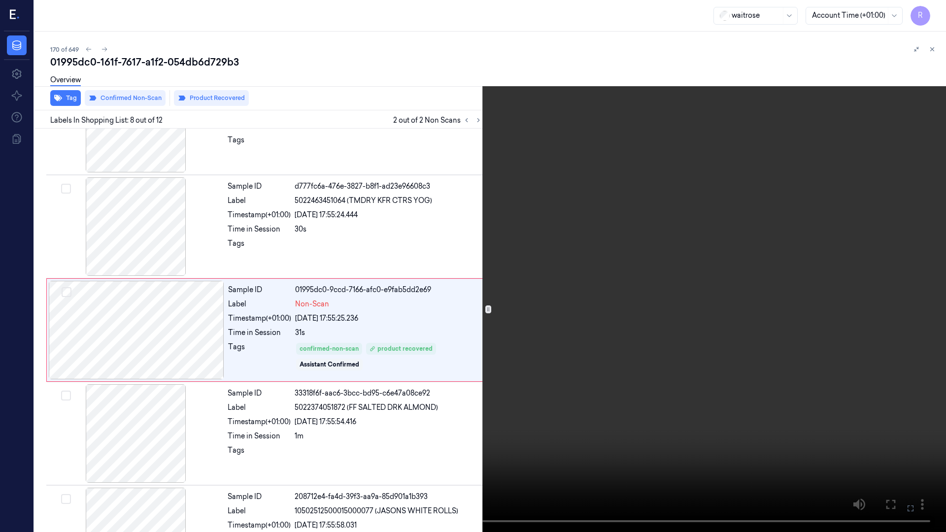
click at [291, 359] on video at bounding box center [473, 266] width 946 height 532
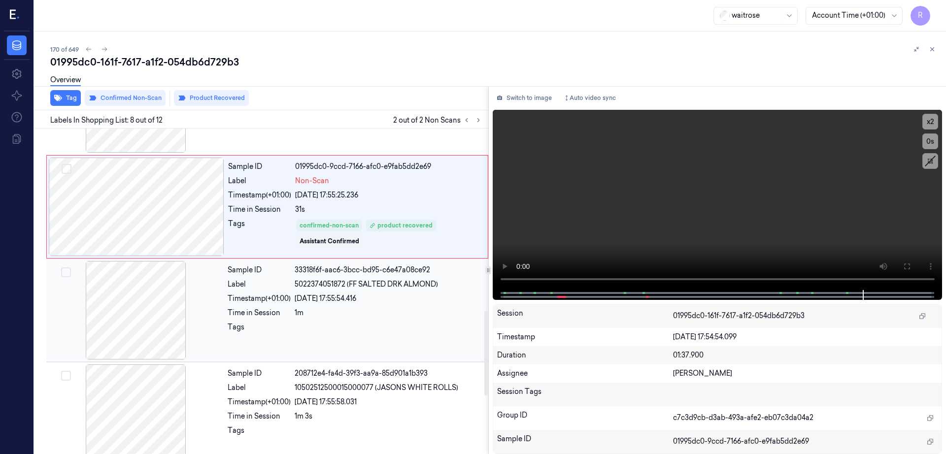
click at [125, 306] on div at bounding box center [135, 310] width 175 height 99
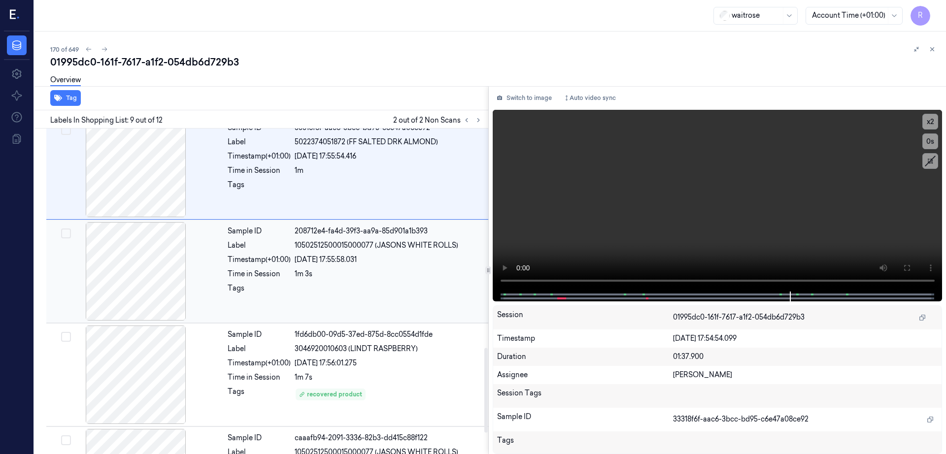
click at [125, 288] on div at bounding box center [135, 271] width 175 height 99
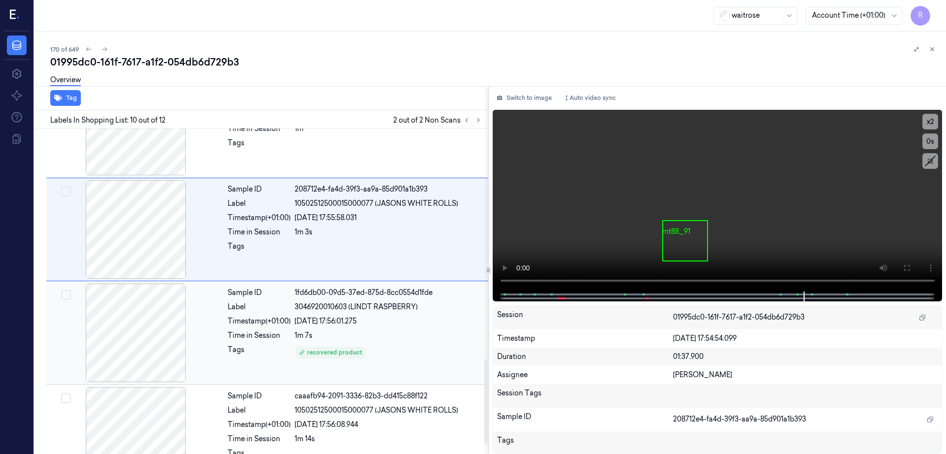
click at [132, 322] on div at bounding box center [135, 333] width 175 height 99
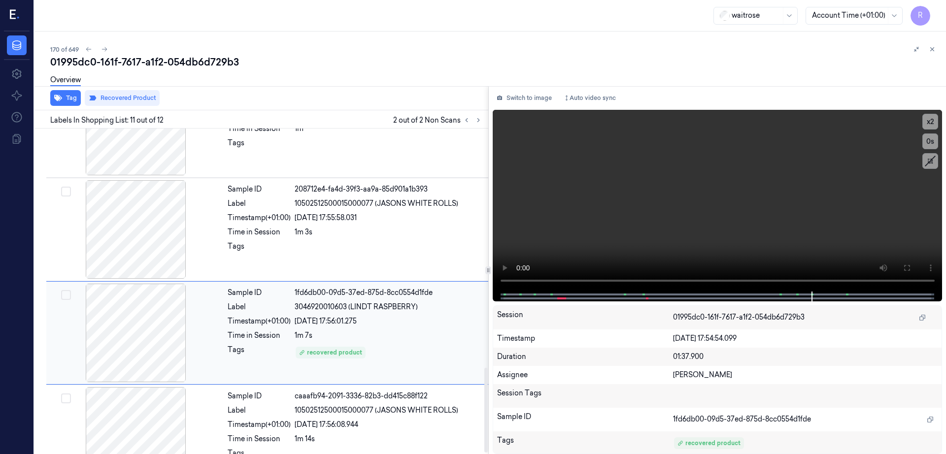
scroll to position [919, 0]
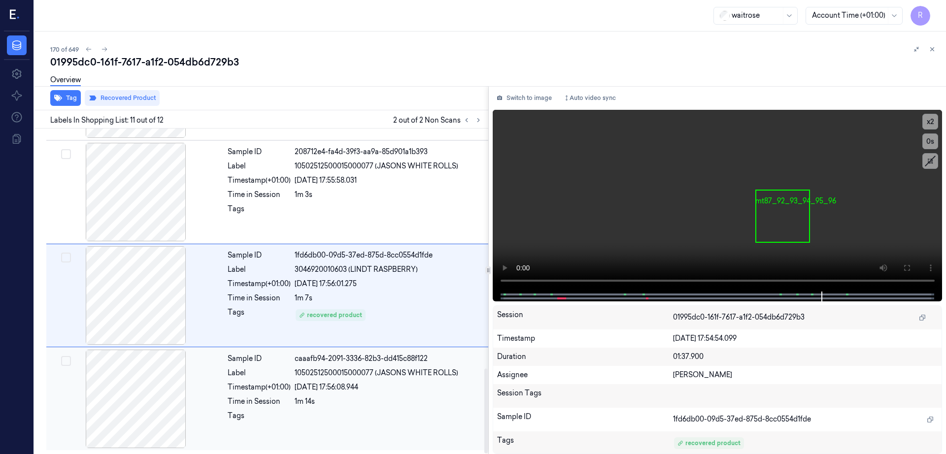
click at [139, 380] on div at bounding box center [135, 399] width 175 height 99
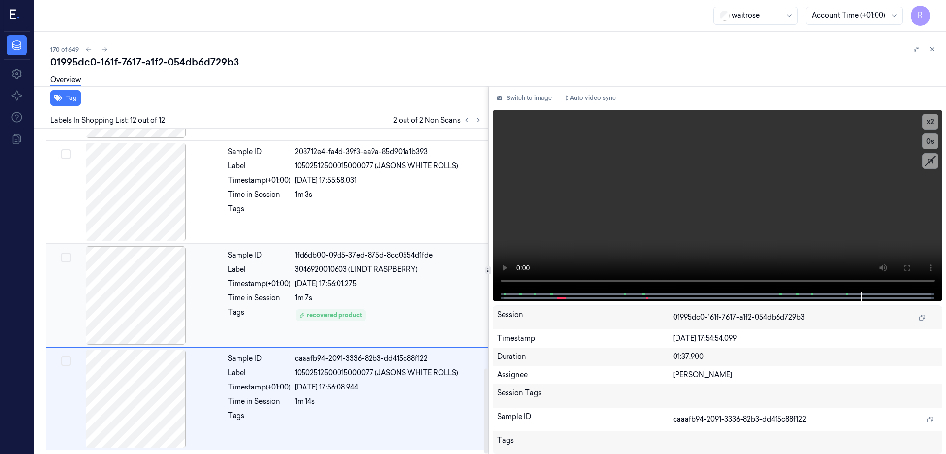
click at [160, 299] on div at bounding box center [135, 295] width 175 height 99
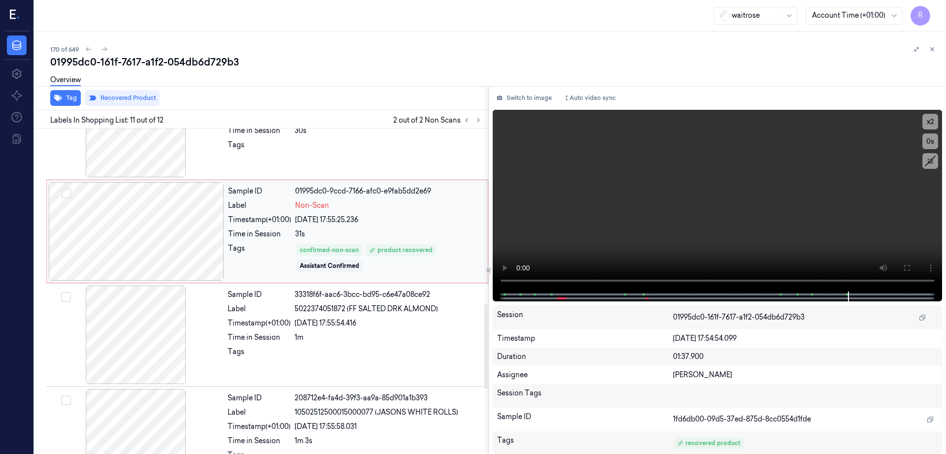
click at [180, 219] on div at bounding box center [136, 231] width 175 height 99
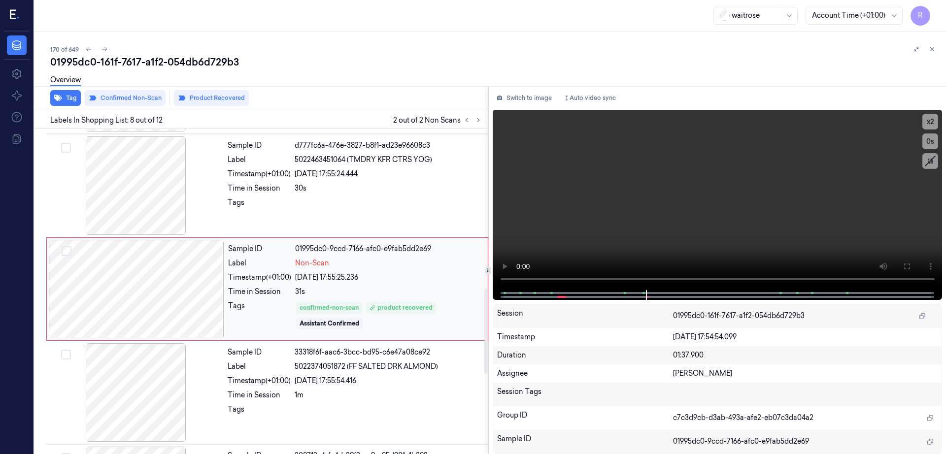
scroll to position [613, 0]
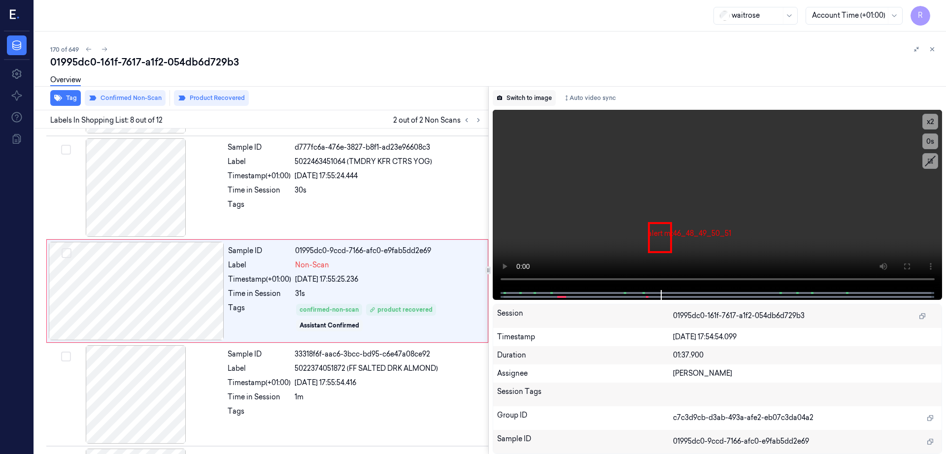
click at [539, 94] on button "Switch to image" at bounding box center [524, 98] width 63 height 16
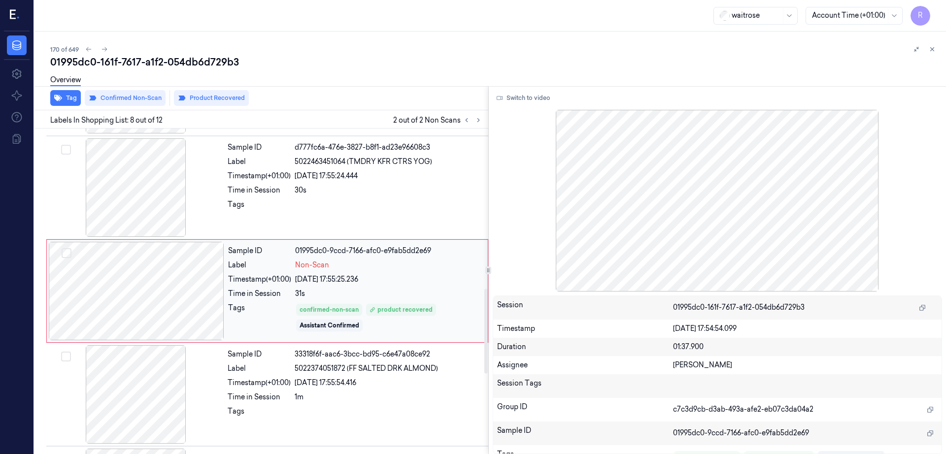
click at [429, 270] on div "Sample ID 01995dc0-9ccd-7166-afc0-e9fab5dd2e69 Label Non-Scan Timestamp (+01:00…" at bounding box center [355, 291] width 262 height 99
click at [152, 296] on div at bounding box center [136, 291] width 175 height 99
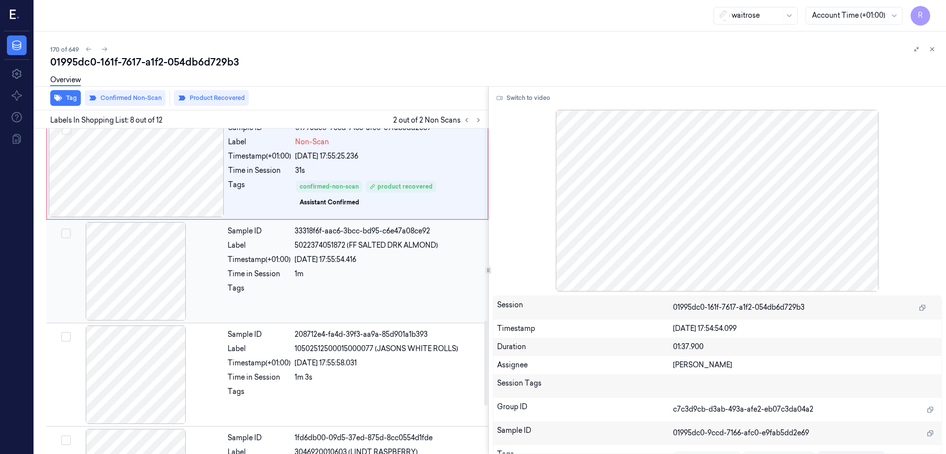
click at [150, 296] on div at bounding box center [135, 271] width 175 height 99
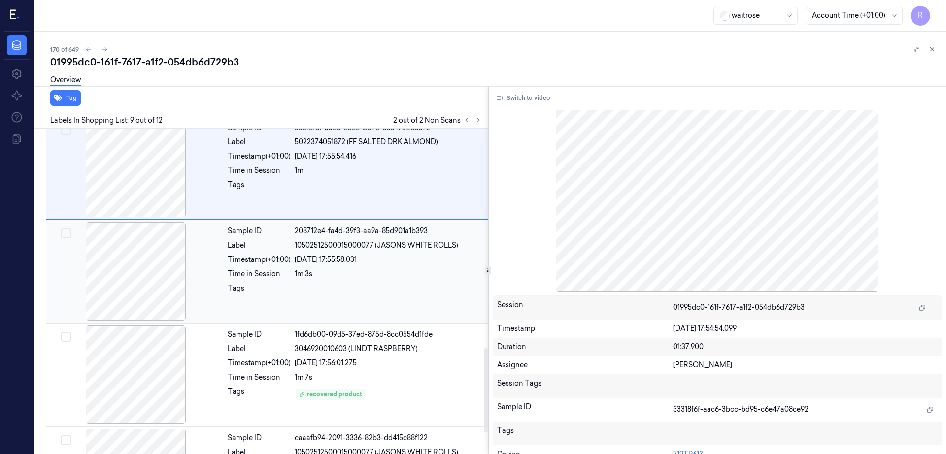
click at [150, 301] on div at bounding box center [135, 271] width 175 height 99
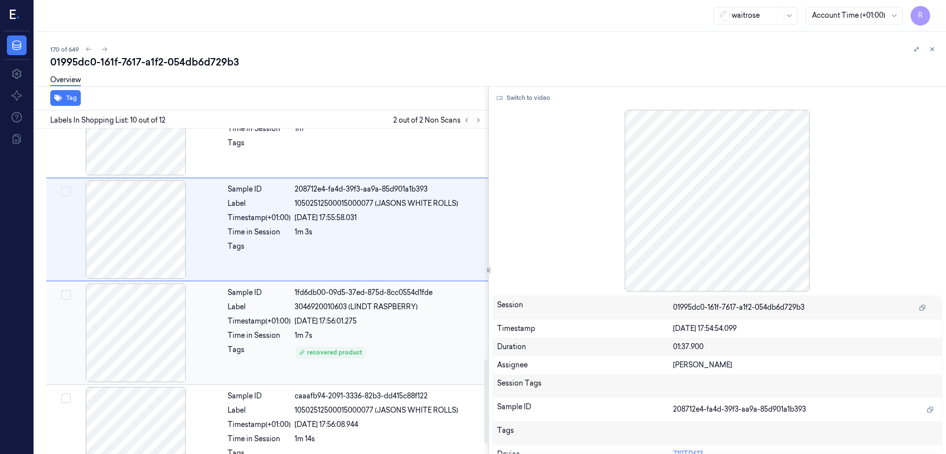
click at [145, 324] on div at bounding box center [135, 333] width 175 height 99
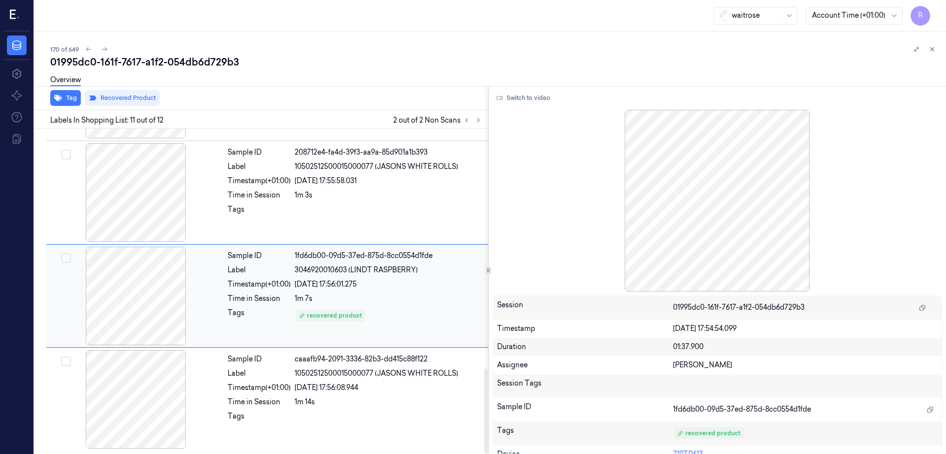
scroll to position [919, 0]
click at [145, 393] on div at bounding box center [135, 399] width 175 height 99
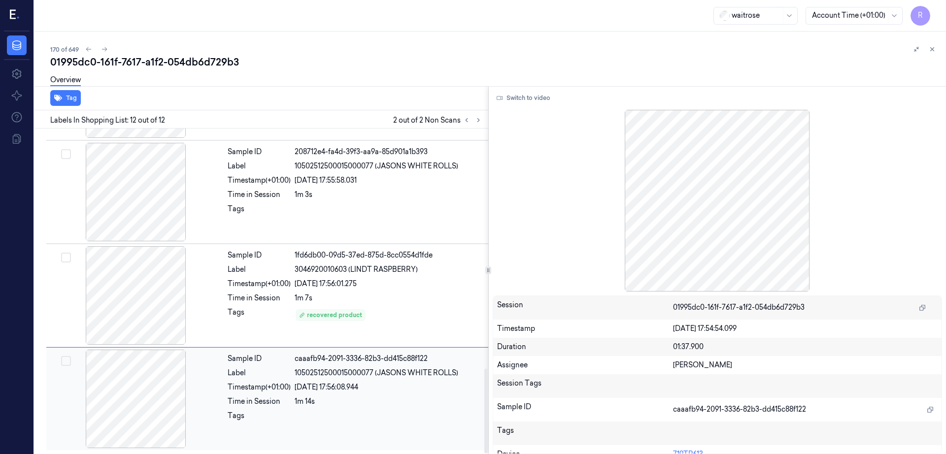
click at [145, 393] on div at bounding box center [135, 399] width 175 height 99
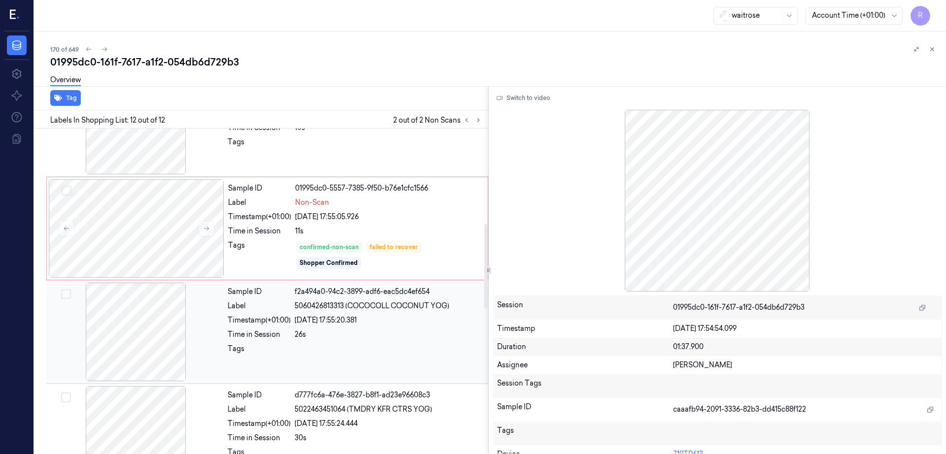
scroll to position [364, 0]
click at [208, 61] on div "01995dc0-161f-7617-a1f2-054db6d729b3" at bounding box center [494, 62] width 888 height 14
copy div "054db6d729b3"
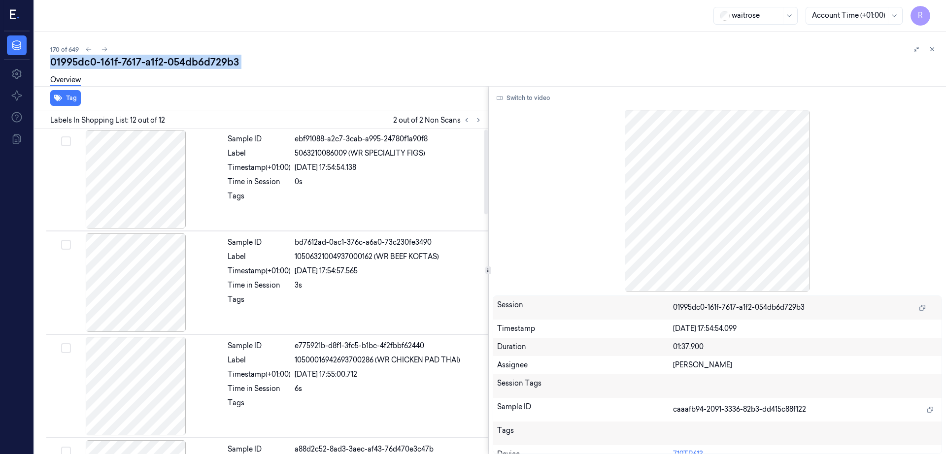
scroll to position [0, 0]
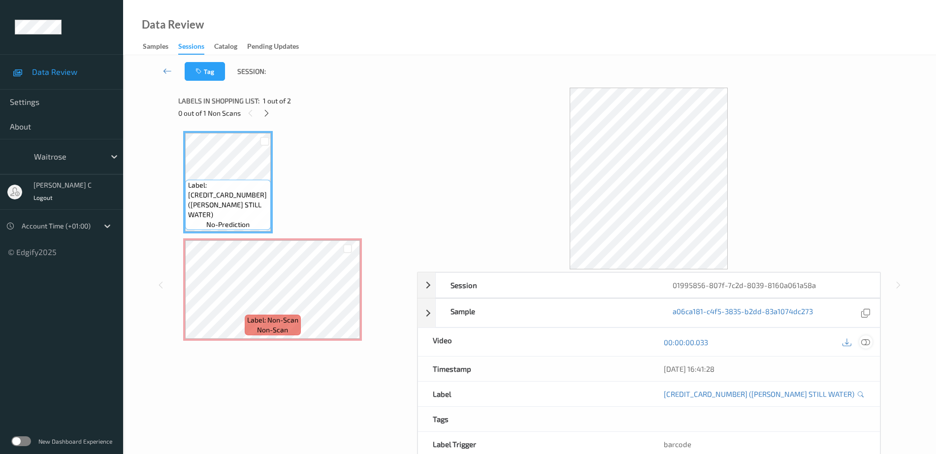
click at [865, 343] on icon at bounding box center [865, 342] width 9 height 9
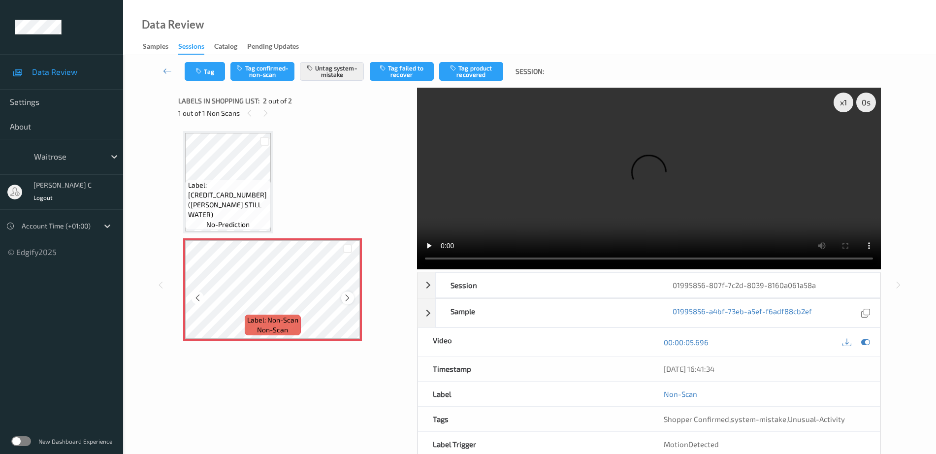
click at [349, 296] on icon at bounding box center [347, 298] width 8 height 9
click at [243, 202] on span "Label: [CREDIT_CARD_NUMBER] ([PERSON_NAME] STILL WATER)" at bounding box center [228, 199] width 81 height 39
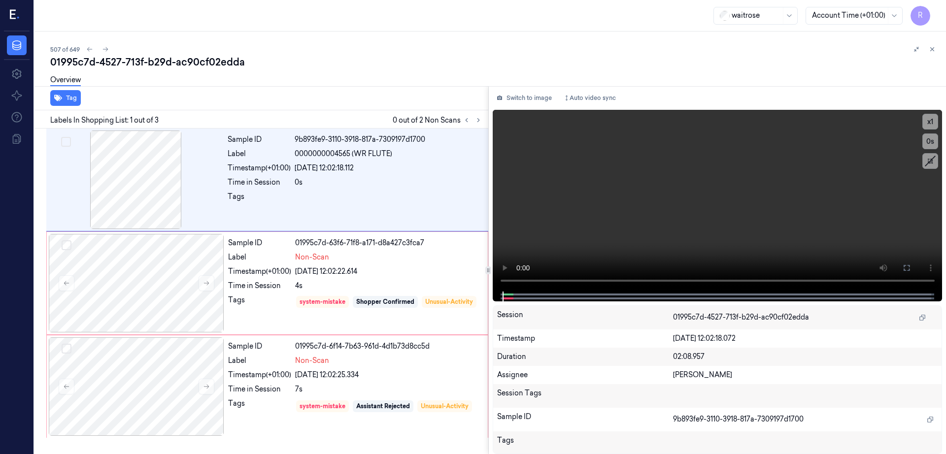
click at [156, 60] on div "01995c7d-4527-713f-b29d-ac90cf02edda" at bounding box center [494, 62] width 888 height 14
click at [156, 61] on div "01995c7d-4527-713f-b29d-ac90cf02edda" at bounding box center [494, 62] width 888 height 14
copy div "b29d"
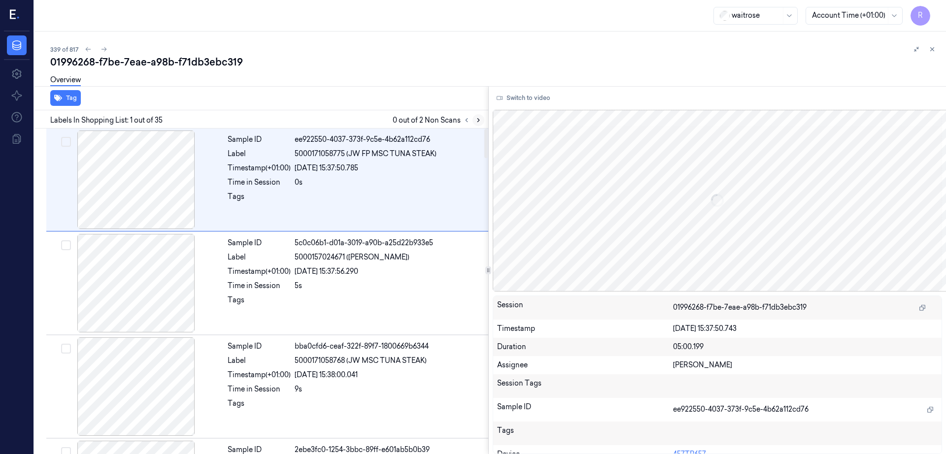
click at [482, 120] on icon at bounding box center [478, 120] width 7 height 7
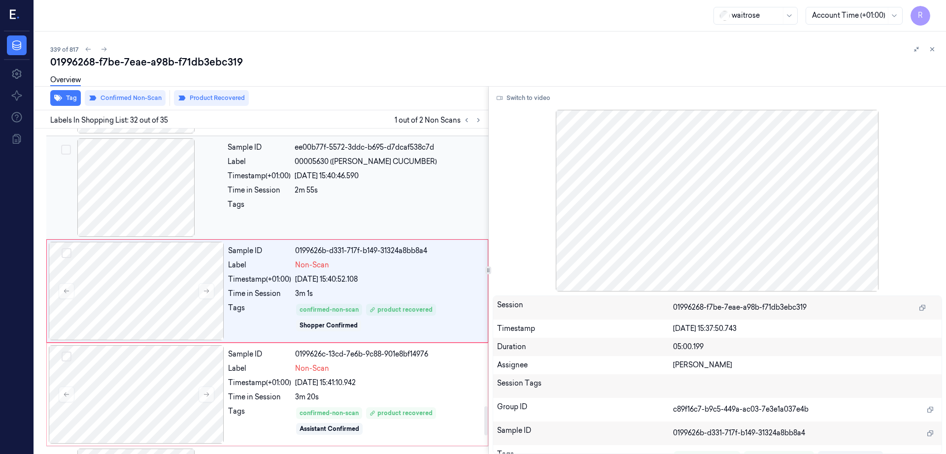
click at [141, 203] on div at bounding box center [135, 187] width 175 height 99
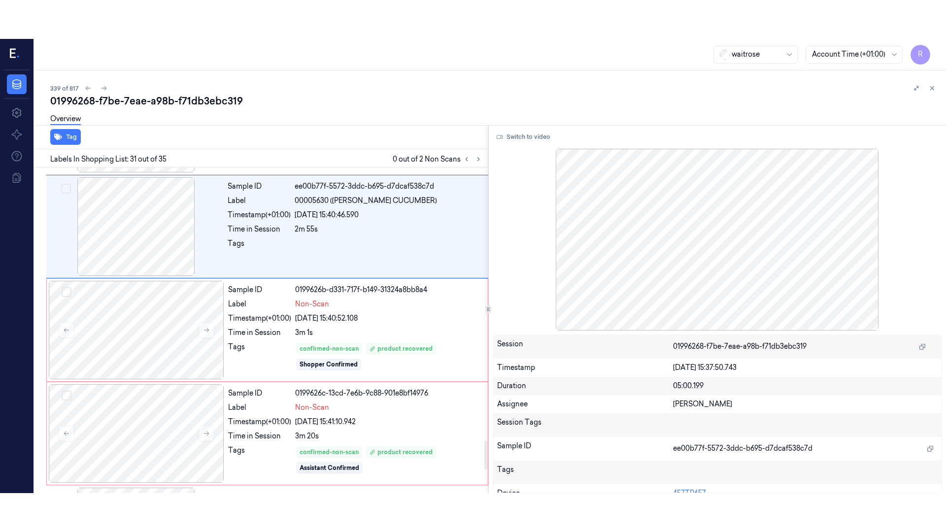
scroll to position [2992, 0]
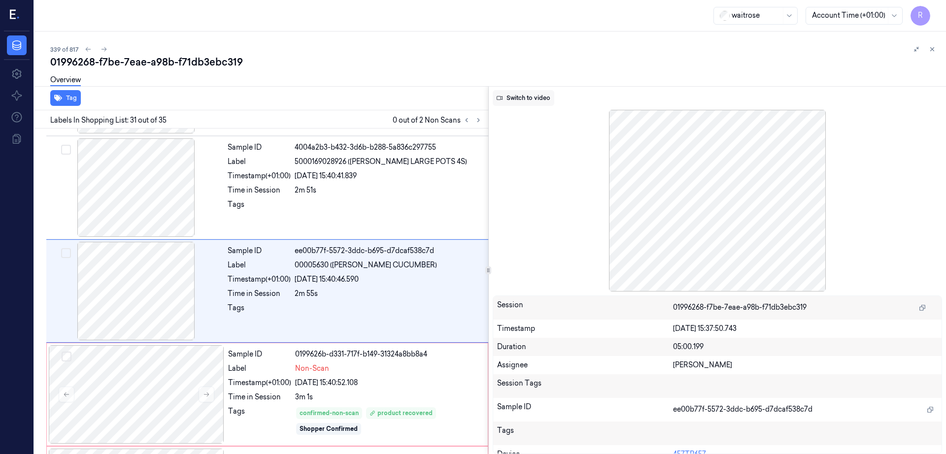
click at [522, 100] on button "Switch to video" at bounding box center [524, 98] width 62 height 16
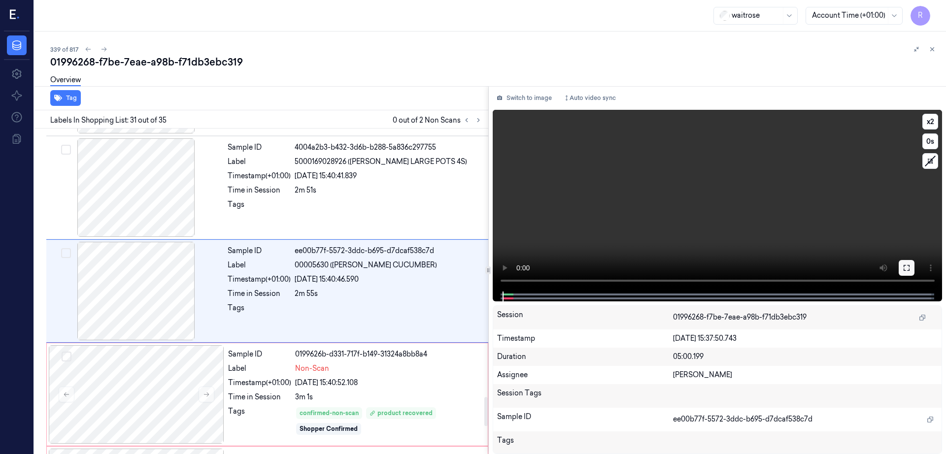
click at [910, 271] on icon at bounding box center [906, 268] width 8 height 8
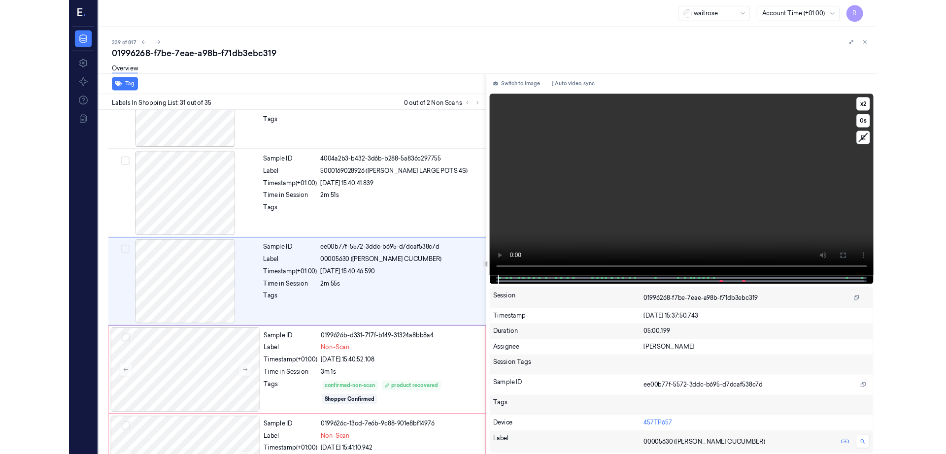
scroll to position [2953, 0]
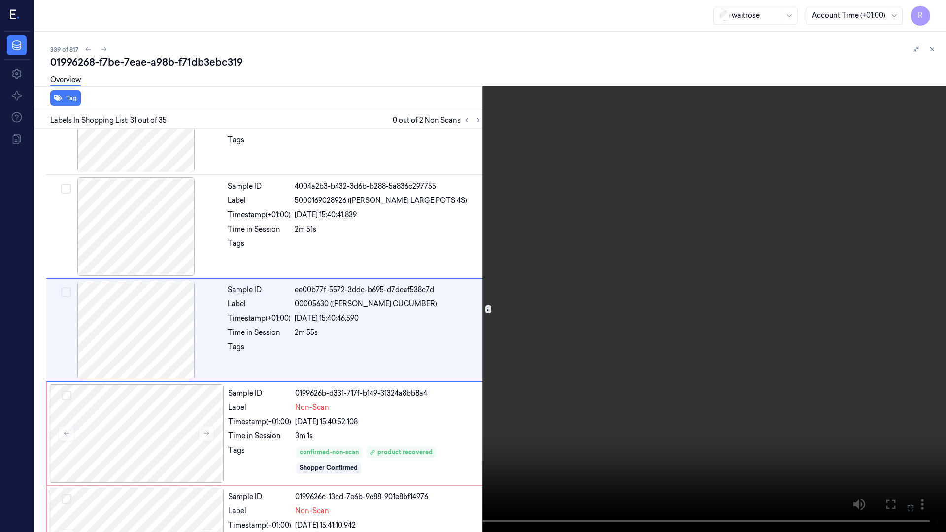
click at [371, 367] on video at bounding box center [473, 266] width 946 height 532
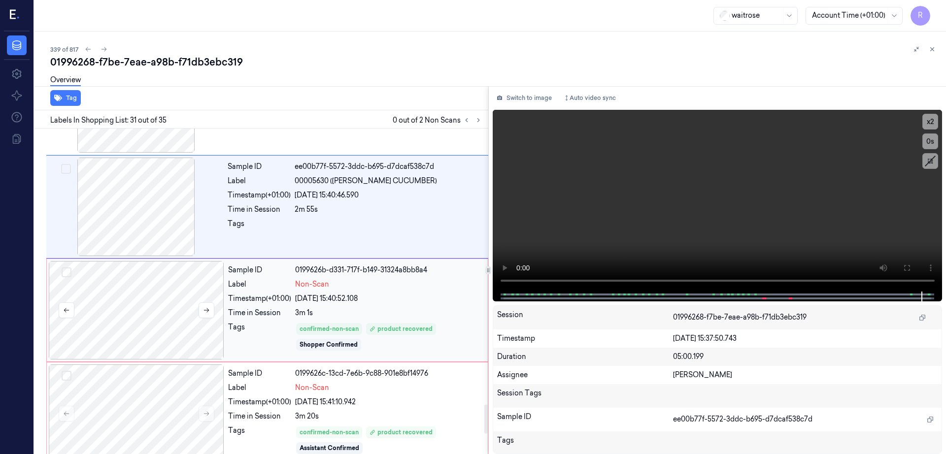
click at [153, 326] on div at bounding box center [136, 310] width 175 height 99
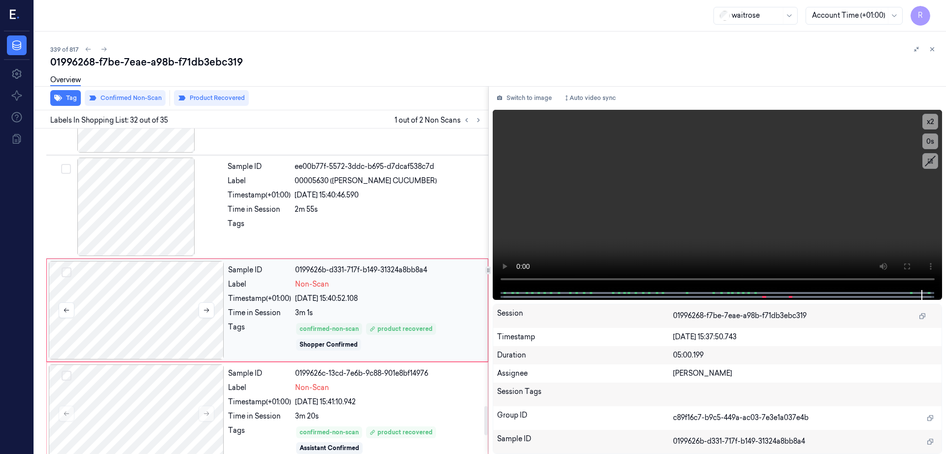
scroll to position [3095, 0]
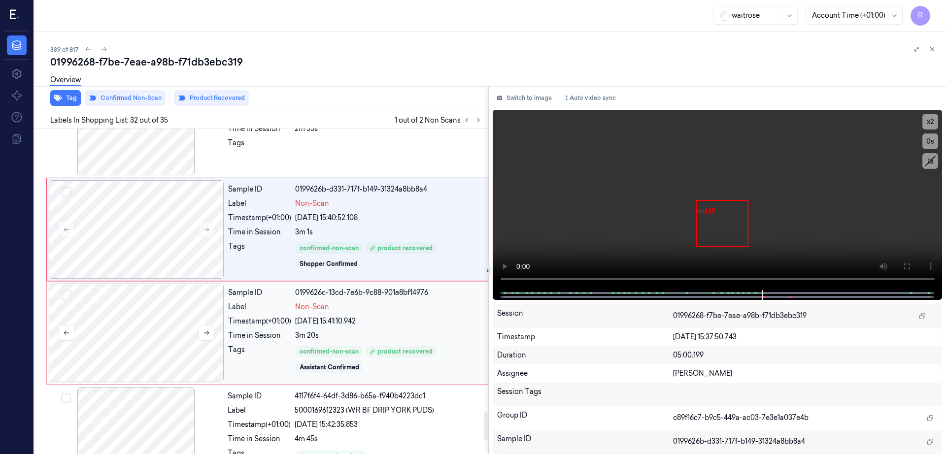
click at [151, 372] on div at bounding box center [136, 333] width 175 height 99
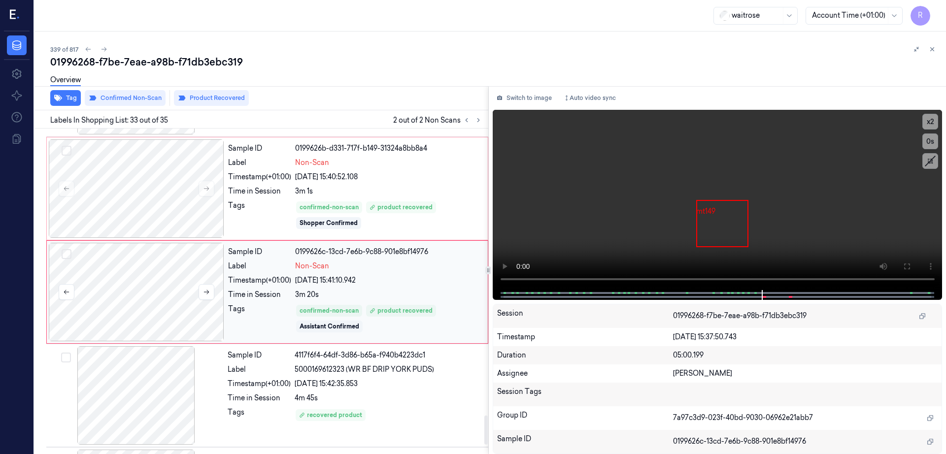
scroll to position [3198, 0]
click at [146, 305] on div at bounding box center [136, 291] width 175 height 99
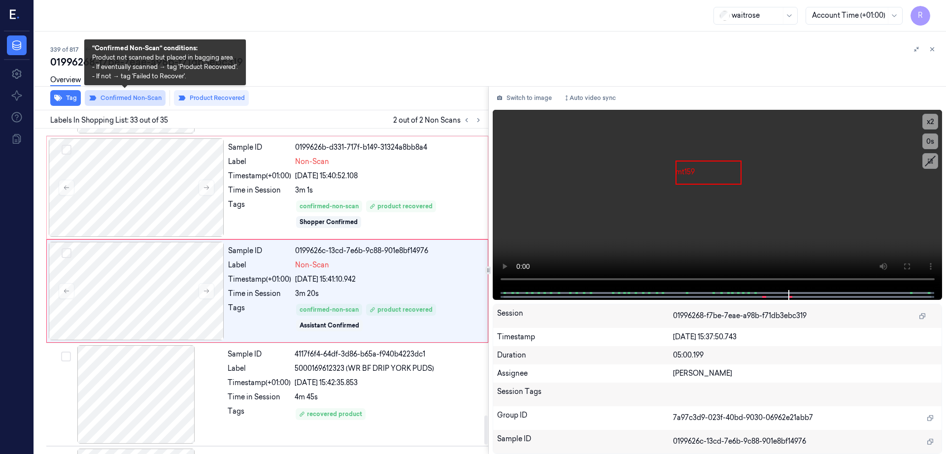
click at [147, 96] on button "Confirmed Non-Scan" at bounding box center [125, 98] width 81 height 16
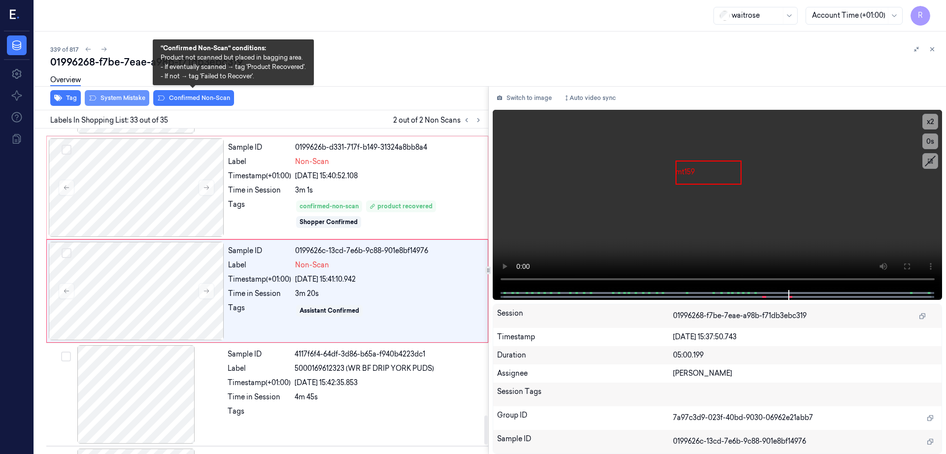
click at [108, 101] on button "System Mistake" at bounding box center [117, 98] width 65 height 16
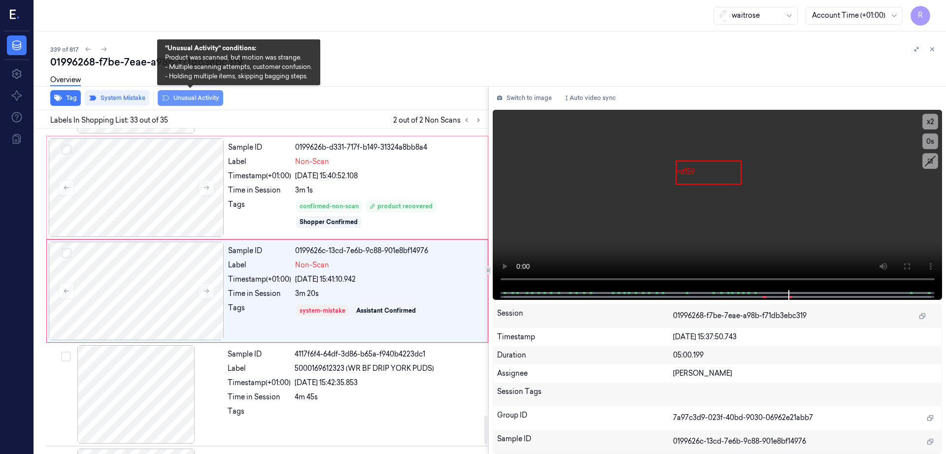
click at [202, 100] on button "Unusual Activity" at bounding box center [191, 98] width 66 height 16
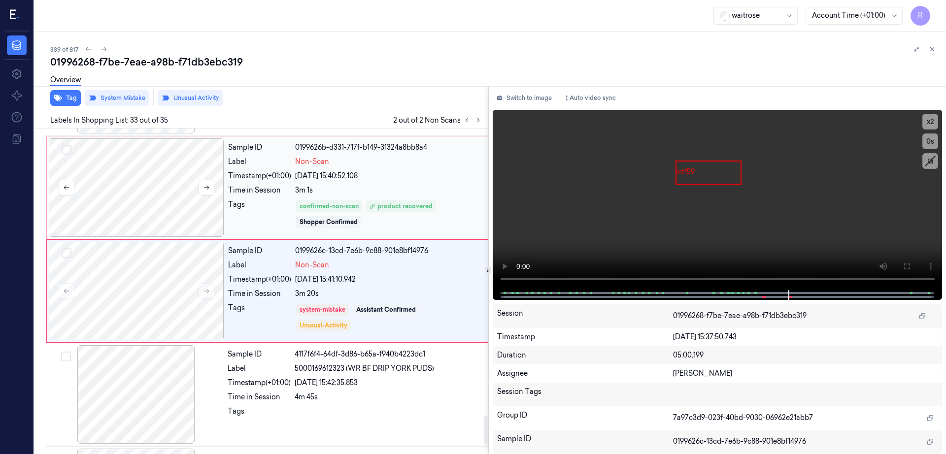
click at [126, 198] on div at bounding box center [136, 187] width 175 height 99
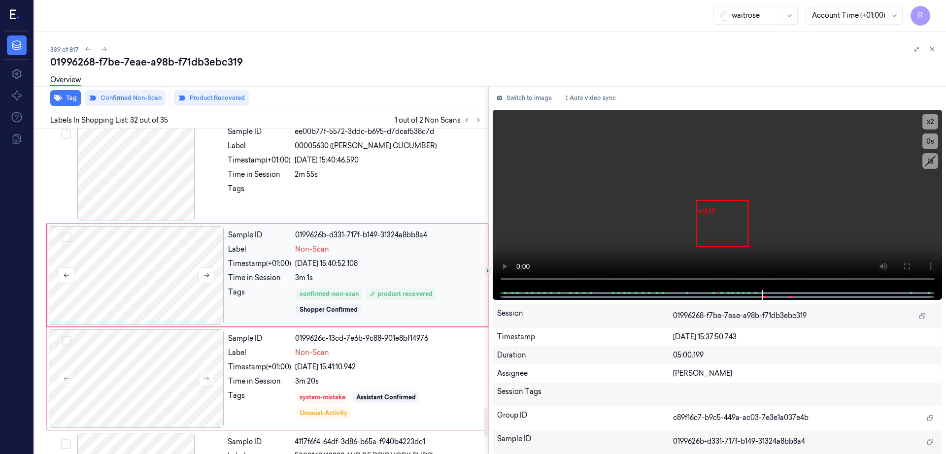
scroll to position [3095, 0]
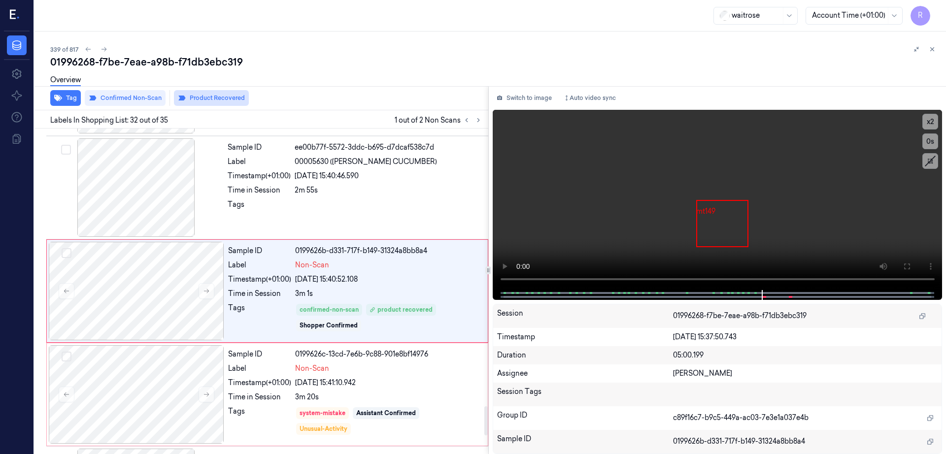
click at [195, 97] on button "Product Recovered" at bounding box center [211, 98] width 75 height 16
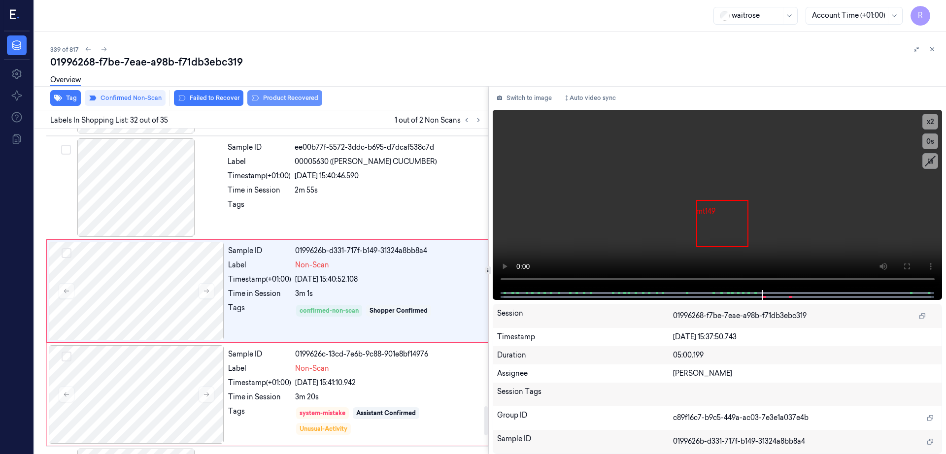
click at [301, 105] on button "Product Recovered" at bounding box center [284, 98] width 75 height 16
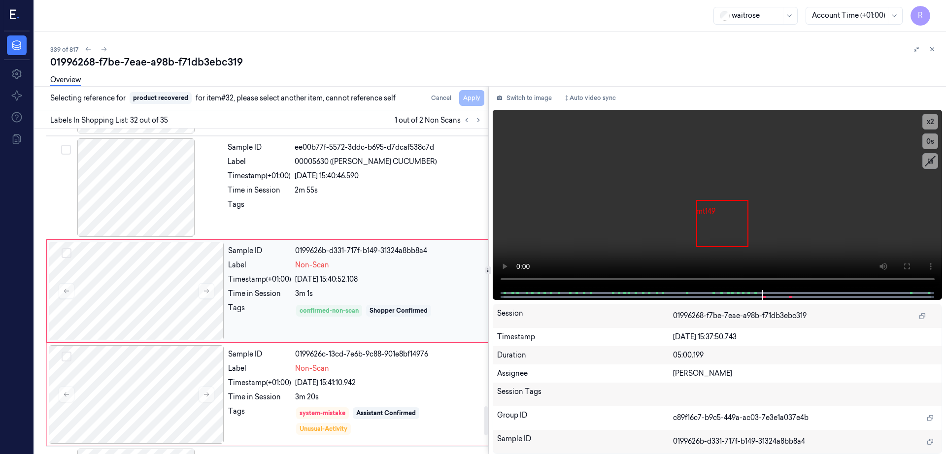
scroll to position [3280, 0]
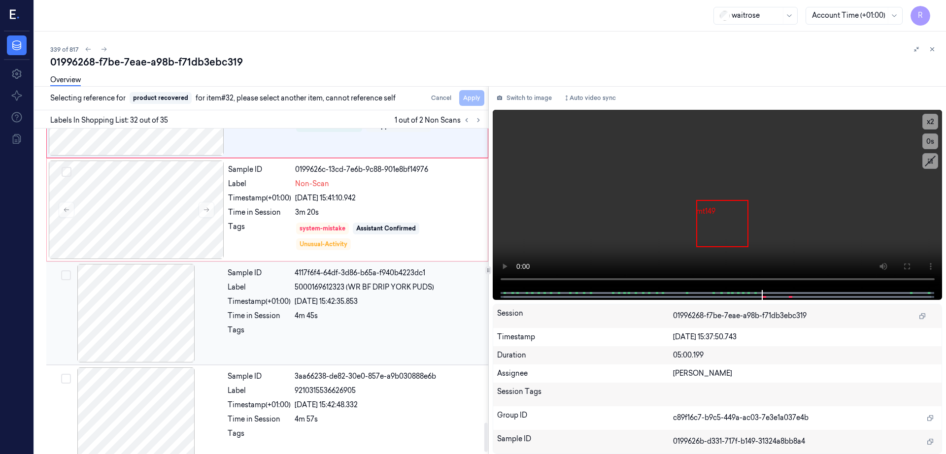
click at [126, 321] on div at bounding box center [135, 313] width 175 height 99
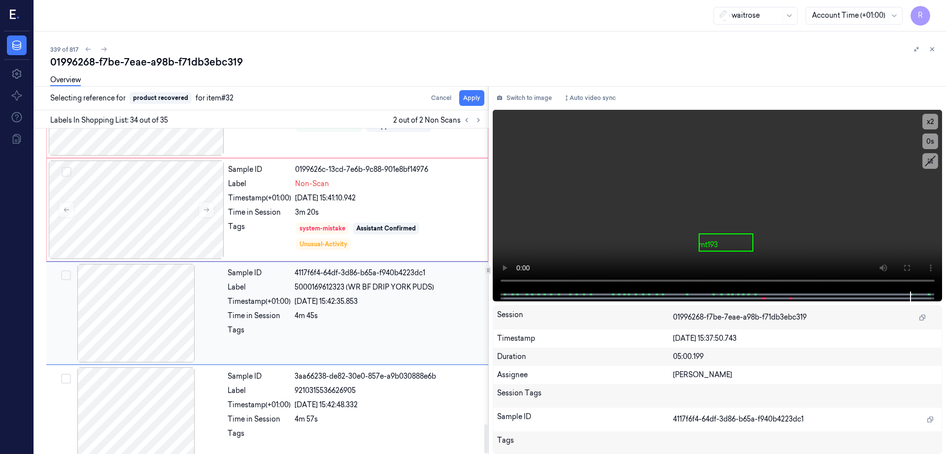
scroll to position [3297, 0]
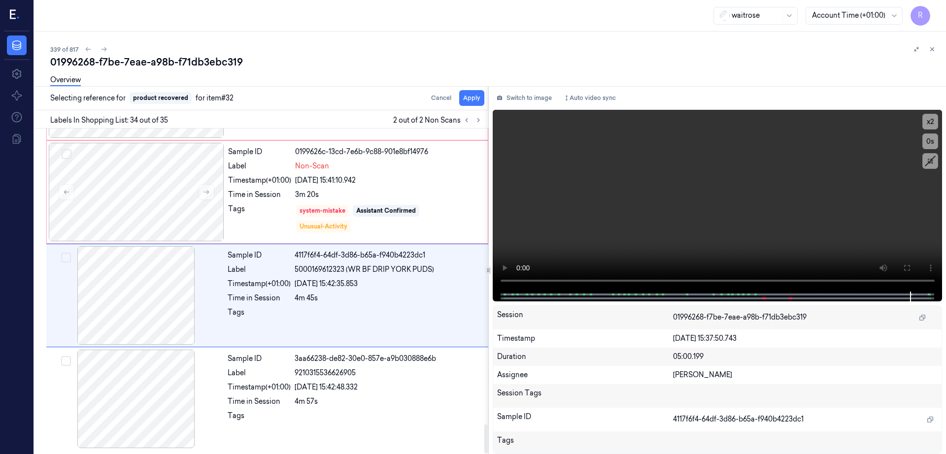
click at [488, 94] on div "Overview" at bounding box center [494, 81] width 888 height 25
click at [484, 98] on button "Apply" at bounding box center [471, 98] width 25 height 16
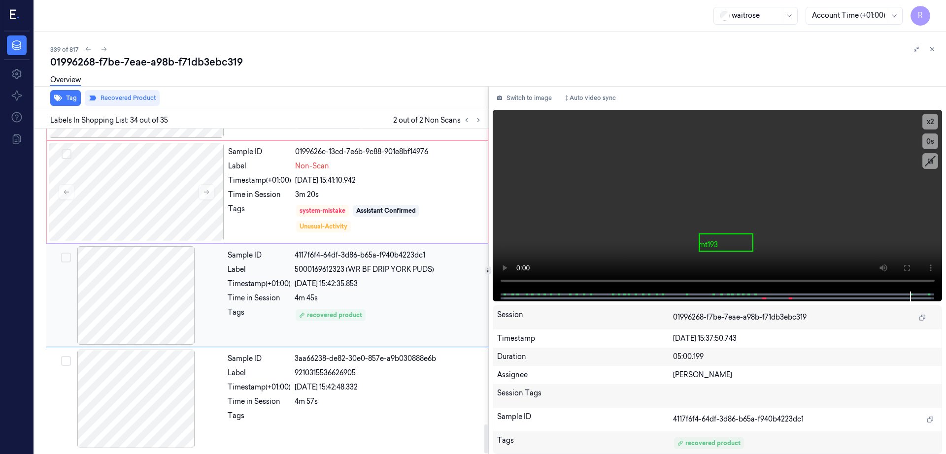
scroll to position [3174, 0]
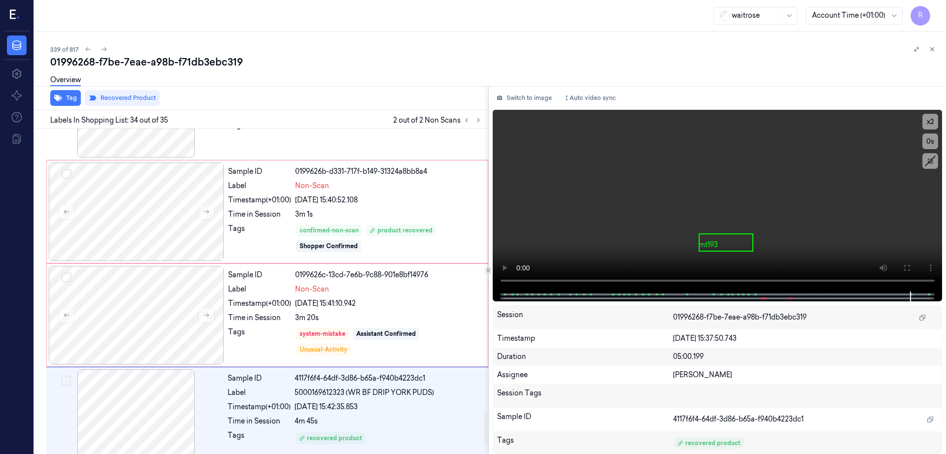
click at [187, 66] on div "01996268-f7be-7eae-a98b-f71db3ebc319" at bounding box center [494, 62] width 888 height 14
copy div "f71db3ebc319"
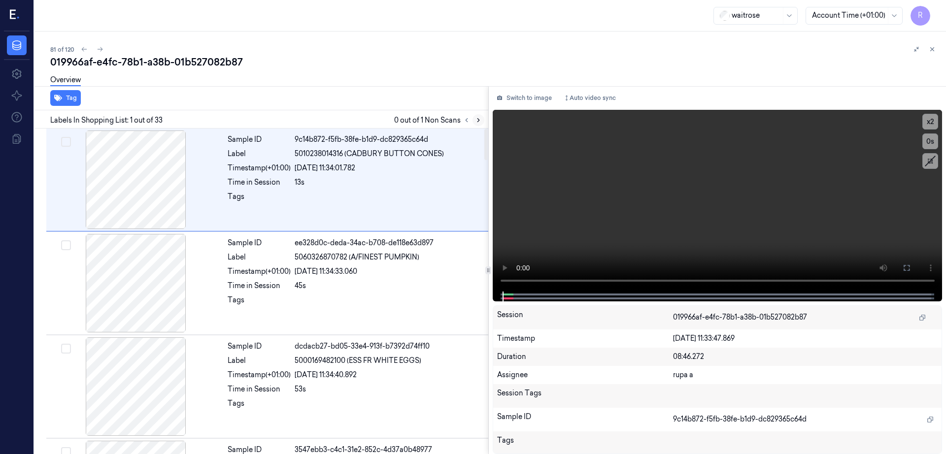
click at [484, 114] on button at bounding box center [478, 120] width 12 height 12
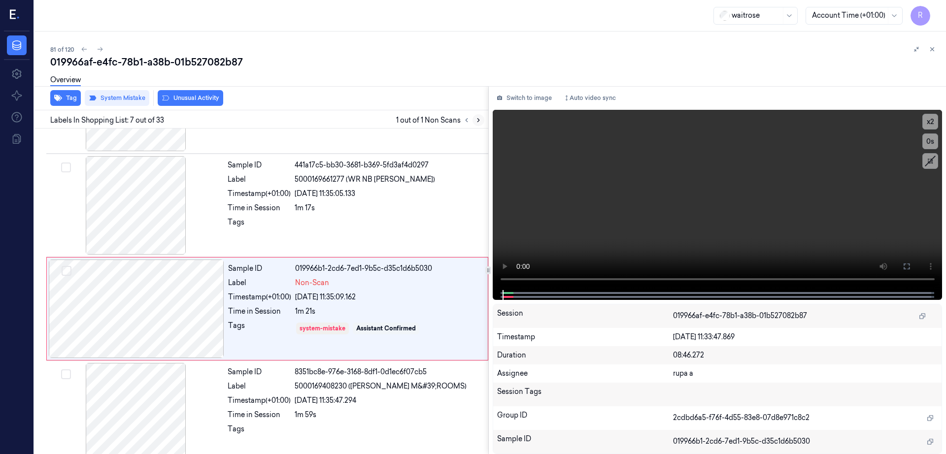
scroll to position [509, 0]
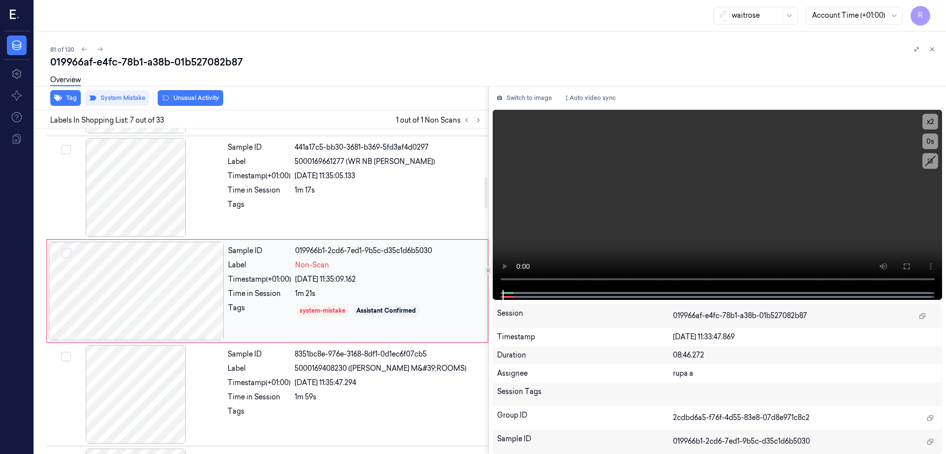
click at [145, 274] on div at bounding box center [136, 291] width 175 height 99
click at [116, 201] on div at bounding box center [135, 187] width 175 height 99
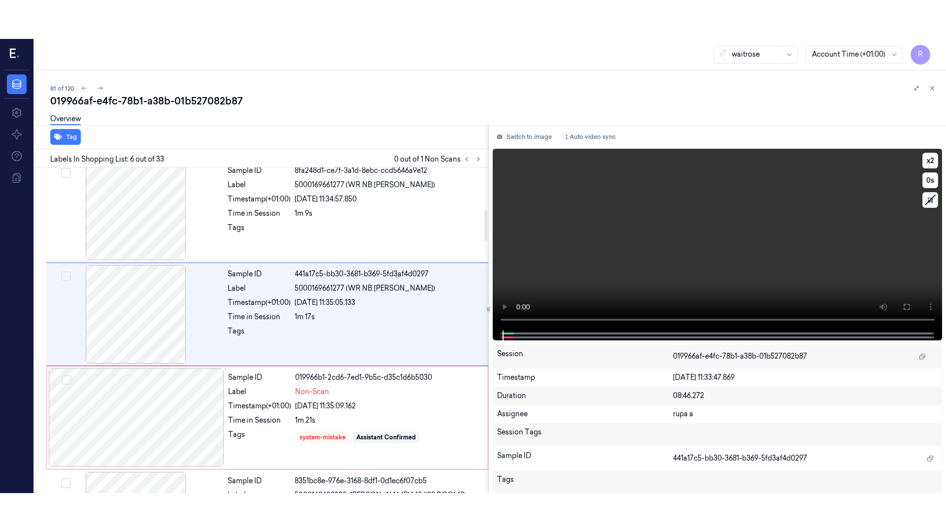
scroll to position [406, 0]
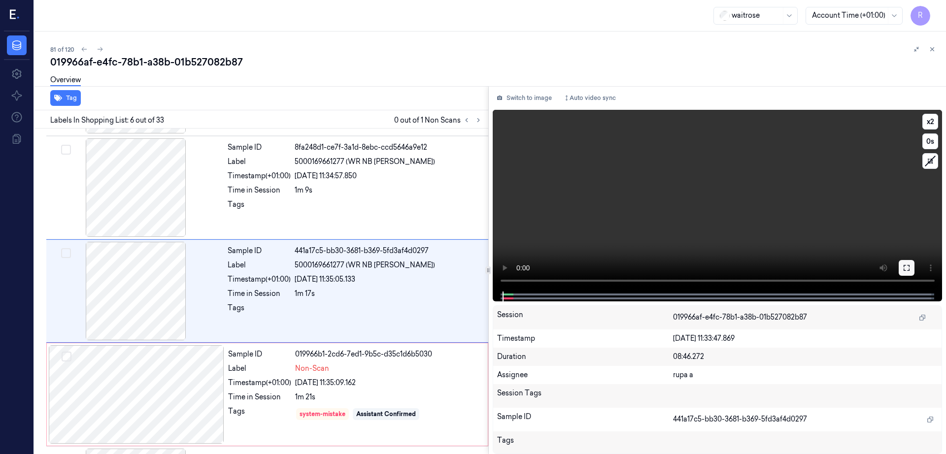
click at [910, 268] on icon at bounding box center [906, 268] width 8 height 8
drag, startPoint x: 945, startPoint y: 265, endPoint x: 942, endPoint y: 320, distance: 54.7
click at [914, 265] on button at bounding box center [906, 268] width 16 height 16
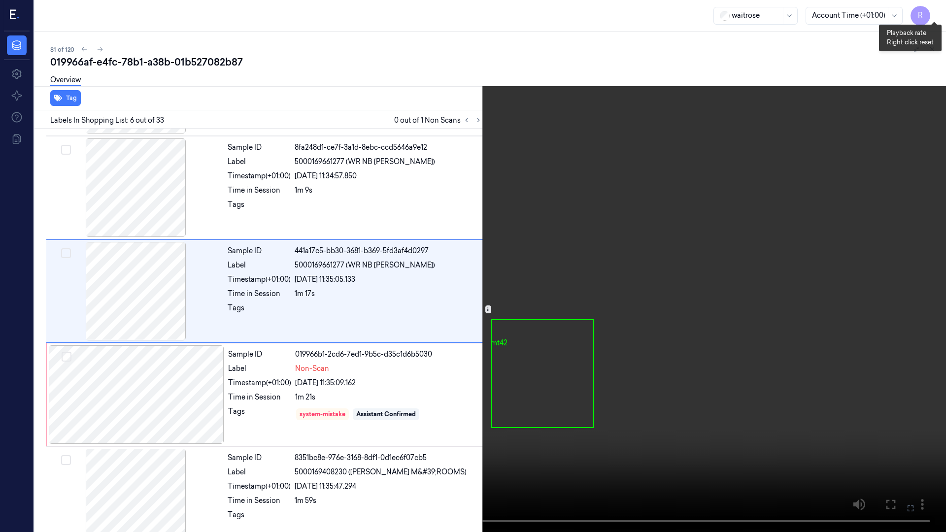
click at [936, 11] on button "x 2" at bounding box center [934, 12] width 16 height 16
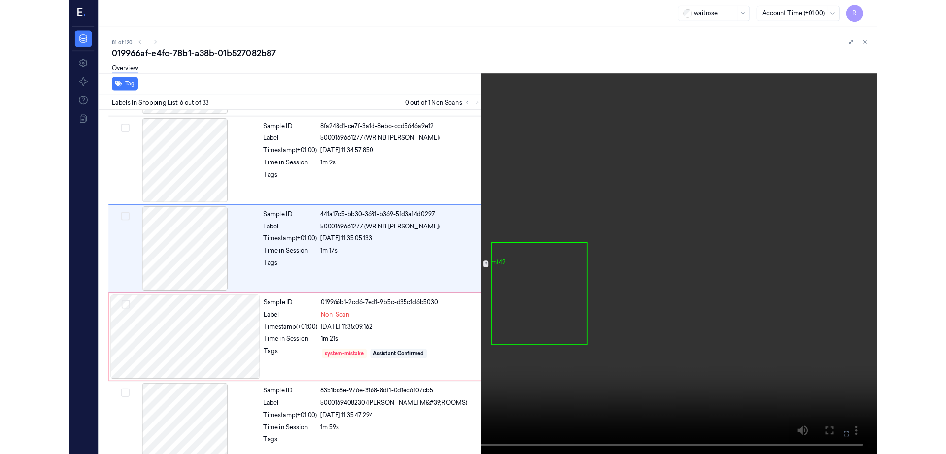
scroll to position [367, 0]
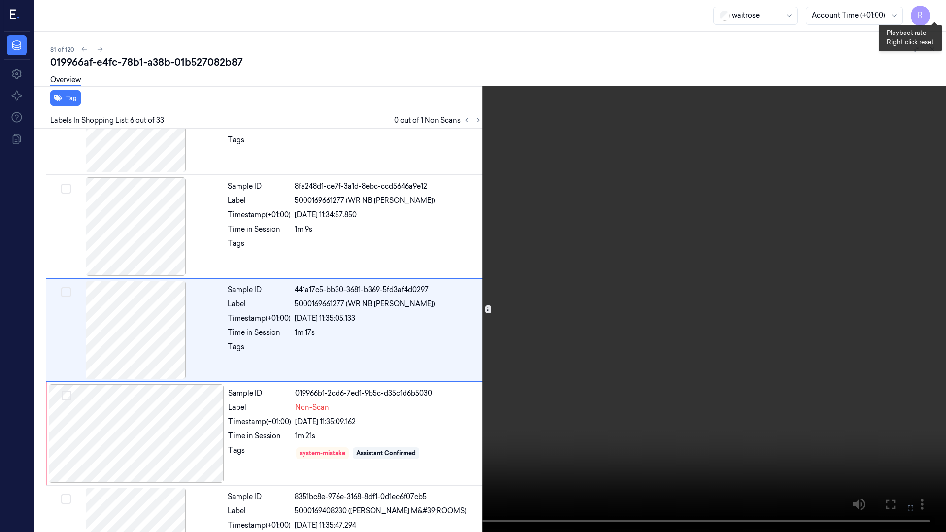
click at [928, 19] on button "x 4" at bounding box center [934, 12] width 16 height 16
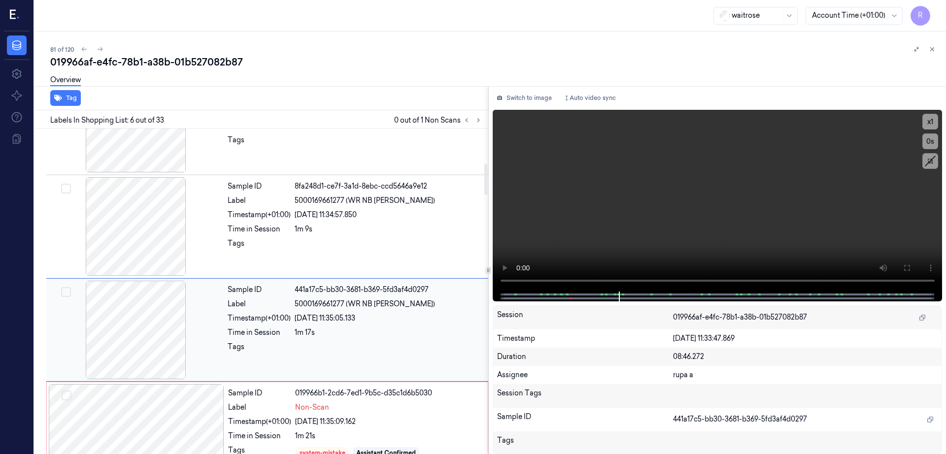
click at [110, 335] on div at bounding box center [135, 330] width 175 height 99
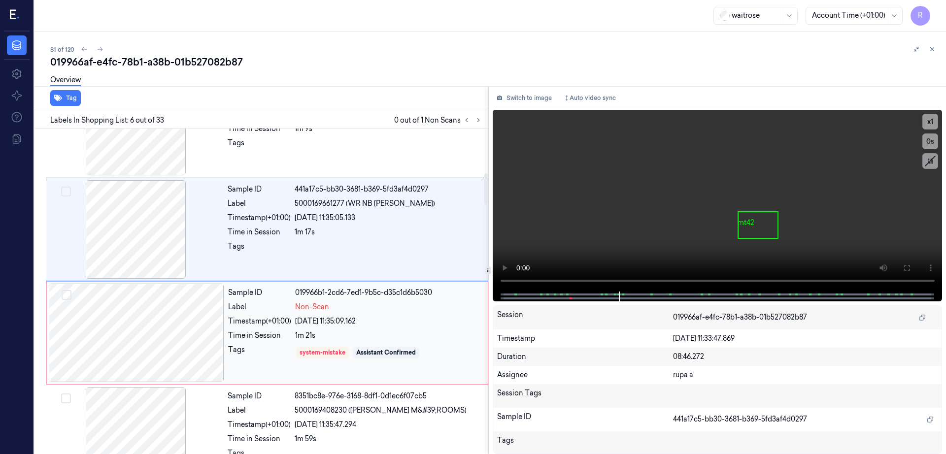
click at [124, 382] on div "Sample ID 019966b1-2cd6-7ed1-9b5c-d35c1d6b5030 Label Non-Scan Timestamp (+01:00…" at bounding box center [267, 332] width 442 height 103
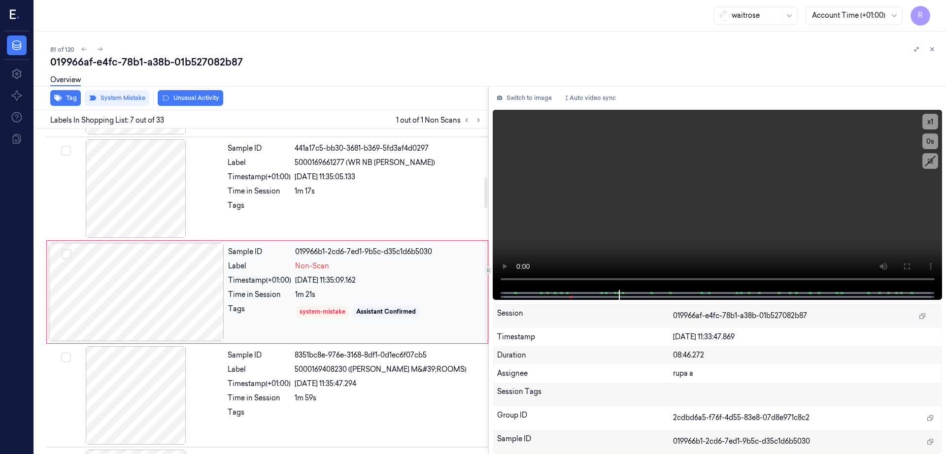
scroll to position [509, 0]
click at [164, 311] on div at bounding box center [136, 291] width 175 height 99
click at [68, 103] on button "Tag" at bounding box center [65, 98] width 31 height 16
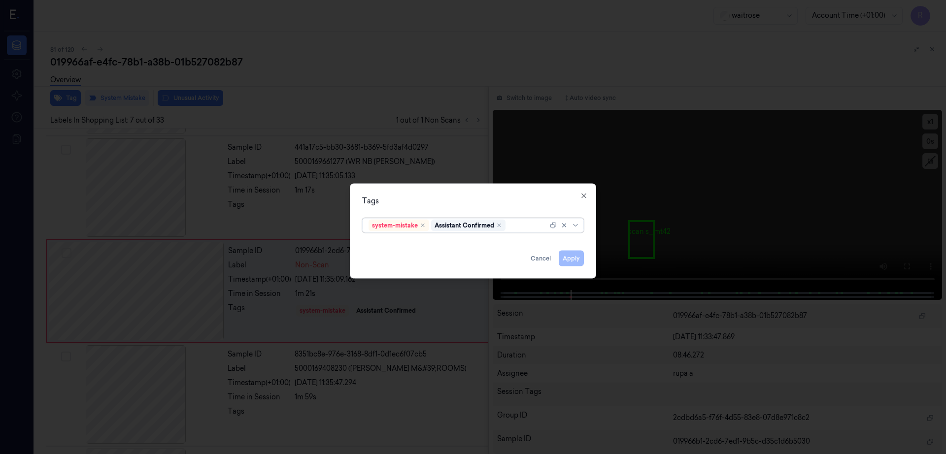
click at [509, 222] on input "text" at bounding box center [507, 225] width 1 height 10
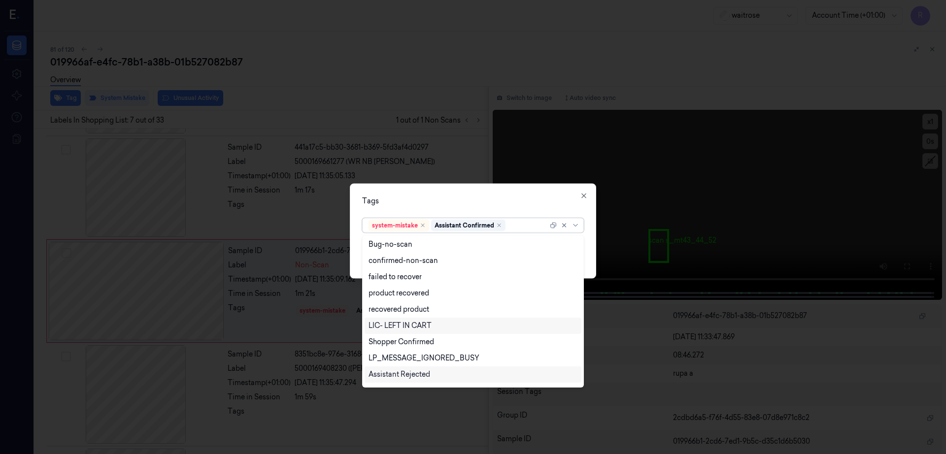
scroll to position [0, 0]
click at [397, 277] on div "bags" at bounding box center [472, 278] width 209 height 10
click at [435, 195] on div "Tags option bags, selected. 21 results available. Use Up and Down to choose opt…" at bounding box center [473, 231] width 246 height 95
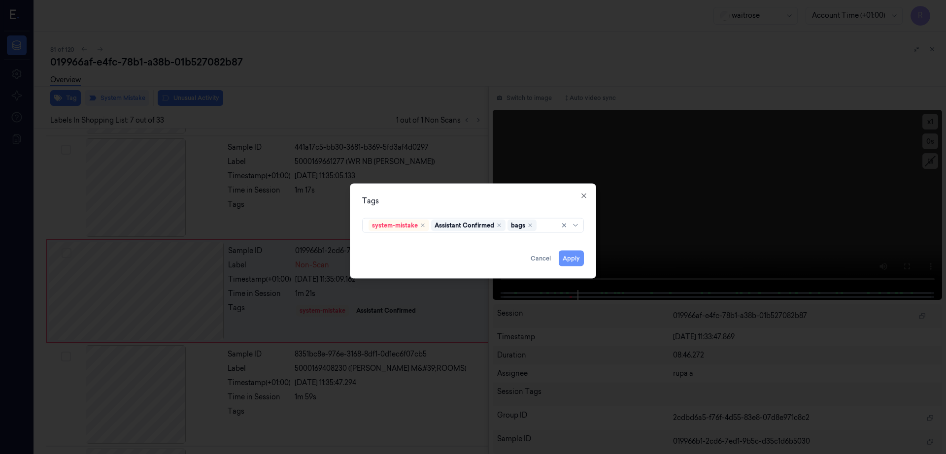
click at [576, 262] on button "Apply" at bounding box center [571, 259] width 25 height 16
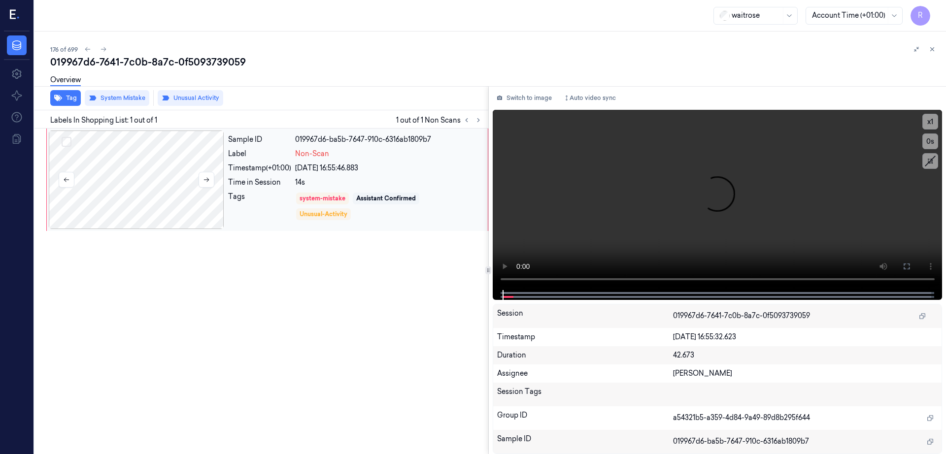
click at [133, 186] on div at bounding box center [136, 180] width 175 height 99
click at [914, 262] on button at bounding box center [906, 267] width 16 height 16
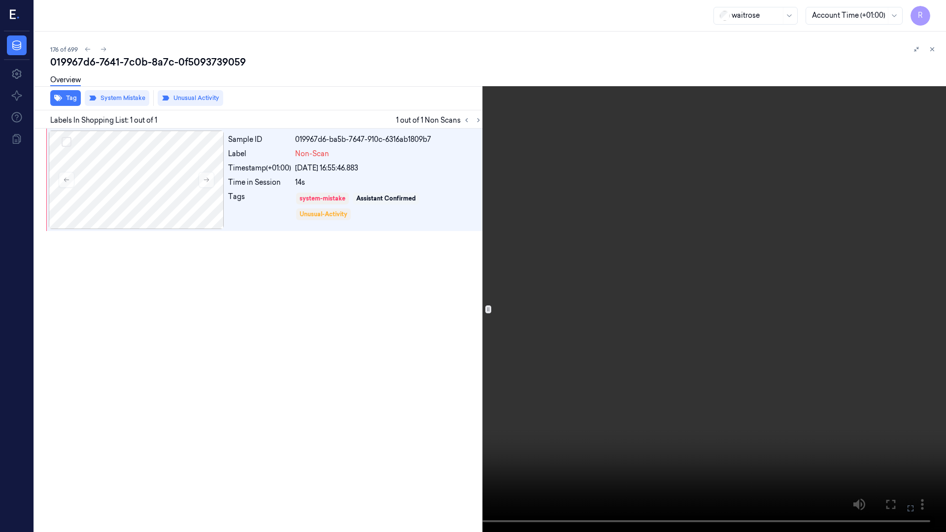
click at [487, 426] on video at bounding box center [473, 266] width 946 height 532
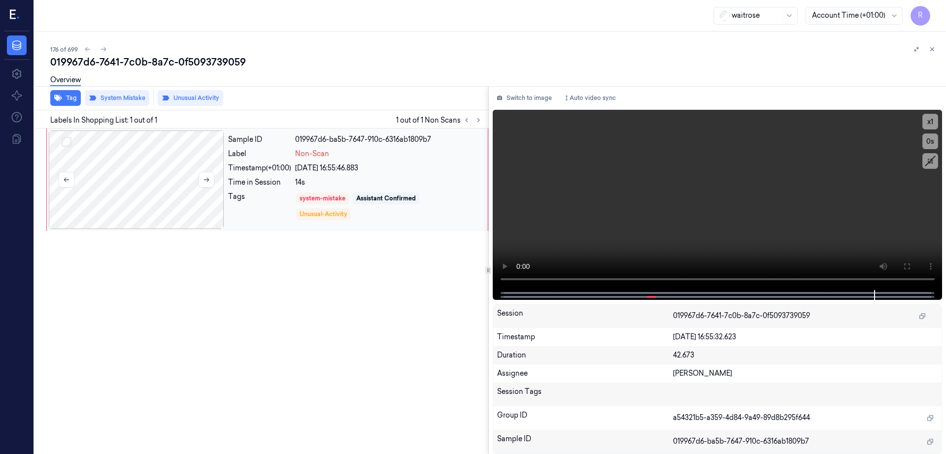
click at [125, 191] on div at bounding box center [136, 180] width 175 height 99
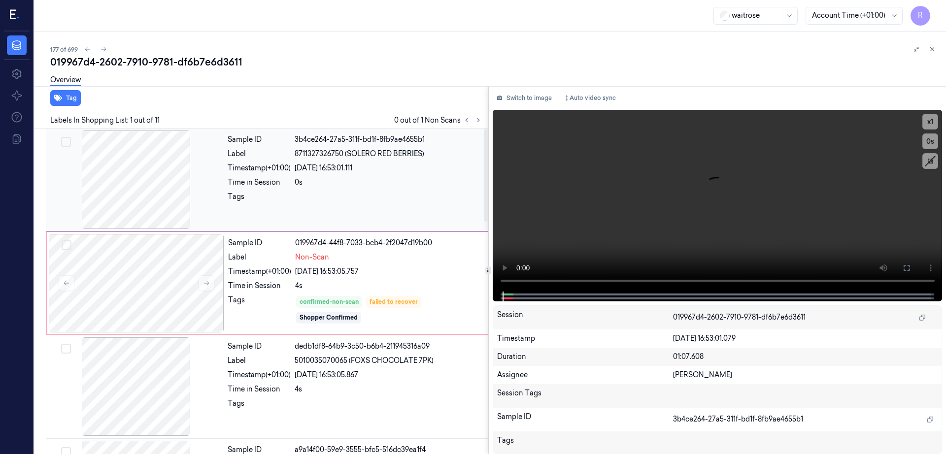
click at [157, 162] on div at bounding box center [135, 180] width 175 height 99
click at [910, 266] on icon at bounding box center [906, 268] width 8 height 8
click at [147, 190] on div at bounding box center [135, 180] width 175 height 99
click at [157, 317] on div at bounding box center [136, 283] width 175 height 99
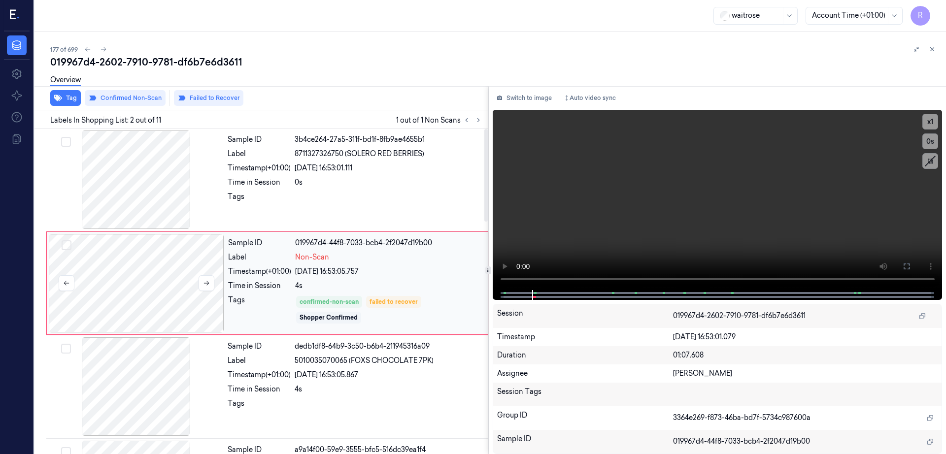
click at [96, 295] on div at bounding box center [136, 283] width 175 height 99
click at [205, 283] on icon at bounding box center [206, 283] width 5 height 4
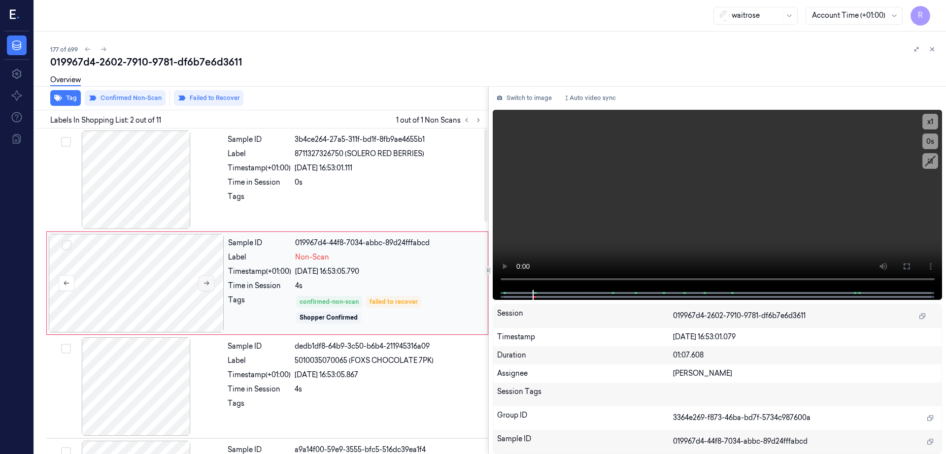
click at [205, 283] on icon at bounding box center [206, 283] width 5 height 4
click at [914, 268] on button at bounding box center [906, 267] width 16 height 16
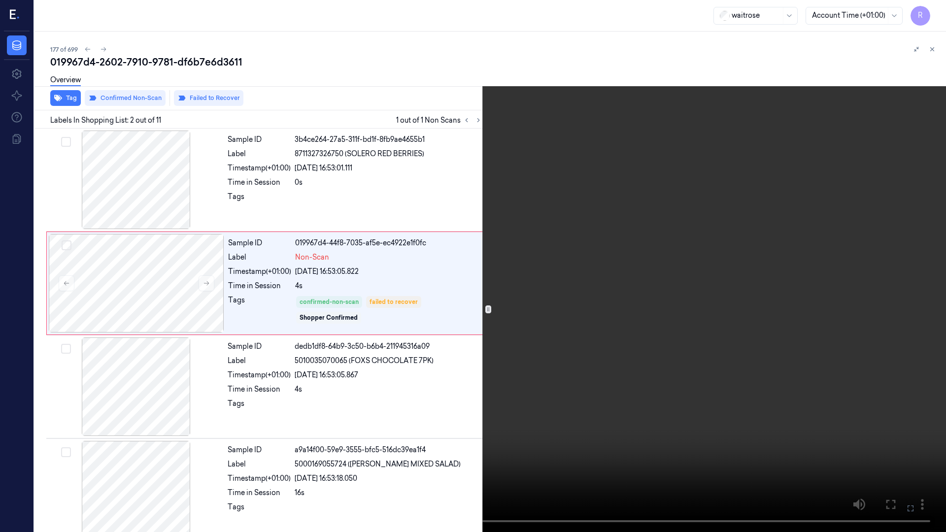
click at [517, 313] on video at bounding box center [473, 266] width 946 height 532
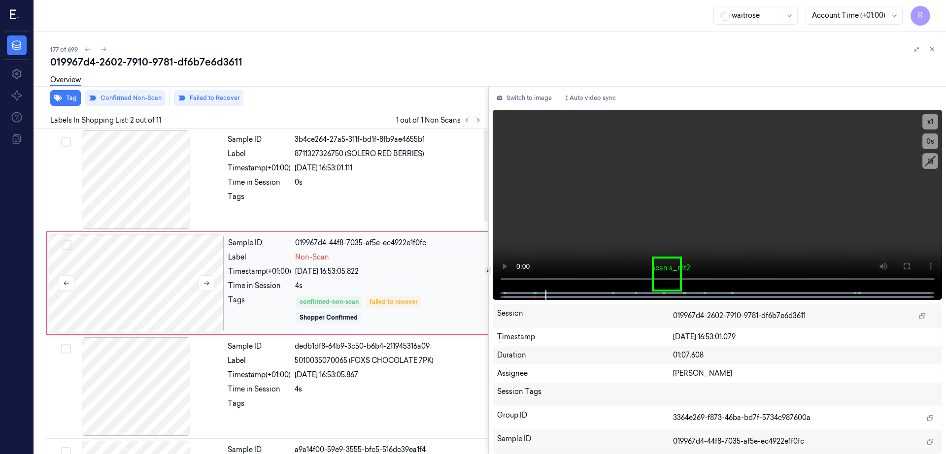
click at [155, 281] on div at bounding box center [136, 283] width 175 height 99
click at [212, 283] on button at bounding box center [206, 283] width 16 height 16
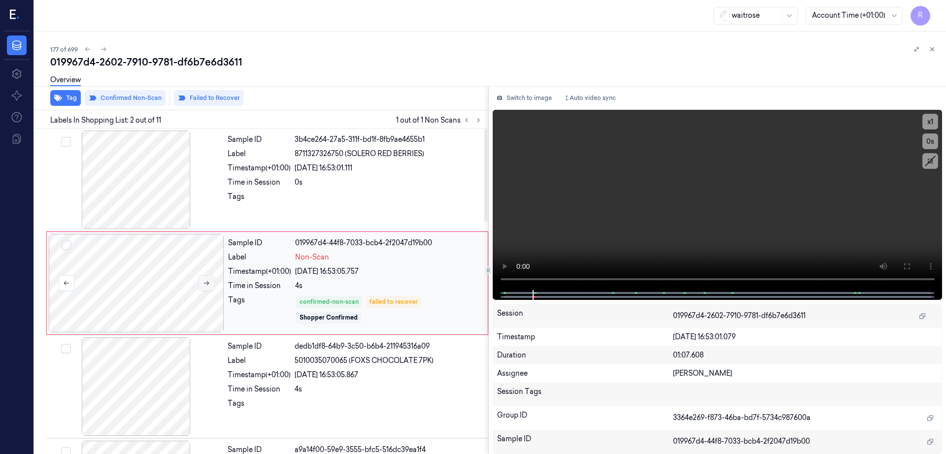
click at [212, 283] on button at bounding box center [206, 283] width 16 height 16
click at [542, 97] on button "Switch to image" at bounding box center [524, 98] width 63 height 16
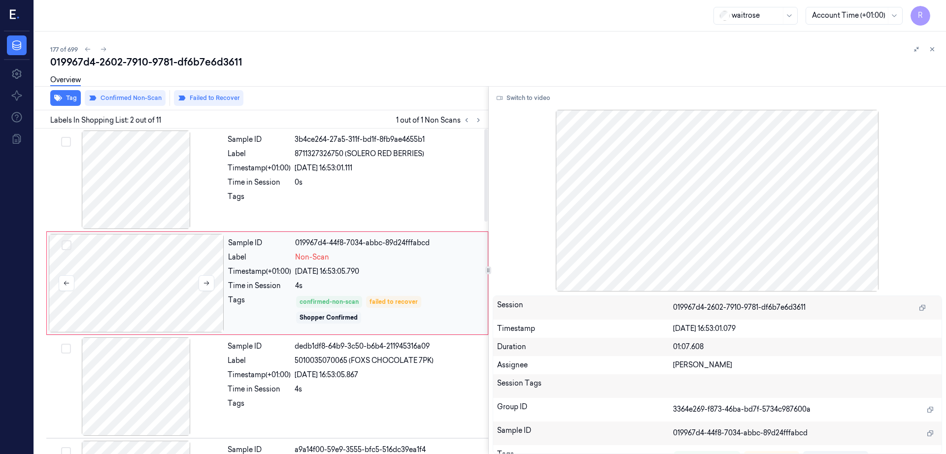
click at [176, 292] on div at bounding box center [136, 283] width 175 height 99
click at [213, 282] on button at bounding box center [206, 283] width 16 height 16
click at [203, 283] on icon at bounding box center [206, 283] width 7 height 7
click at [203, 281] on icon at bounding box center [206, 283] width 7 height 7
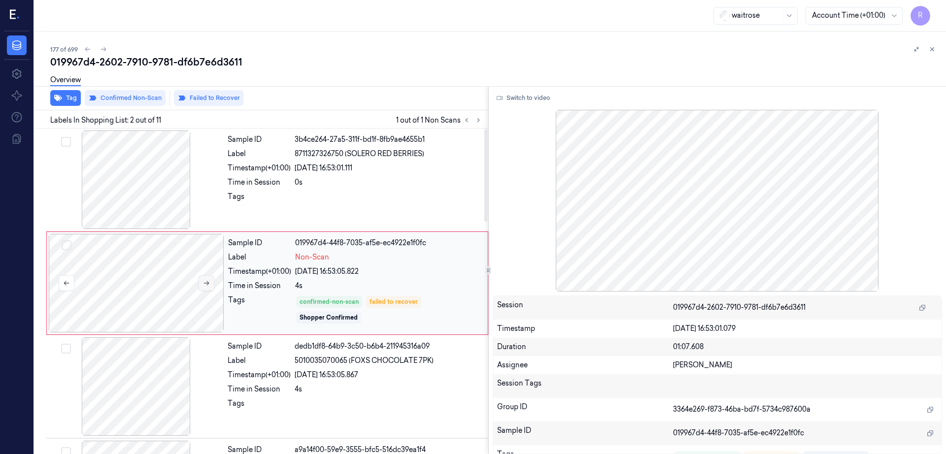
click at [203, 281] on icon at bounding box center [206, 283] width 7 height 7
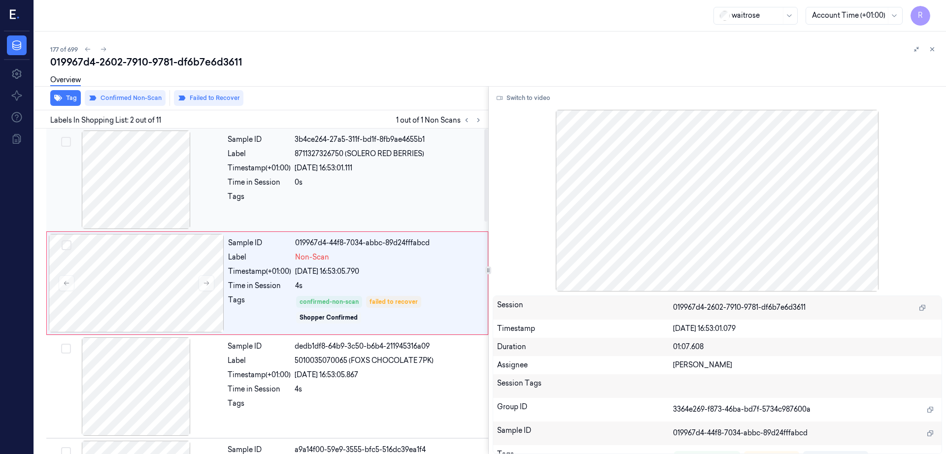
click at [147, 189] on div at bounding box center [135, 180] width 175 height 99
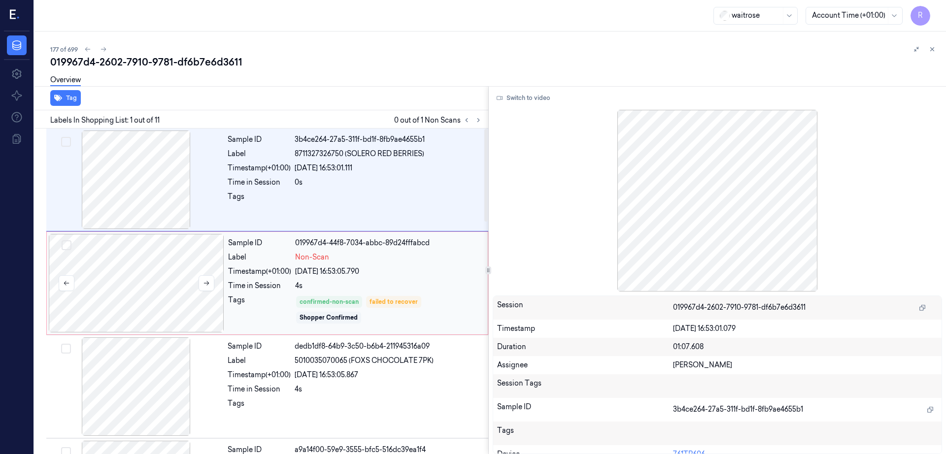
click at [131, 277] on div at bounding box center [136, 283] width 175 height 99
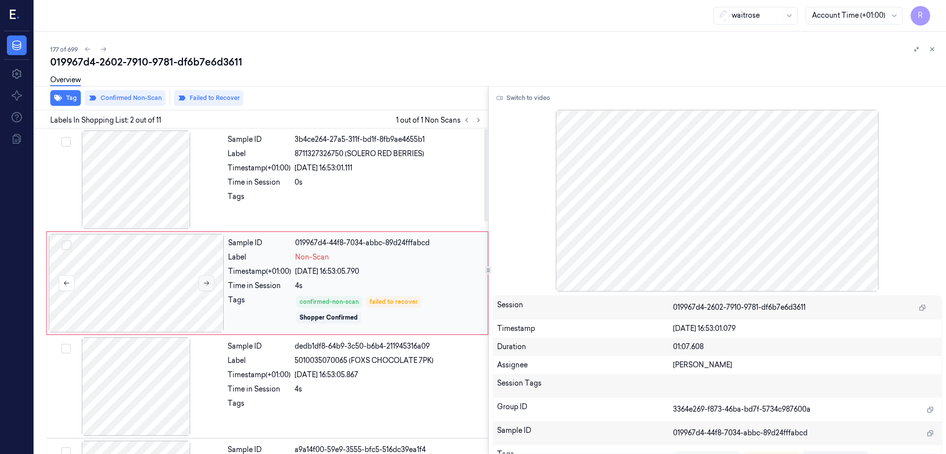
click at [206, 287] on button at bounding box center [206, 283] width 16 height 16
click at [207, 287] on button at bounding box center [206, 283] width 16 height 16
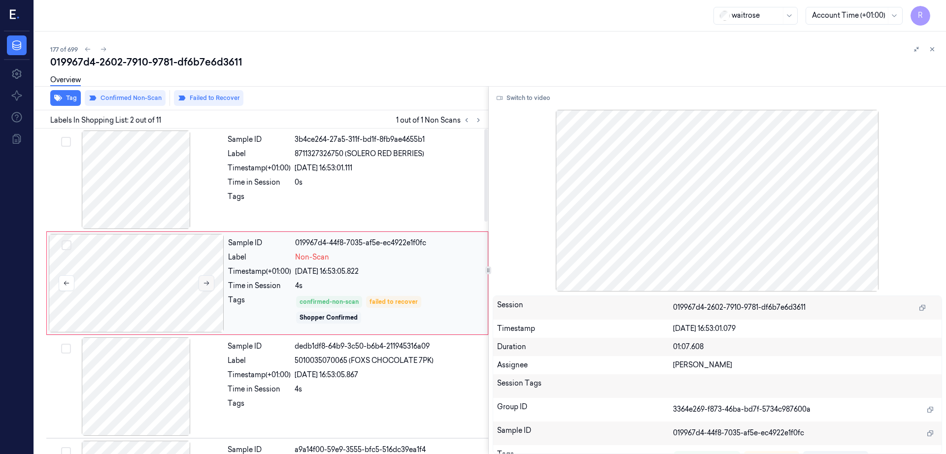
click at [207, 287] on button at bounding box center [206, 283] width 16 height 16
click at [151, 288] on div at bounding box center [136, 283] width 175 height 99
click at [203, 281] on icon at bounding box center [206, 283] width 7 height 7
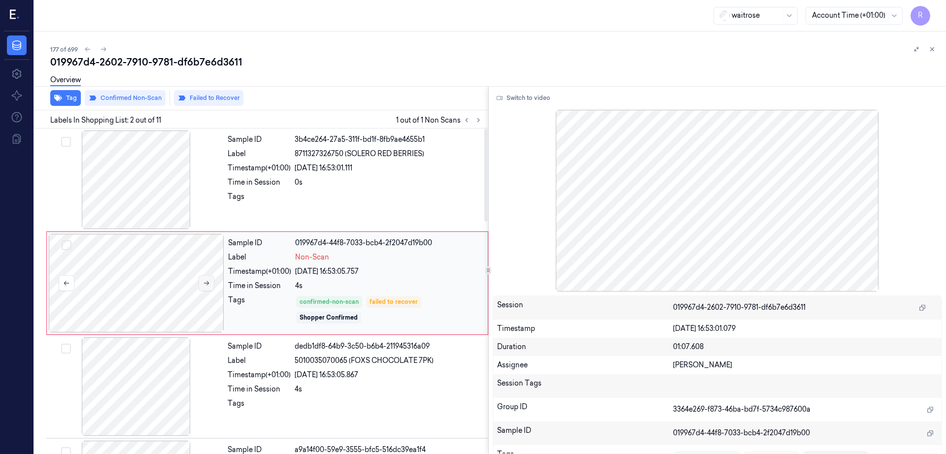
click at [203, 281] on icon at bounding box center [206, 283] width 7 height 7
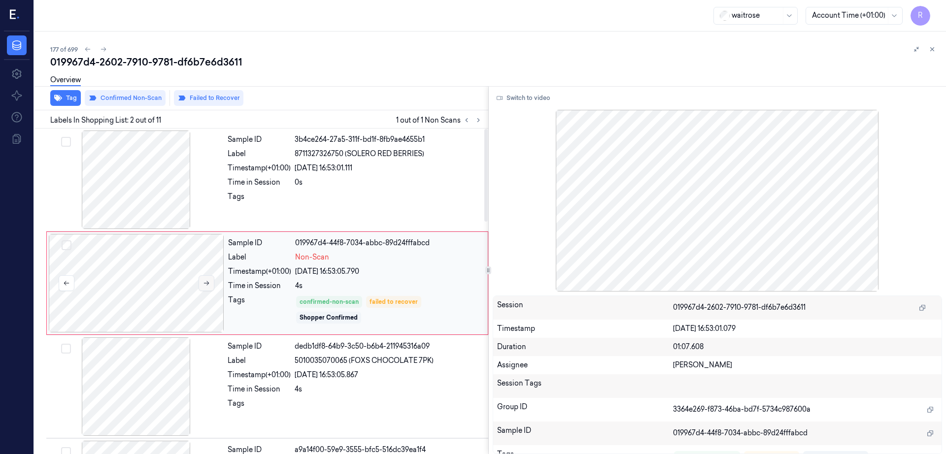
click at [203, 281] on icon at bounding box center [206, 283] width 7 height 7
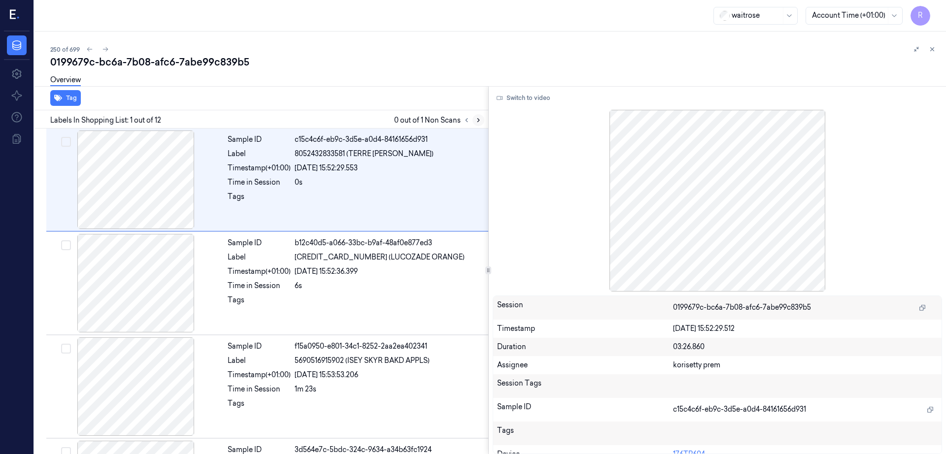
click at [482, 121] on icon at bounding box center [478, 120] width 7 height 7
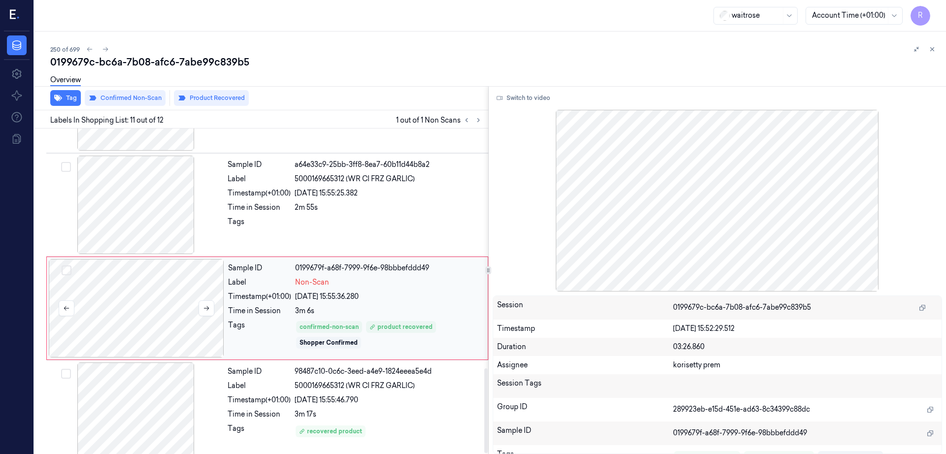
scroll to position [919, 0]
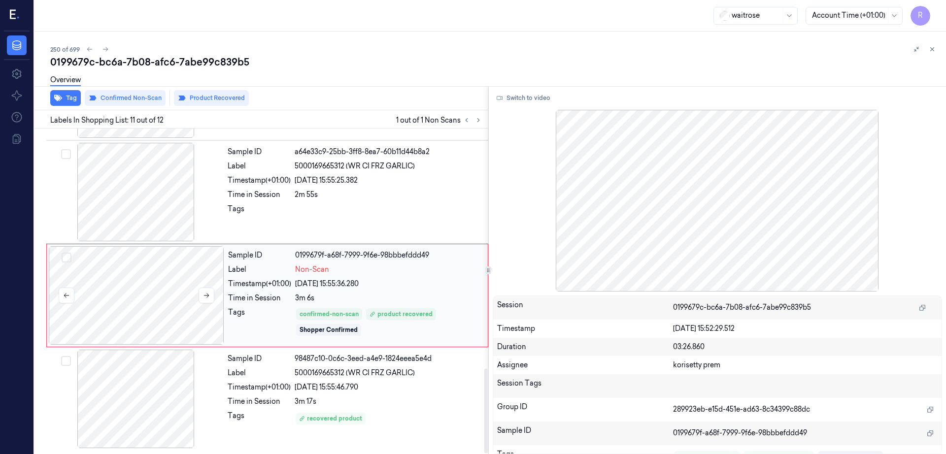
click at [162, 303] on div at bounding box center [136, 295] width 175 height 99
click at [209, 297] on icon at bounding box center [206, 295] width 7 height 7
click at [208, 297] on icon at bounding box center [206, 295] width 7 height 7
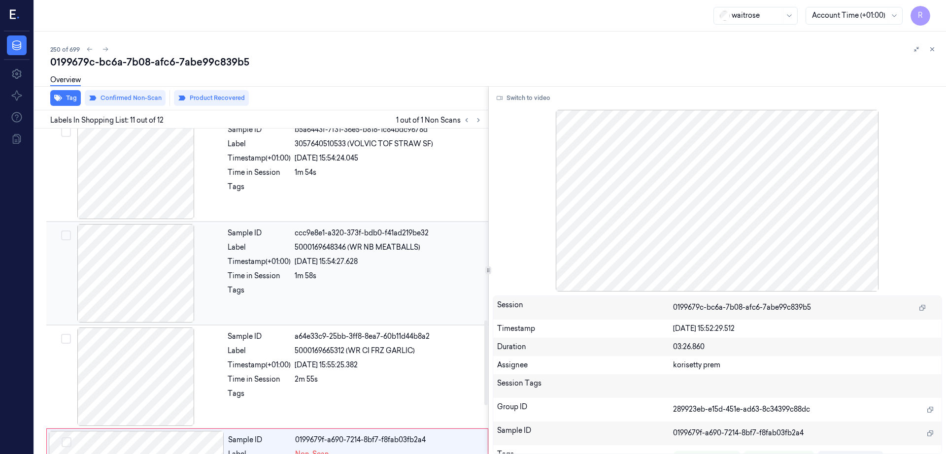
click at [133, 274] on div at bounding box center [135, 273] width 175 height 99
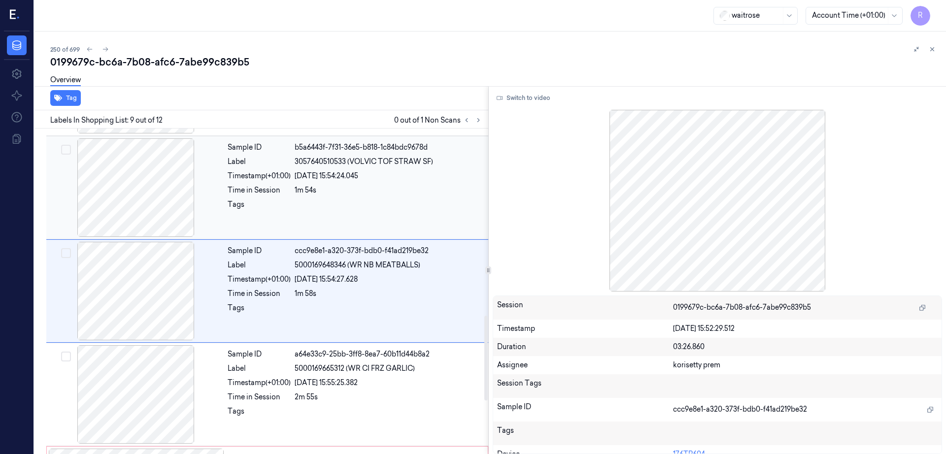
drag, startPoint x: 129, startPoint y: 198, endPoint x: 132, endPoint y: 194, distance: 5.3
click at [130, 197] on div at bounding box center [135, 187] width 175 height 99
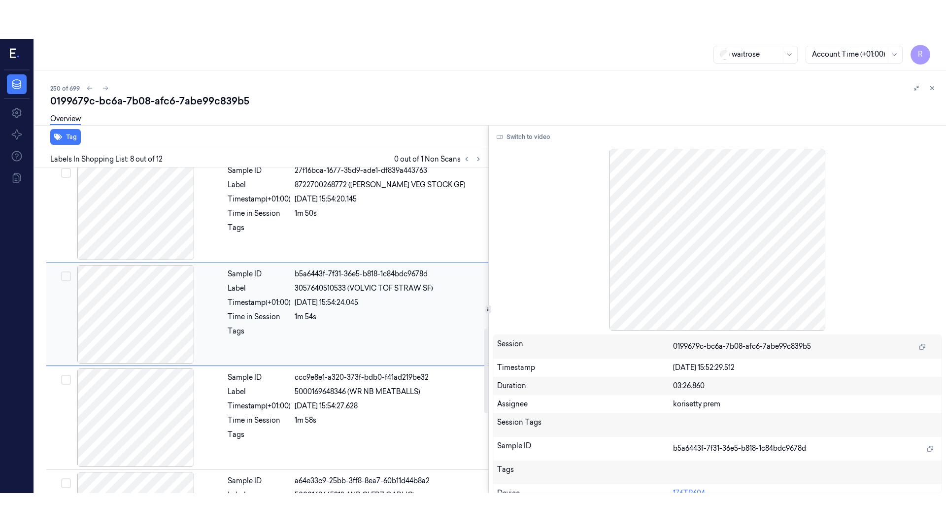
scroll to position [613, 0]
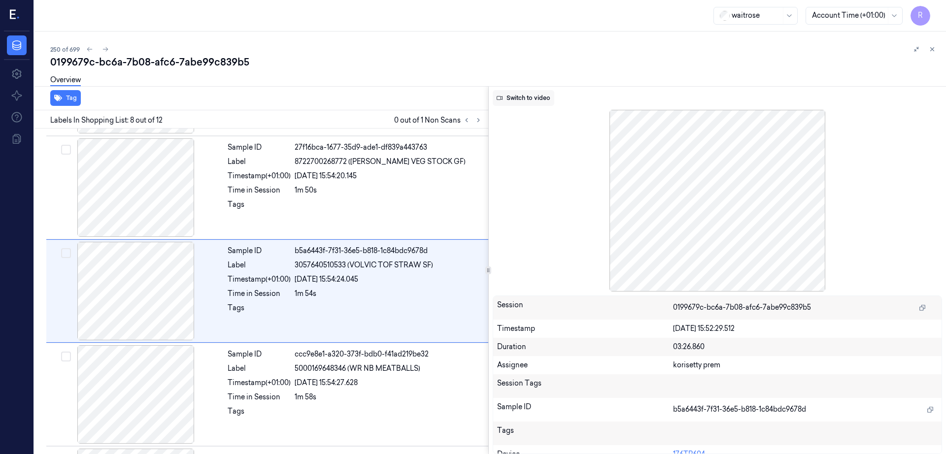
drag, startPoint x: 527, startPoint y: 107, endPoint x: 533, endPoint y: 104, distance: 6.2
click at [529, 105] on div "Switch to video Session 0199679c-bc6a-7b08-afc6-7abe99c839b5 Timestamp 20/09/20…" at bounding box center [718, 270] width 458 height 368
click at [534, 102] on button "Switch to video" at bounding box center [524, 98] width 62 height 16
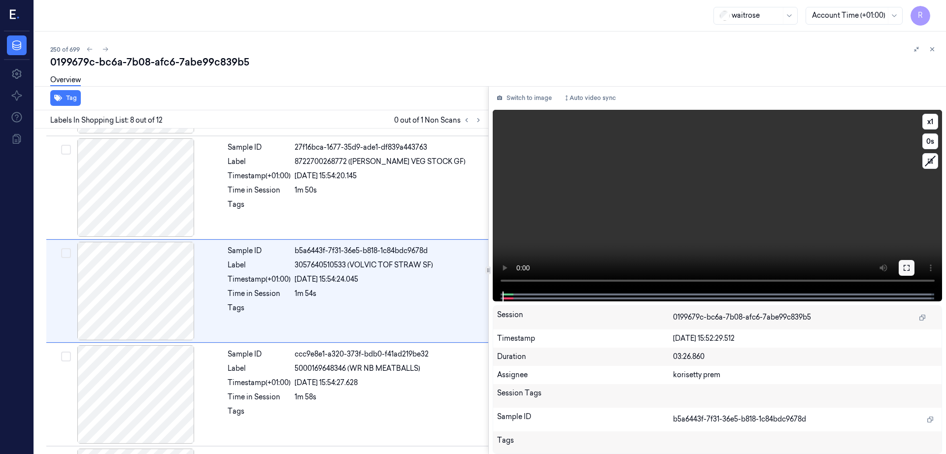
click at [910, 264] on icon at bounding box center [906, 268] width 8 height 8
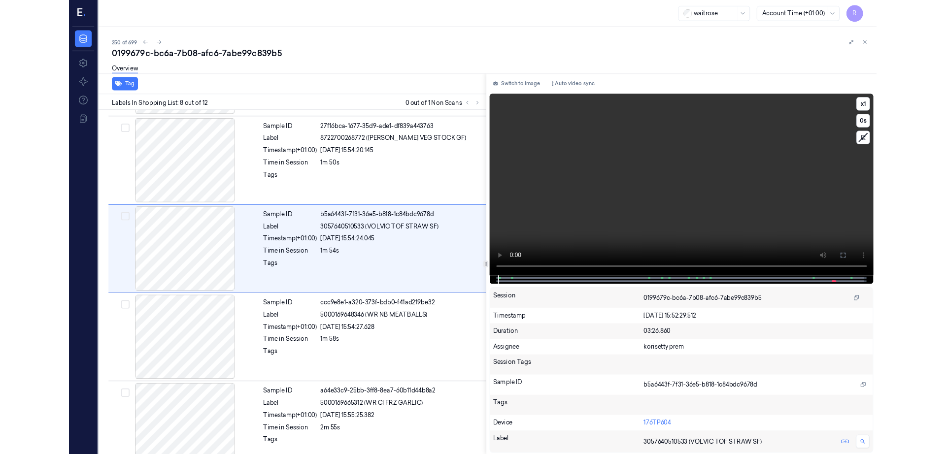
scroll to position [574, 0]
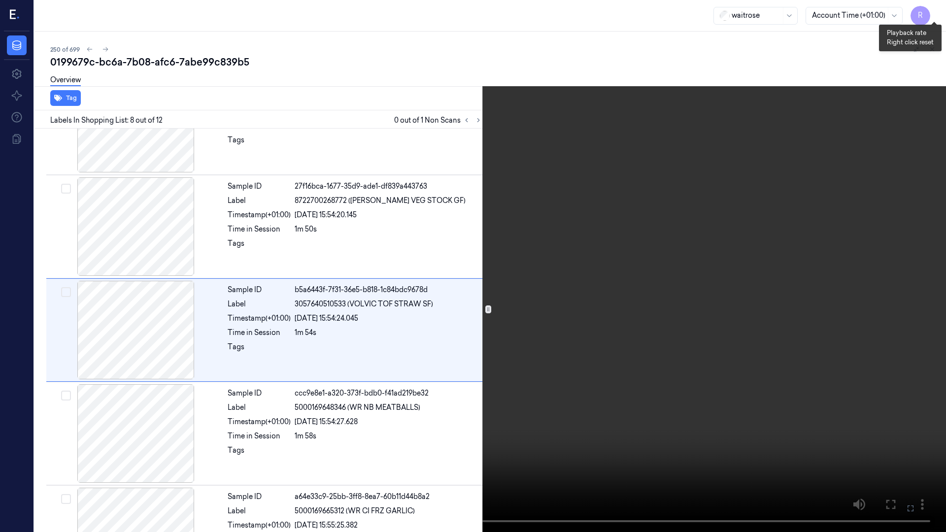
click at [939, 11] on button "x 1" at bounding box center [934, 12] width 16 height 16
click at [940, 14] on button "x 2" at bounding box center [934, 12] width 16 height 16
click at [934, 9] on button "x 4" at bounding box center [934, 12] width 16 height 16
click at [929, 10] on button "x 1" at bounding box center [934, 12] width 16 height 16
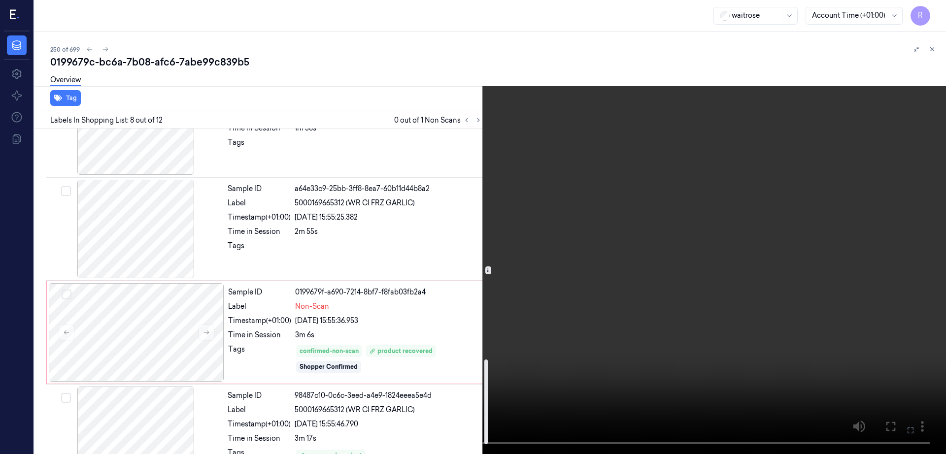
scroll to position [919, 0]
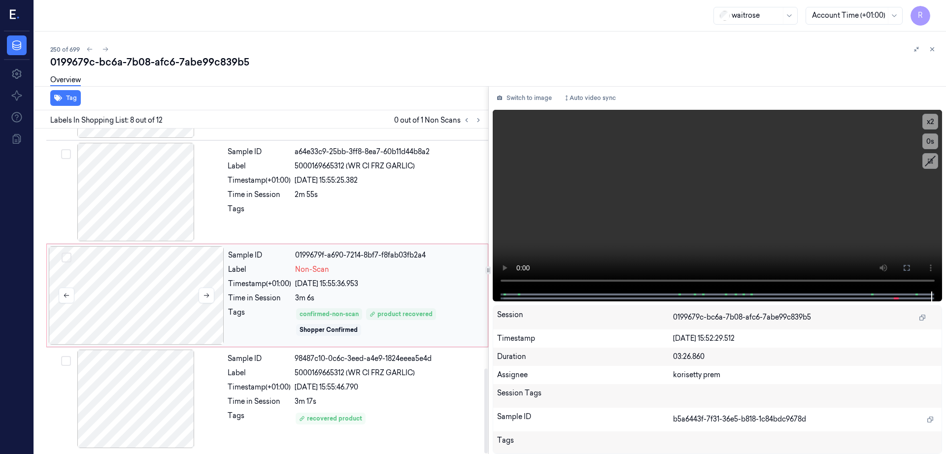
click at [132, 296] on div at bounding box center [136, 295] width 175 height 99
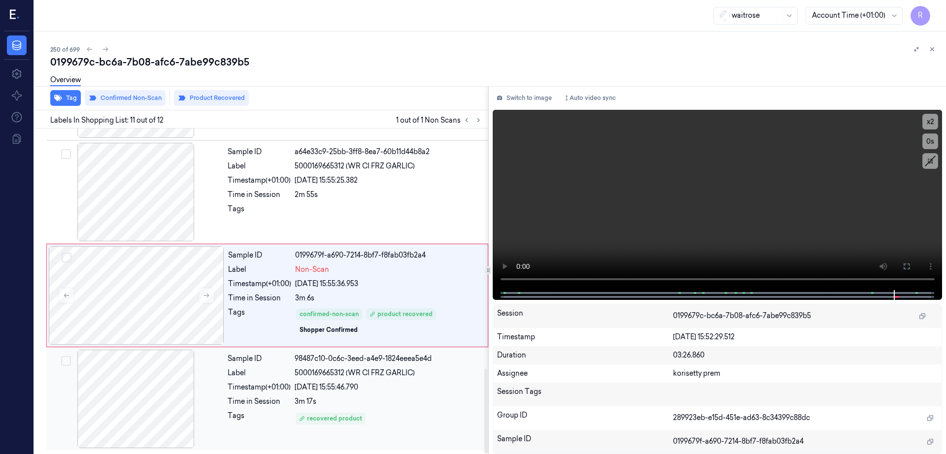
click at [142, 427] on div at bounding box center [135, 399] width 175 height 99
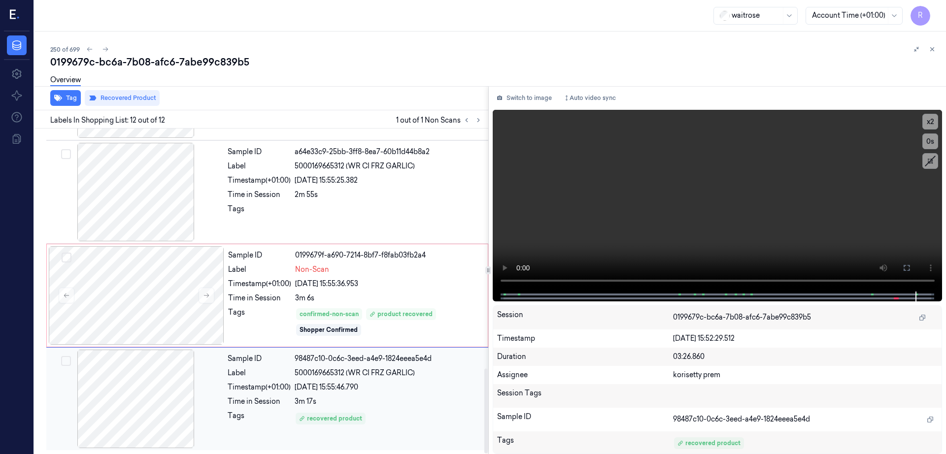
click at [142, 407] on div at bounding box center [135, 399] width 175 height 99
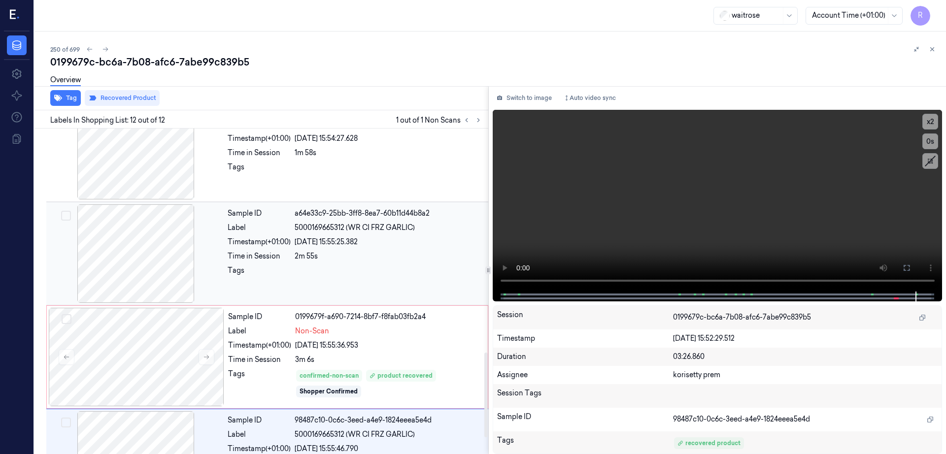
click at [151, 246] on div at bounding box center [135, 253] width 175 height 99
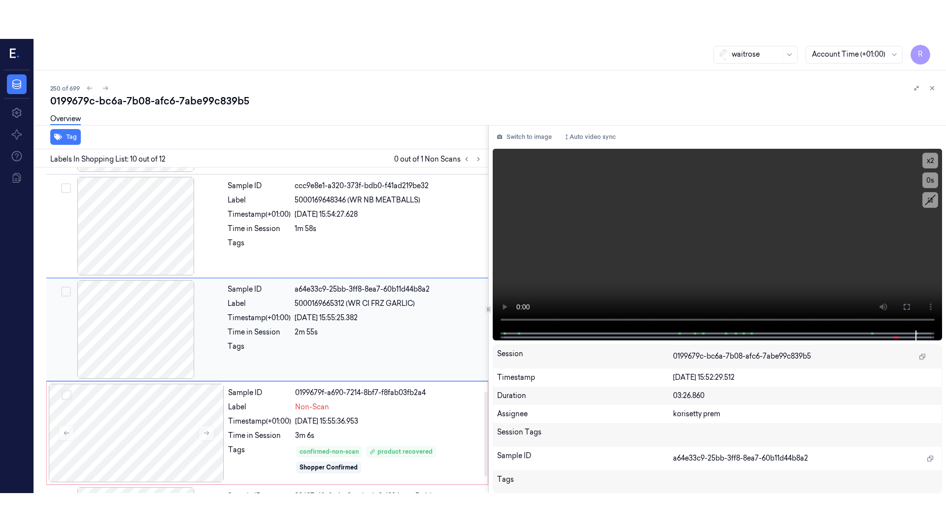
scroll to position [820, 0]
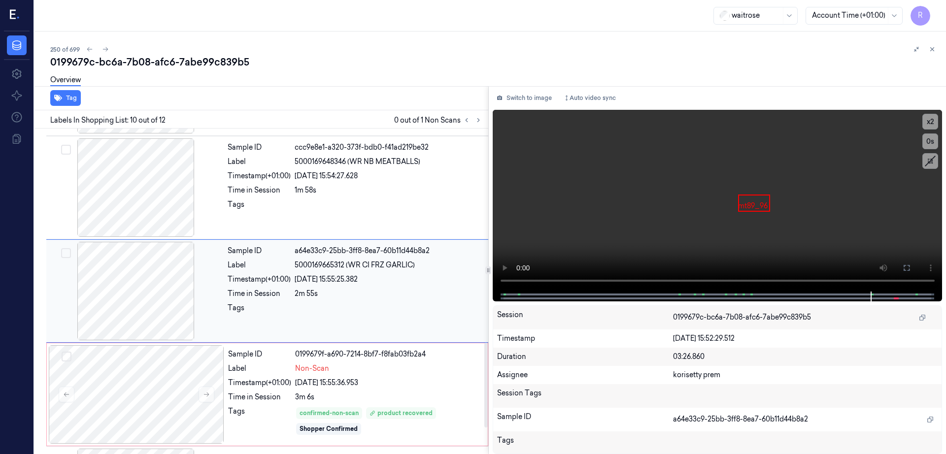
click at [157, 304] on div at bounding box center [135, 291] width 175 height 99
click at [155, 296] on div at bounding box center [135, 291] width 175 height 99
click at [914, 272] on button at bounding box center [906, 268] width 16 height 16
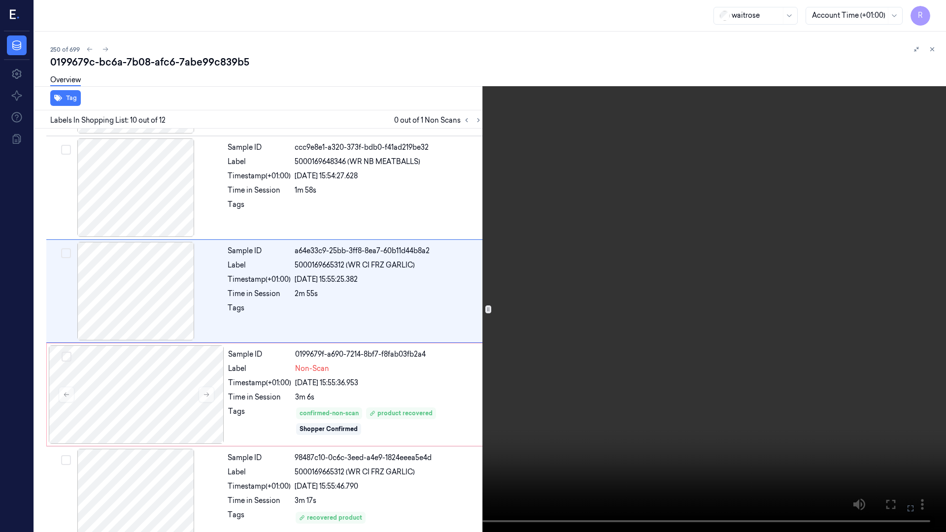
click at [527, 386] on video at bounding box center [473, 266] width 946 height 532
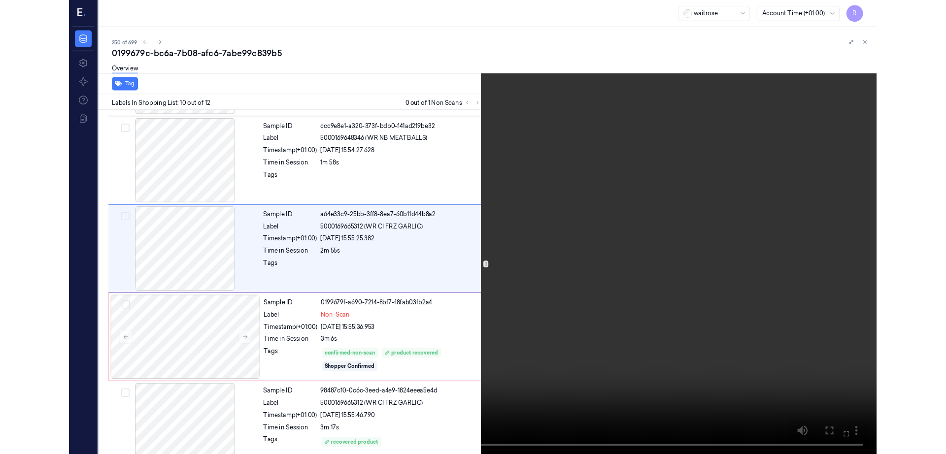
scroll to position [781, 0]
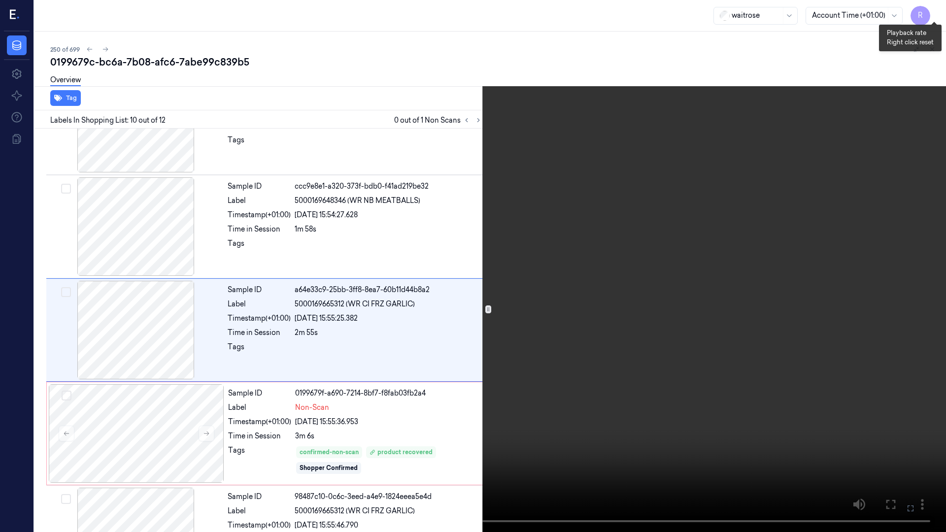
click at [934, 11] on button "x 2" at bounding box center [934, 12] width 16 height 16
click at [934, 11] on button "x 4" at bounding box center [934, 12] width 16 height 16
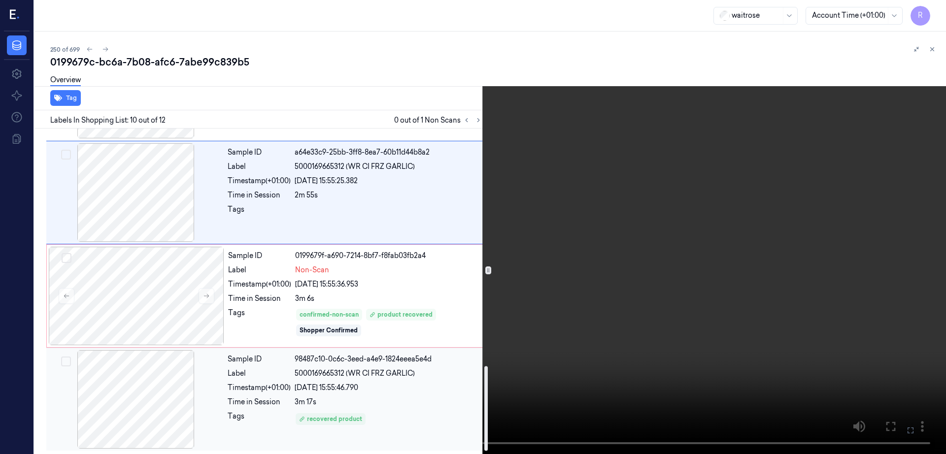
scroll to position [919, 0]
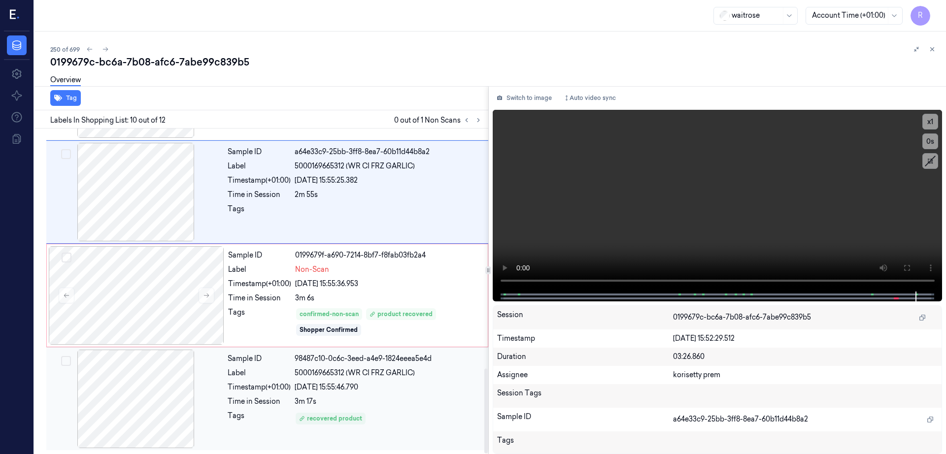
click at [131, 398] on div at bounding box center [135, 399] width 175 height 99
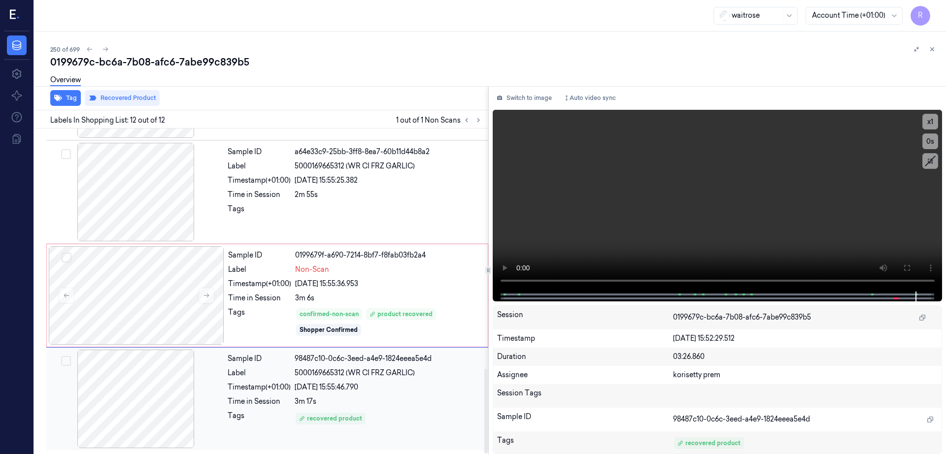
click at [91, 397] on div at bounding box center [135, 399] width 175 height 99
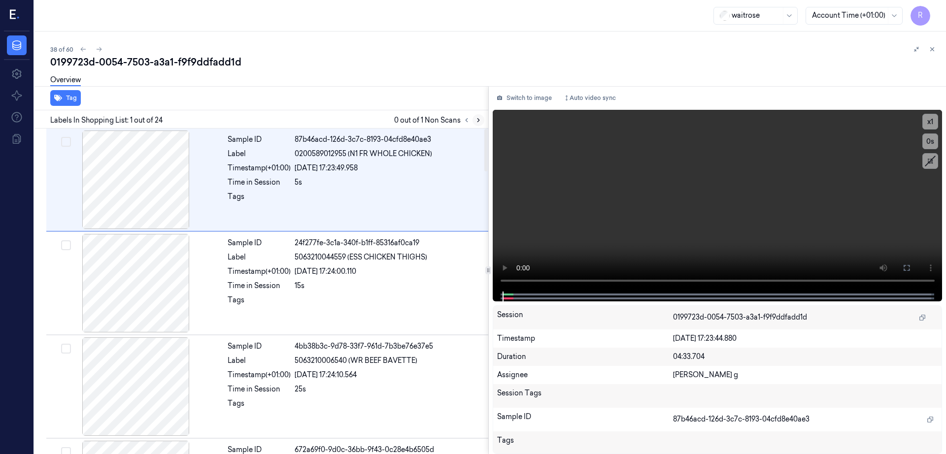
click at [484, 115] on button at bounding box center [478, 120] width 12 height 12
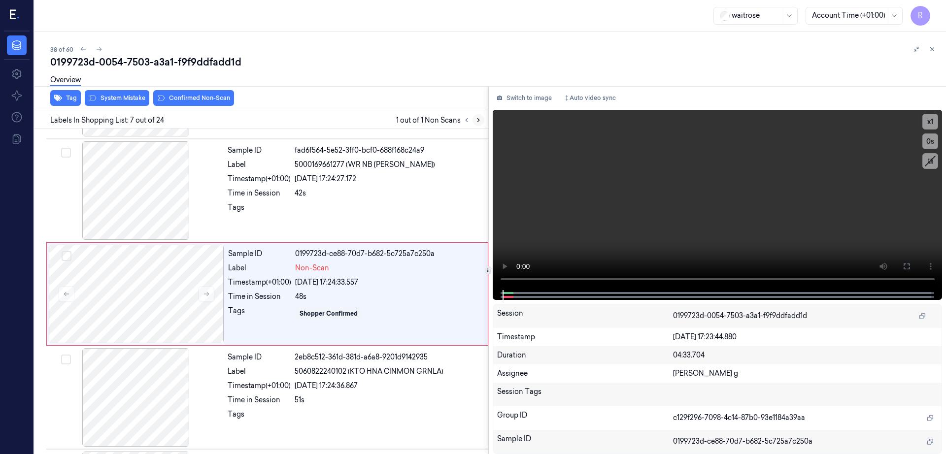
scroll to position [509, 0]
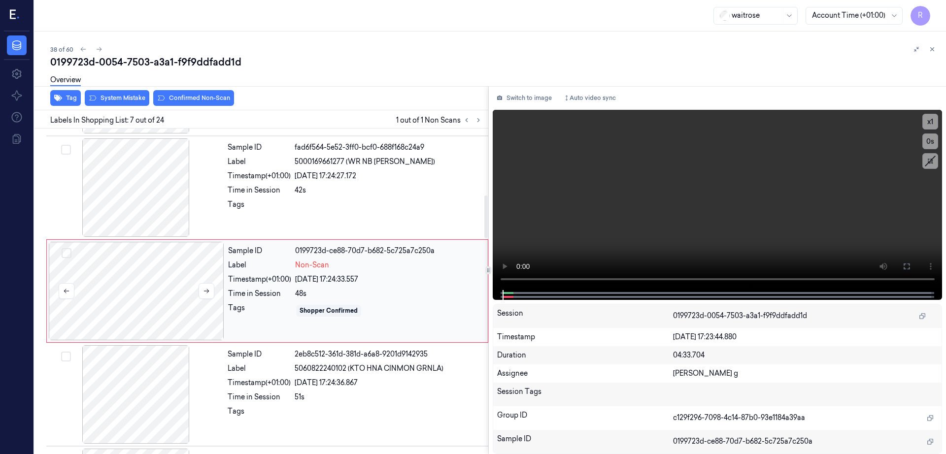
click at [159, 282] on div at bounding box center [136, 291] width 175 height 99
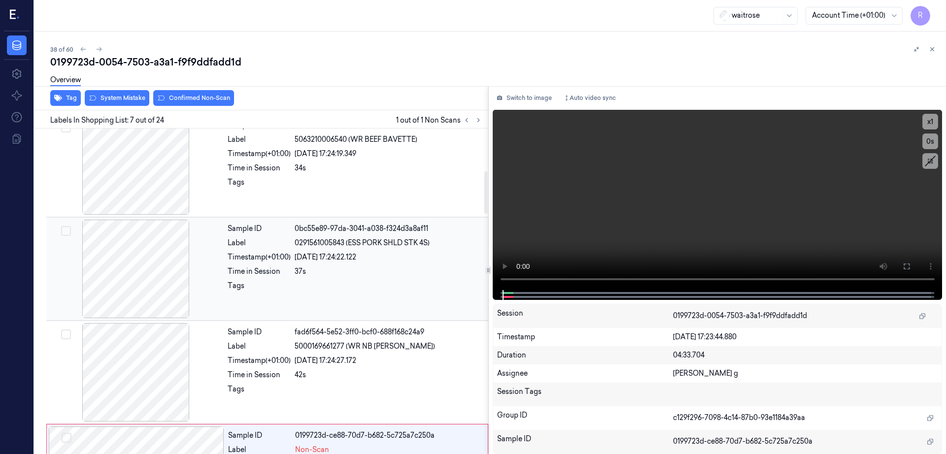
click at [140, 276] on div at bounding box center [135, 269] width 175 height 99
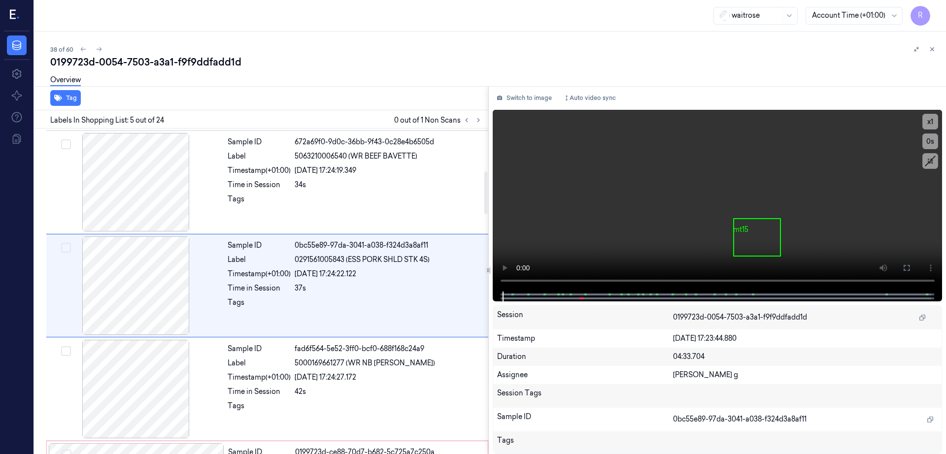
scroll to position [554, 0]
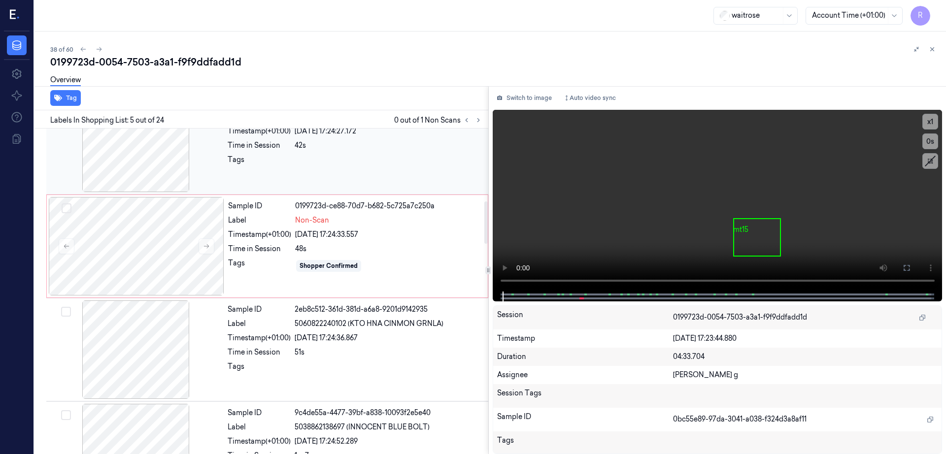
click at [171, 165] on div at bounding box center [135, 143] width 175 height 99
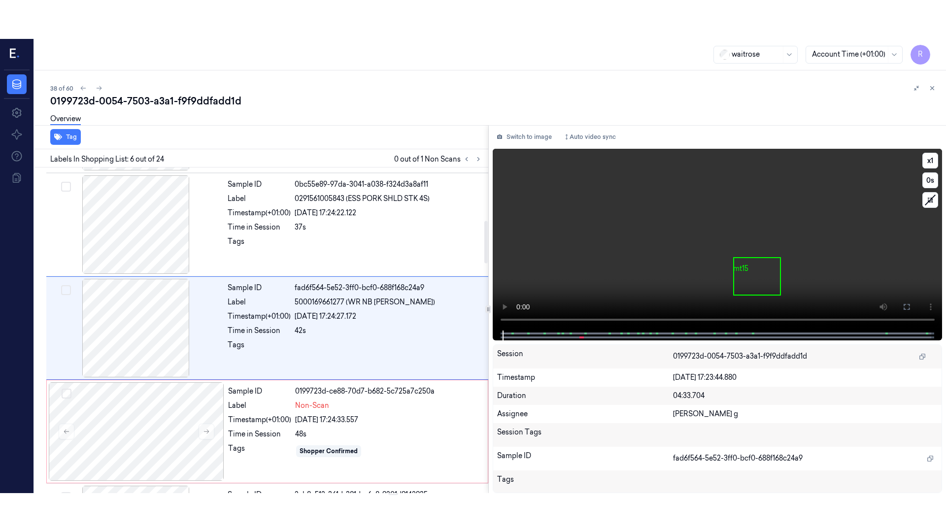
scroll to position [406, 0]
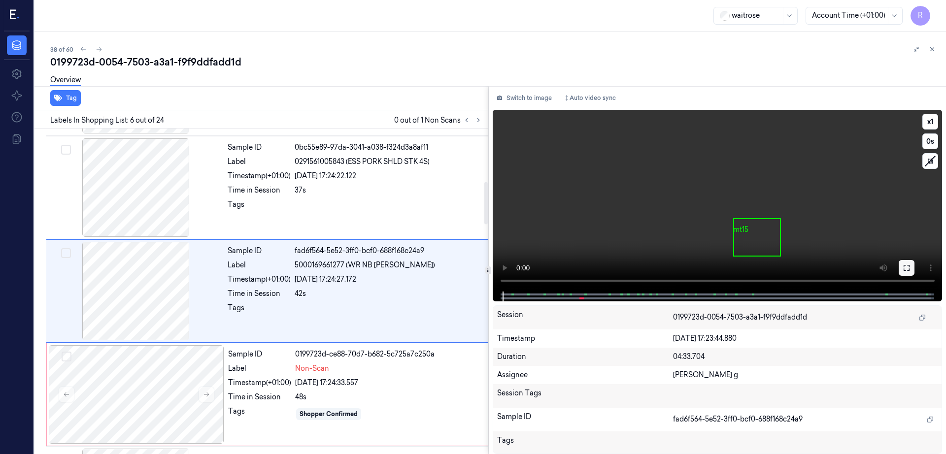
click at [910, 264] on icon at bounding box center [906, 268] width 8 height 8
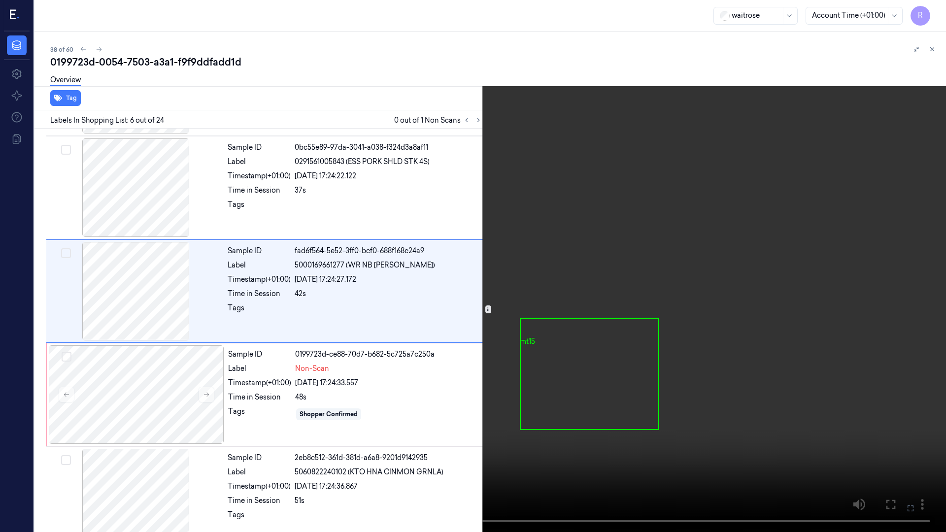
click at [244, 425] on video at bounding box center [473, 266] width 946 height 532
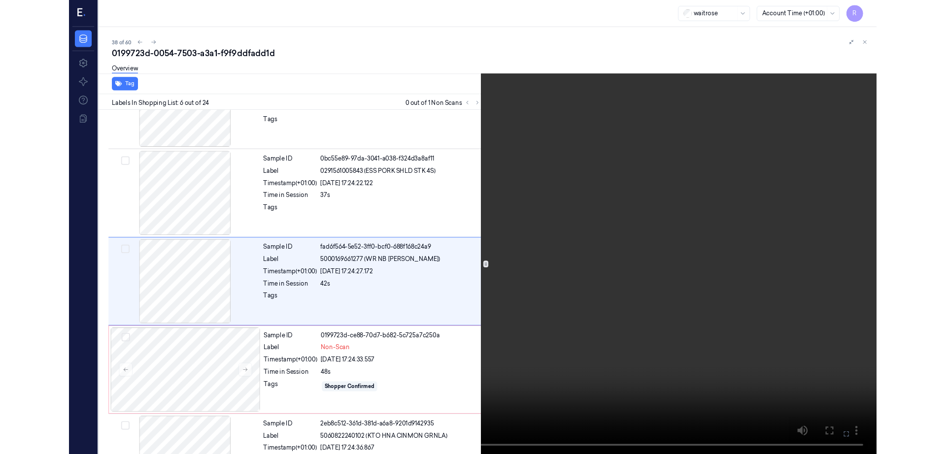
scroll to position [367, 0]
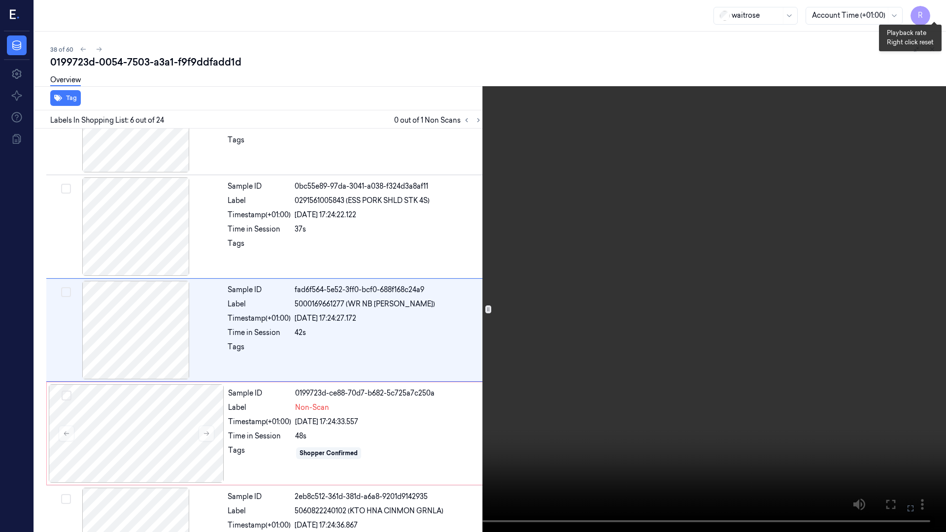
click at [934, 15] on button "x 1" at bounding box center [934, 12] width 16 height 16
click at [934, 15] on button "x 2" at bounding box center [934, 12] width 16 height 16
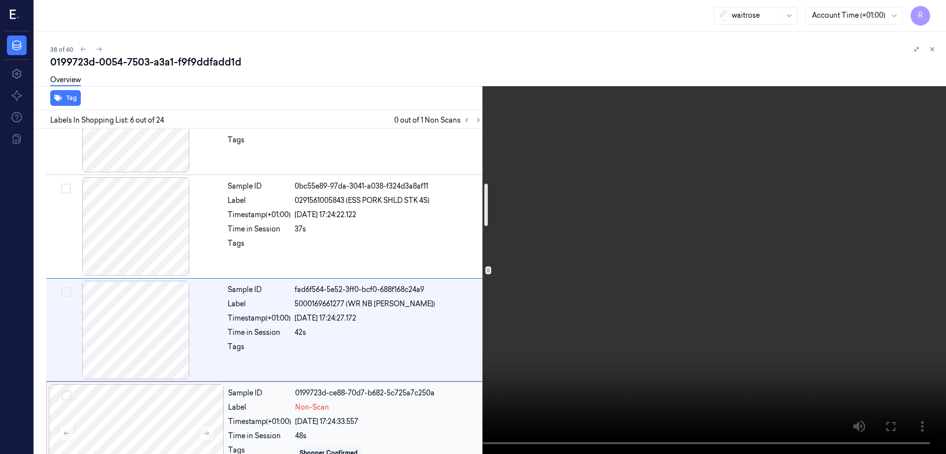
scroll to position [613, 0]
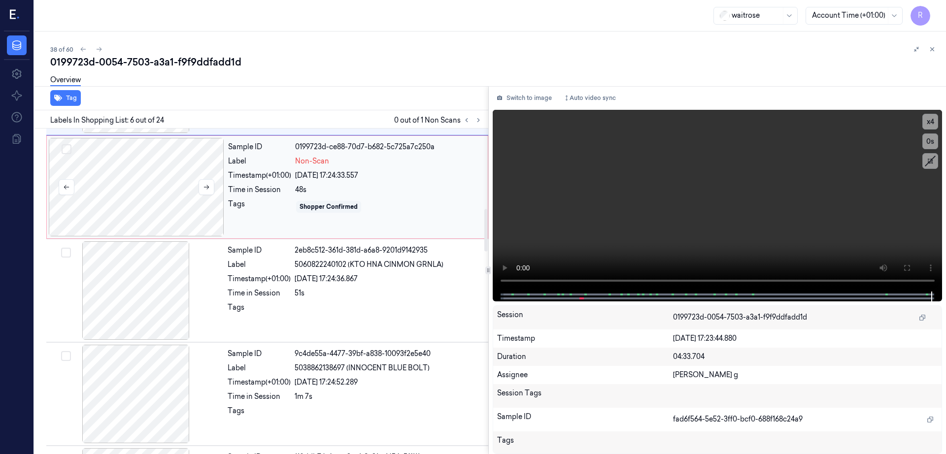
click at [164, 209] on div at bounding box center [136, 187] width 175 height 99
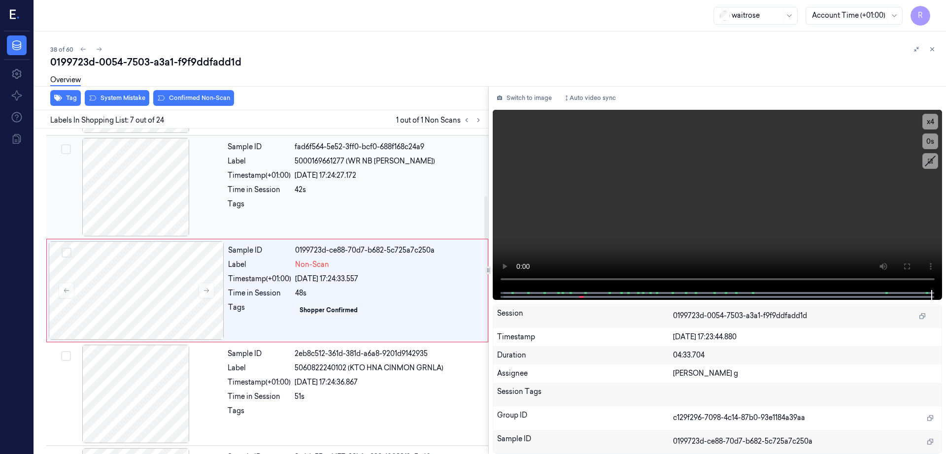
scroll to position [509, 0]
click at [173, 88] on div "Overview" at bounding box center [494, 81] width 888 height 25
click at [178, 95] on button "Confirmed Non-Scan" at bounding box center [193, 98] width 81 height 16
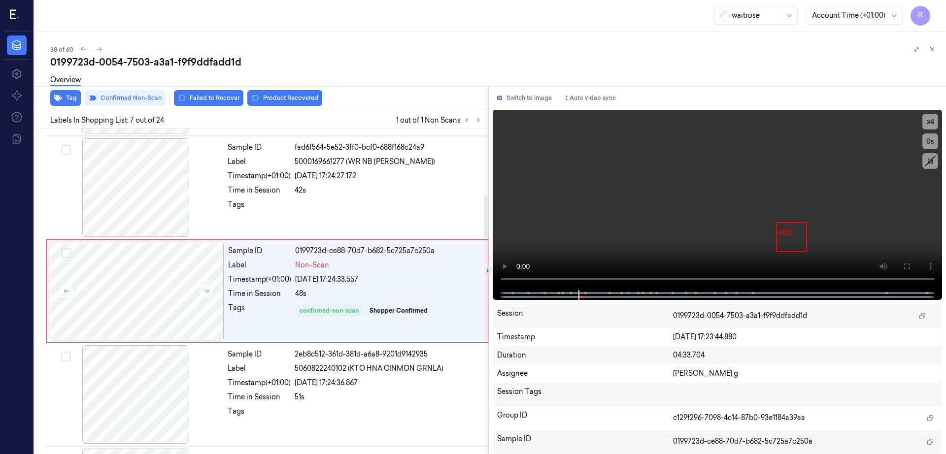
click at [432, 62] on div "0199723d-0054-7503-a3a1-f9f9ddfadd1d" at bounding box center [494, 62] width 888 height 14
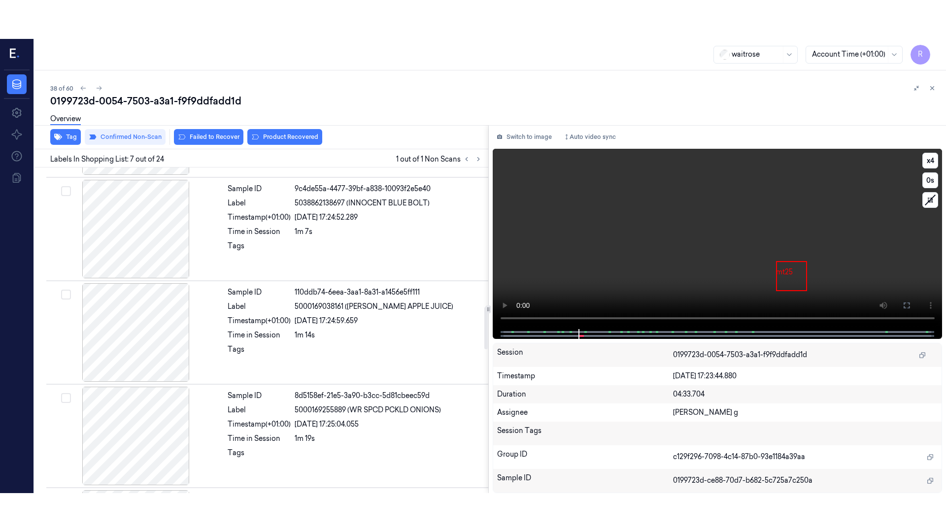
scroll to position [1063, 0]
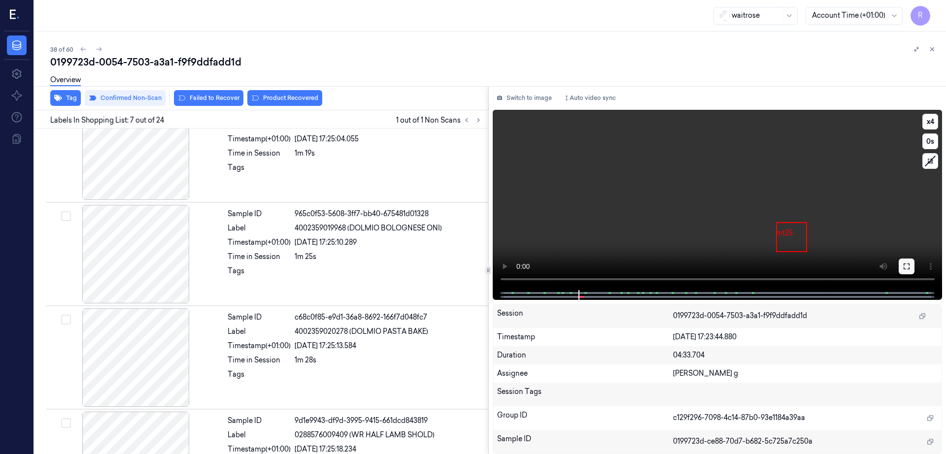
click at [914, 263] on button at bounding box center [906, 267] width 16 height 16
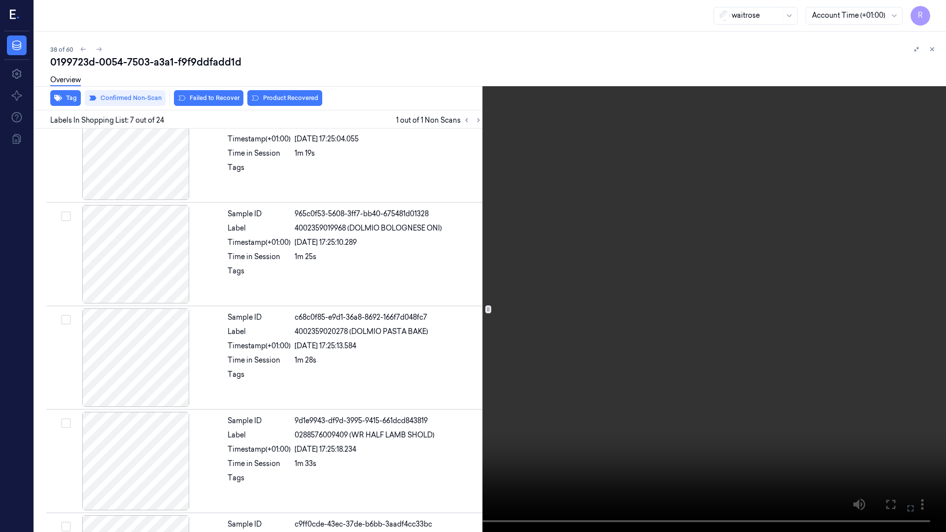
click at [700, 409] on video at bounding box center [473, 266] width 946 height 532
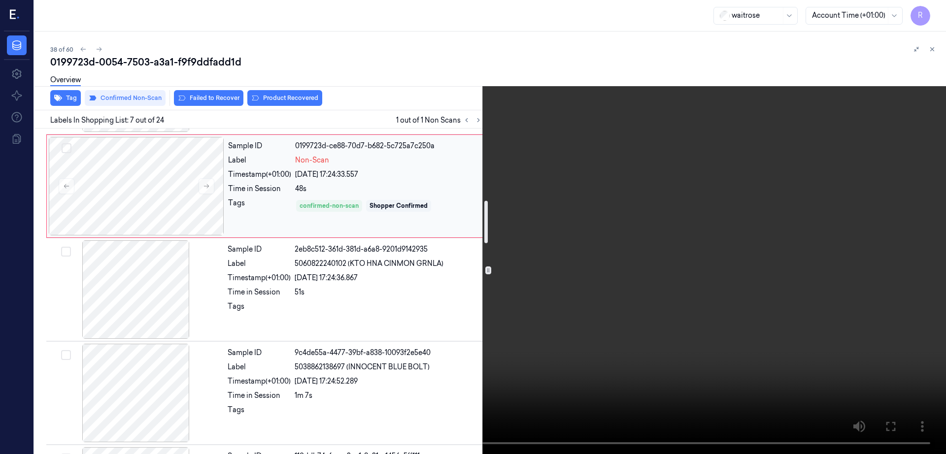
scroll to position [532, 0]
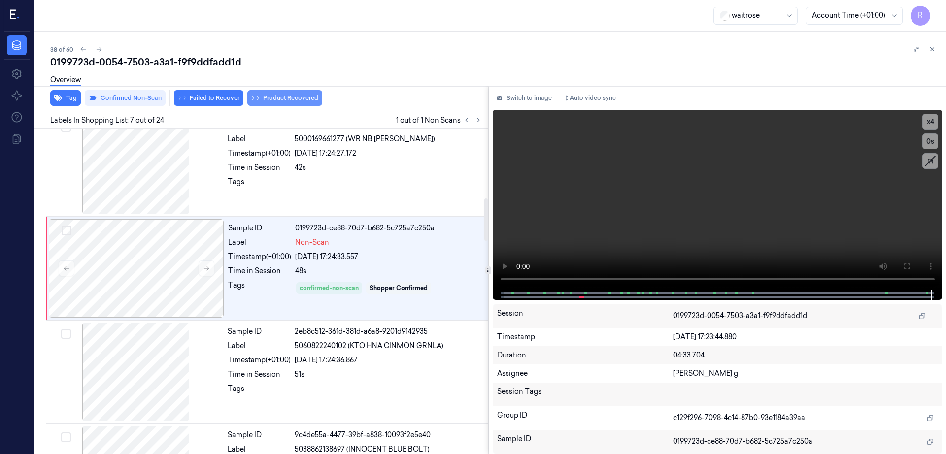
click at [296, 97] on button "Product Recovered" at bounding box center [284, 98] width 75 height 16
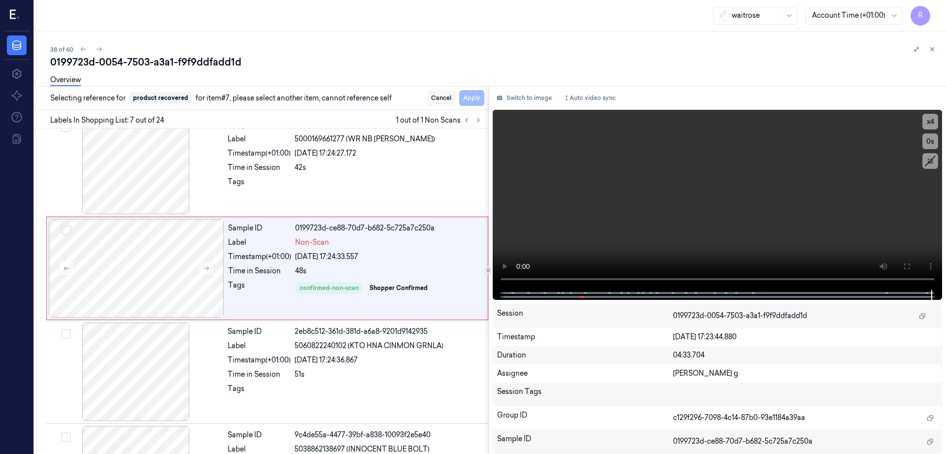
click at [454, 97] on button "Cancel" at bounding box center [441, 98] width 28 height 16
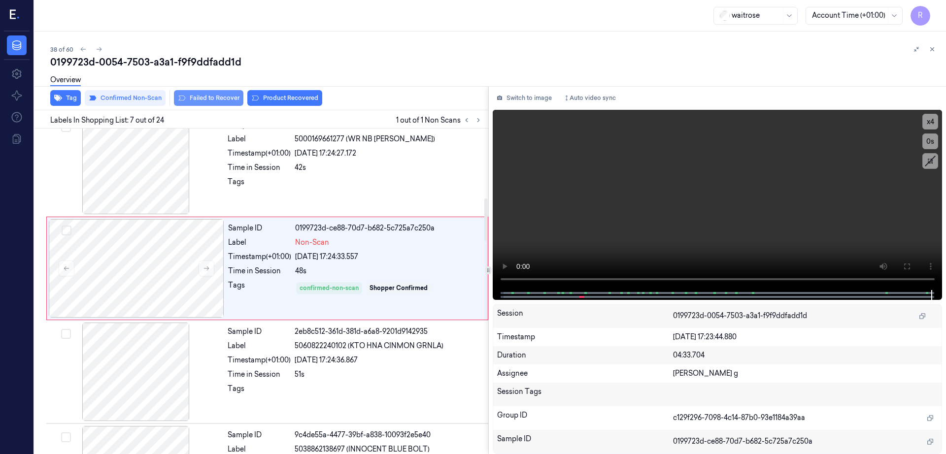
click at [210, 101] on button "Failed to Recover" at bounding box center [208, 98] width 69 height 16
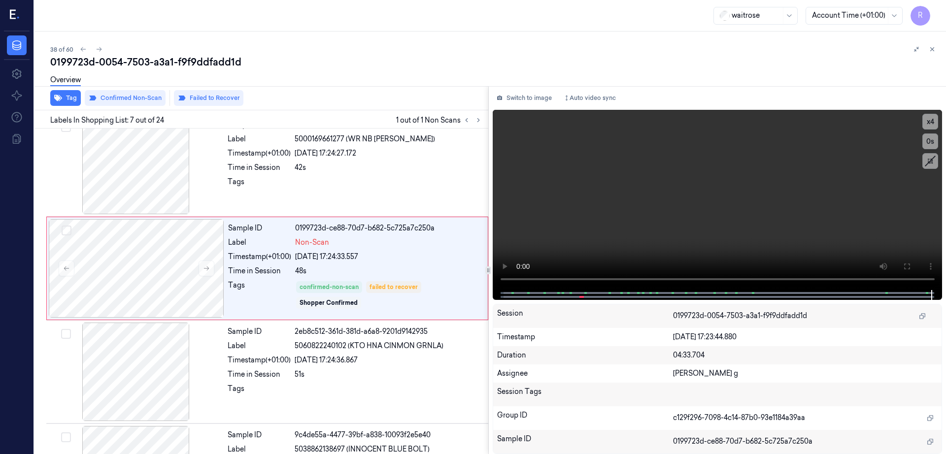
scroll to position [509, 0]
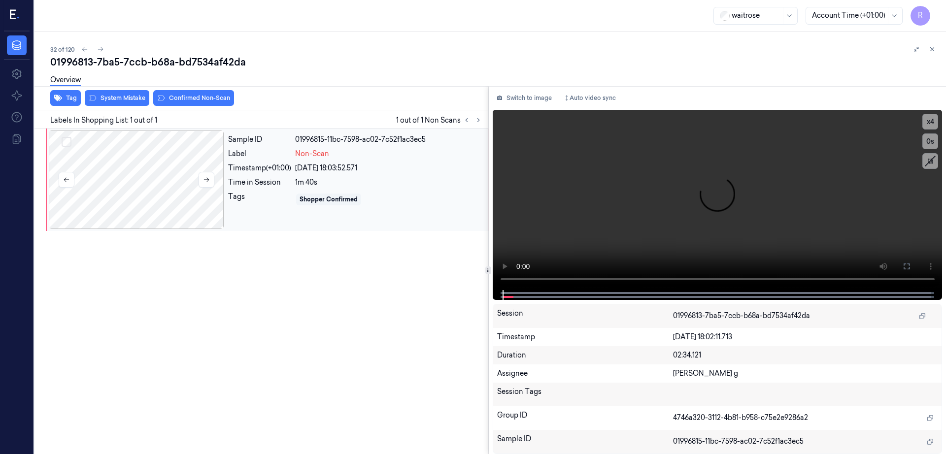
click at [176, 179] on div at bounding box center [136, 180] width 175 height 99
click at [210, 180] on button at bounding box center [206, 180] width 16 height 16
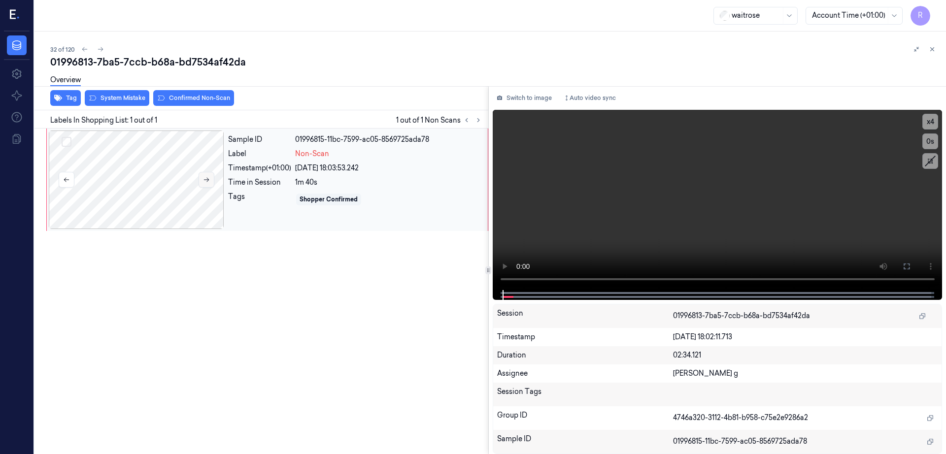
click at [210, 180] on button at bounding box center [206, 180] width 16 height 16
click at [910, 270] on icon at bounding box center [906, 267] width 8 height 8
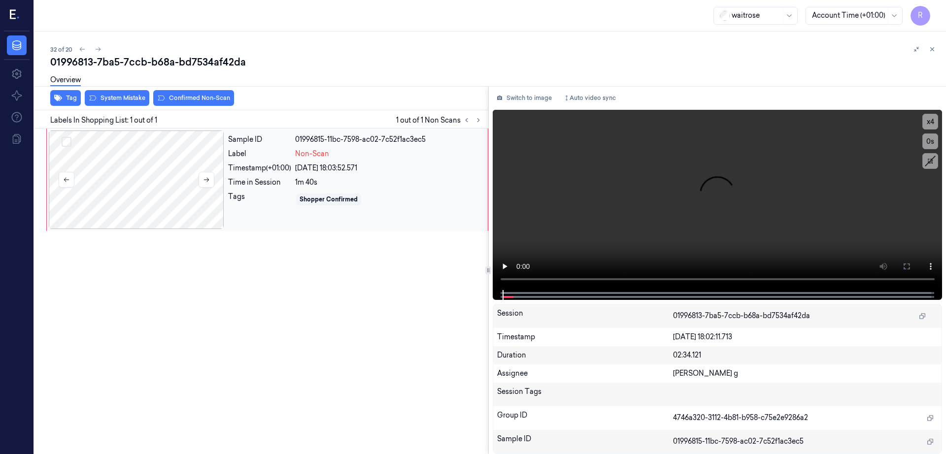
click at [174, 171] on div at bounding box center [136, 180] width 175 height 99
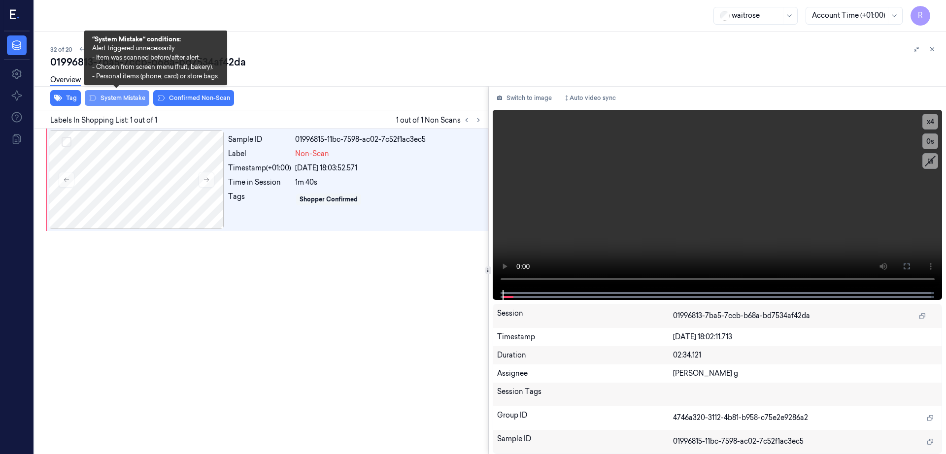
click at [118, 96] on button "System Mistake" at bounding box center [117, 98] width 65 height 16
